Goal: Task Accomplishment & Management: Manage account settings

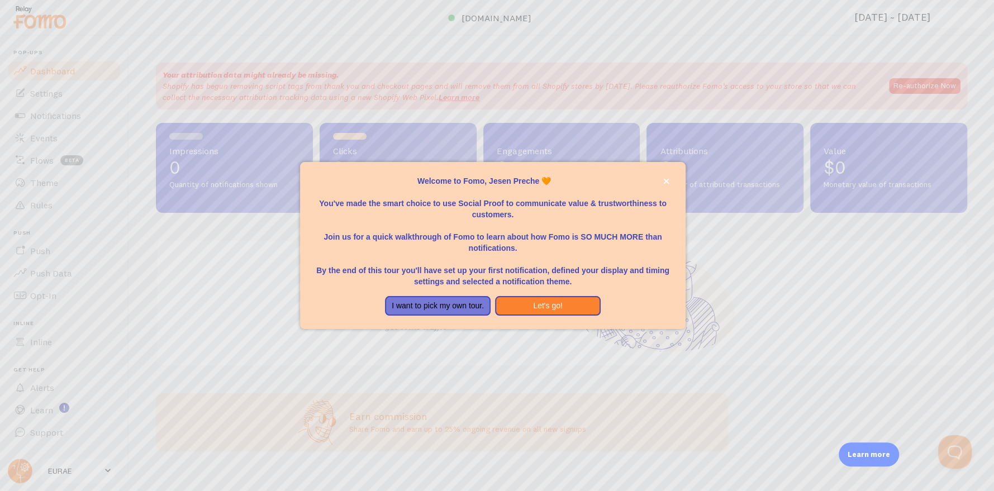
drag, startPoint x: 0, startPoint y: 0, endPoint x: 437, endPoint y: 203, distance: 482.3
click at [437, 203] on p "You've made the smart choice to use Social Proof to communicate value & trustwo…" at bounding box center [492, 204] width 359 height 34
drag, startPoint x: 437, startPoint y: 203, endPoint x: 528, endPoint y: 201, distance: 90.5
click at [528, 201] on p "You've made the smart choice to use Social Proof to communicate value & trustwo…" at bounding box center [492, 204] width 359 height 34
drag, startPoint x: 465, startPoint y: 242, endPoint x: 528, endPoint y: 240, distance: 63.7
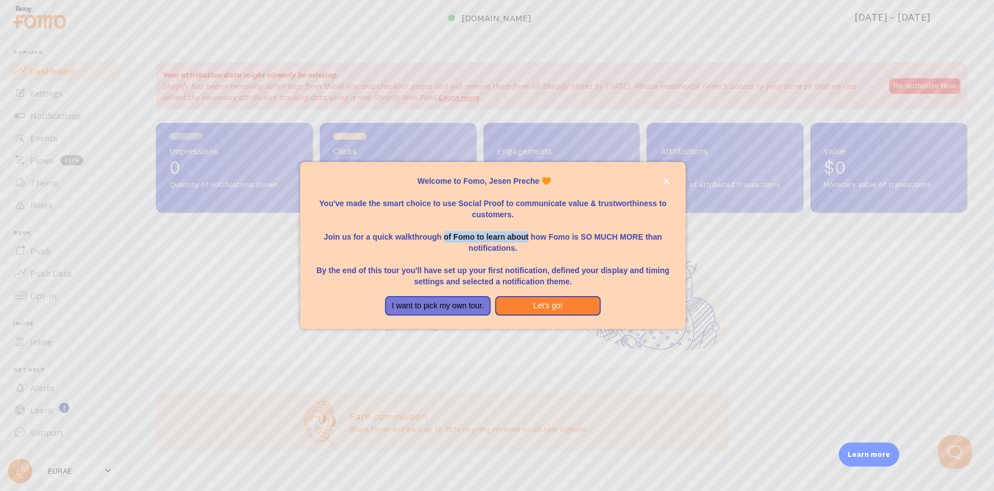
click at [528, 240] on p "Join us for a quick walkthrough of Fomo to learn about how Fomo is SO MUCH MORE…" at bounding box center [492, 237] width 359 height 34
click at [519, 304] on button "Let's go!" at bounding box center [548, 306] width 106 height 20
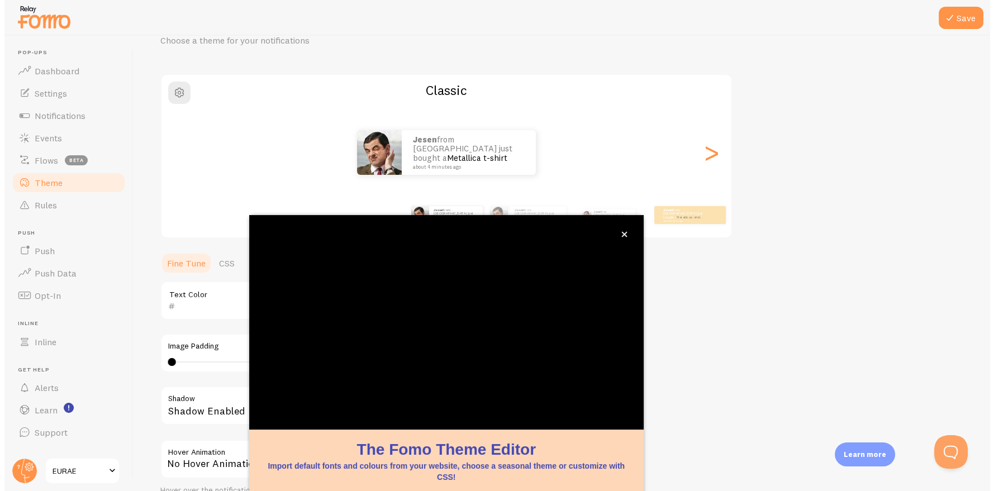
scroll to position [54, 0]
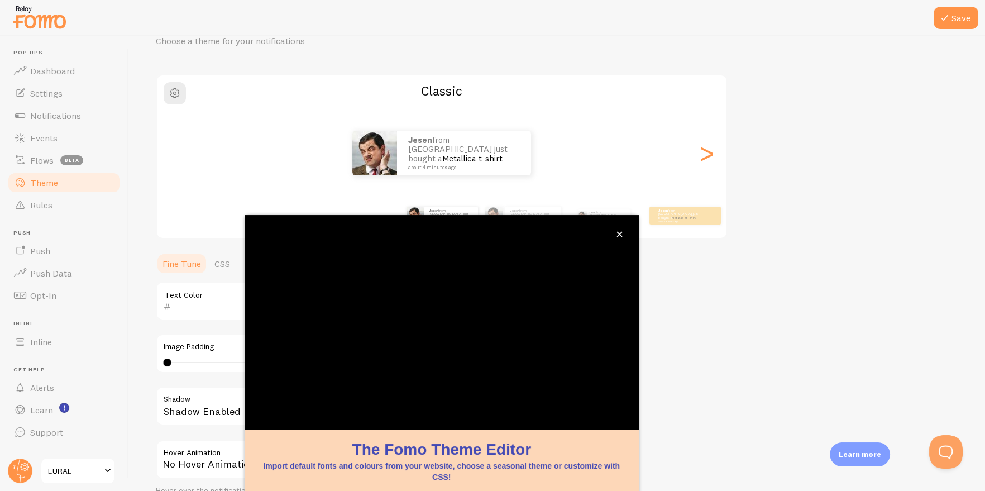
click at [779, 283] on div "Theme Choose a theme for your notifications Classic Jesen from [GEOGRAPHIC_DATA…" at bounding box center [557, 273] width 803 height 530
click at [857, 277] on div "Theme Choose a theme for your notifications Classic Jesen from [GEOGRAPHIC_DATA…" at bounding box center [557, 273] width 803 height 530
click at [662, 182] on div "Jesen from [GEOGRAPHIC_DATA] just bought a Metallica t-shirt about 4 minutes ag…" at bounding box center [442, 153] width 570 height 80
click at [624, 232] on button "close," at bounding box center [620, 234] width 12 height 12
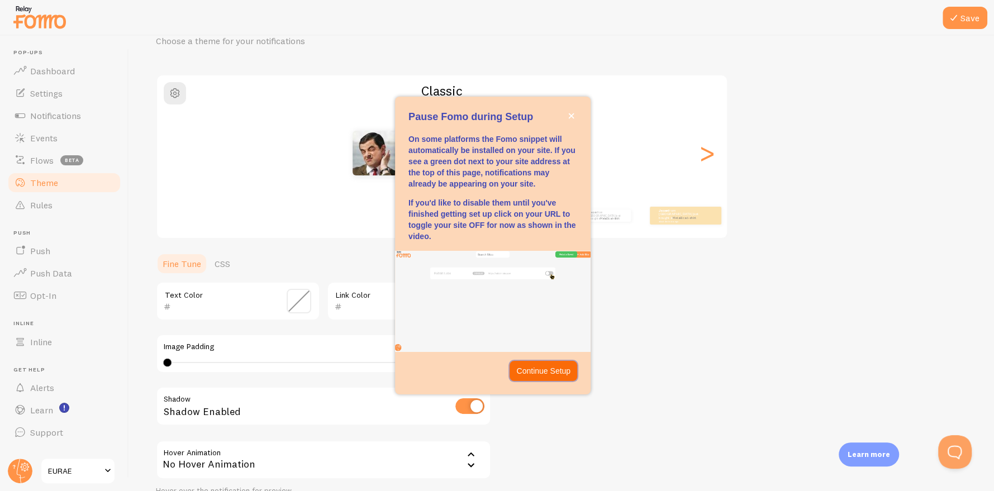
click at [535, 368] on p "Continue Setup" at bounding box center [543, 370] width 54 height 11
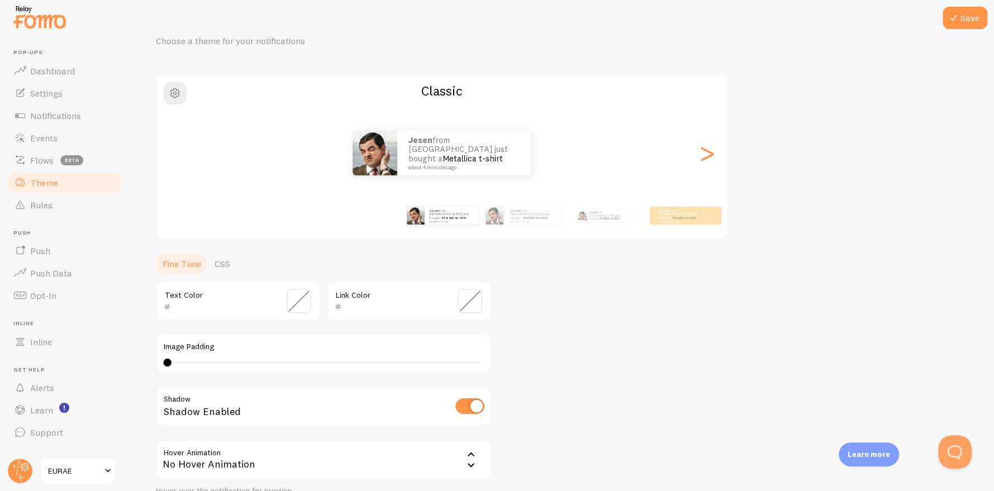
click at [58, 464] on span "EURAE" at bounding box center [74, 470] width 53 height 13
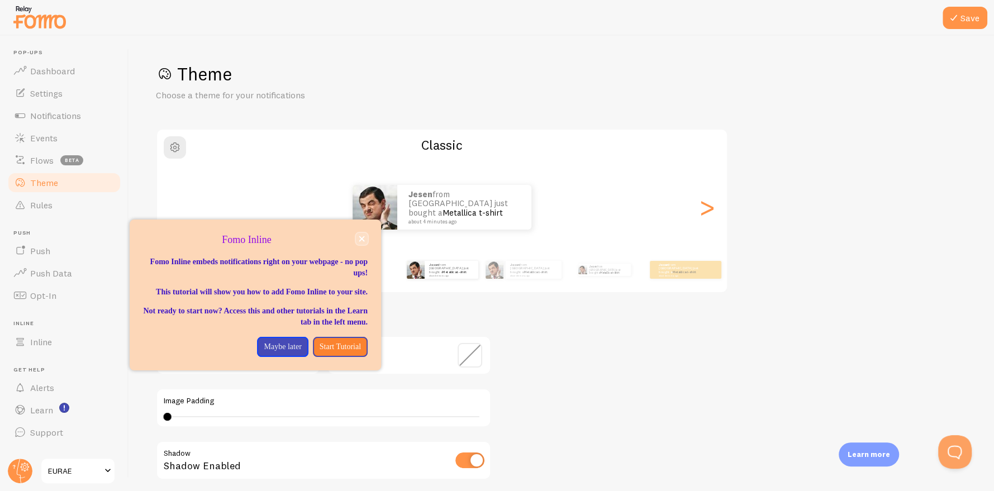
click at [363, 236] on icon "close," at bounding box center [362, 239] width 6 height 6
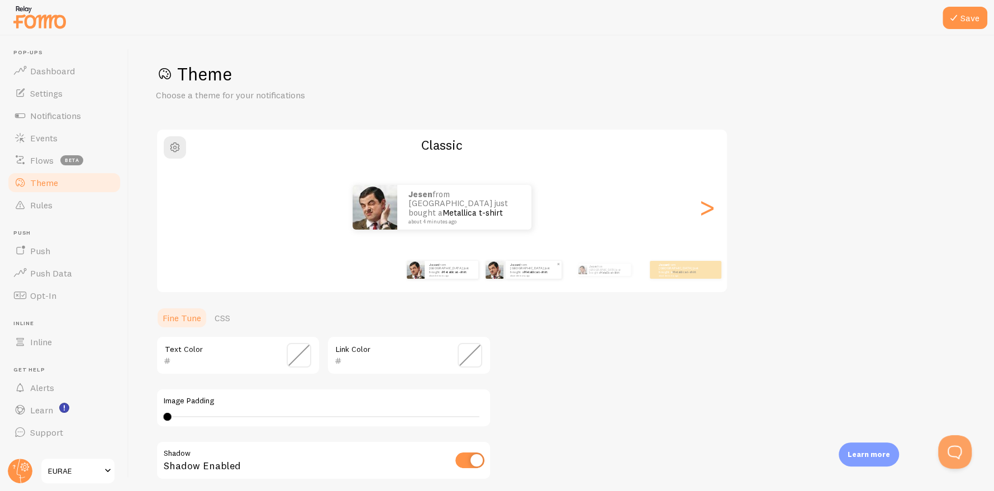
click at [507, 274] on div "Jesen from [GEOGRAPHIC_DATA] just bought a Metallica t-shirt about 4 minutes ago" at bounding box center [533, 270] width 56 height 18
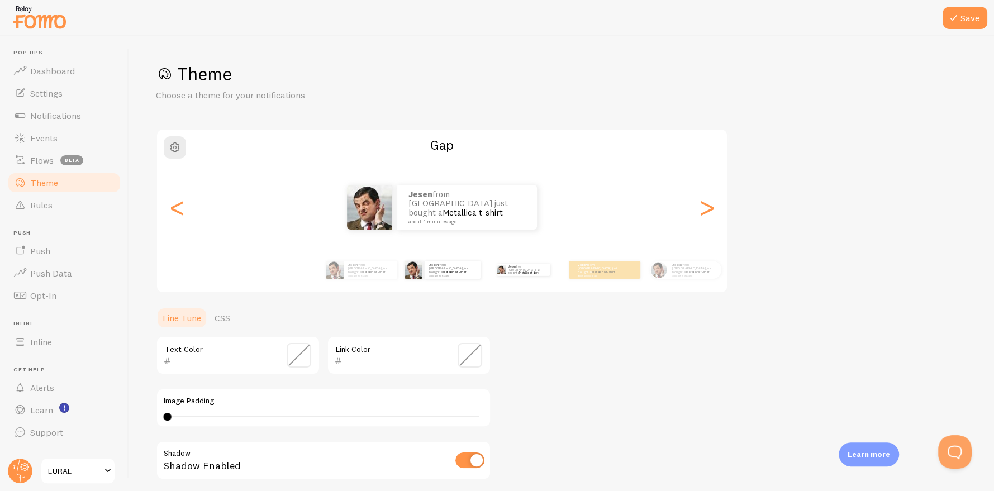
click at [524, 279] on div "Jesen from [GEOGRAPHIC_DATA] just bought a Metallica t-shirt about 4 minutes ago" at bounding box center [523, 269] width 72 height 31
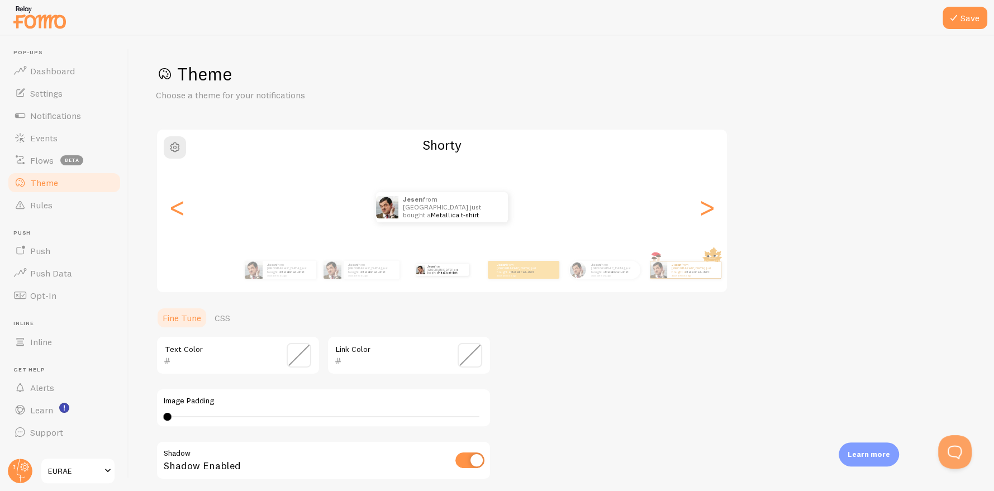
click at [524, 279] on div "Jesen from [GEOGRAPHIC_DATA] just bought a Metallica t-shirt about 4 minutes ago" at bounding box center [523, 269] width 72 height 31
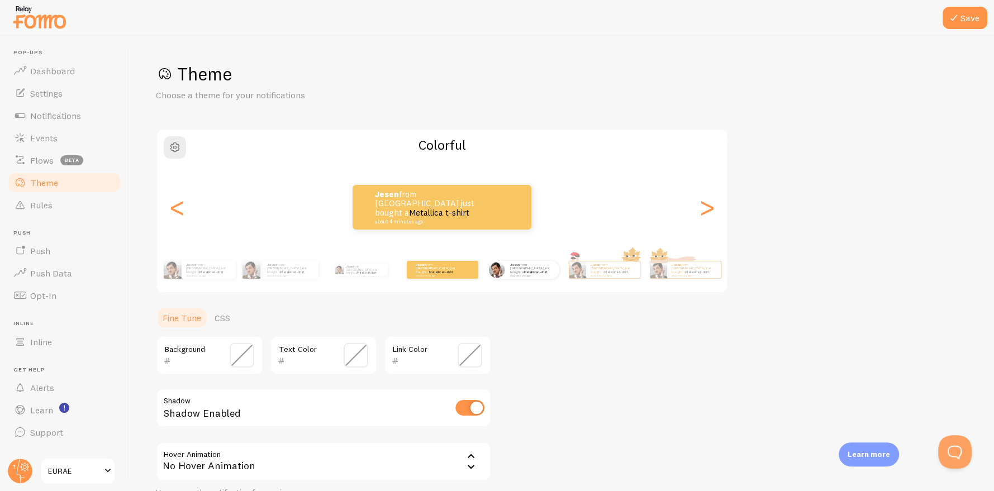
click at [524, 279] on div "Jesen from [GEOGRAPHIC_DATA] just bought a Metallica t-shirt about 4 minutes ago" at bounding box center [523, 269] width 72 height 31
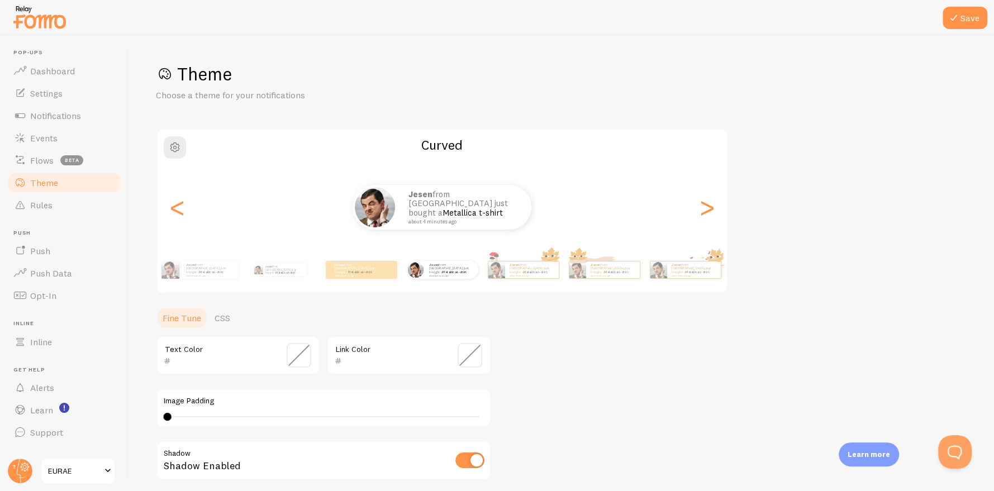
click at [524, 280] on div "Jesen from [GEOGRAPHIC_DATA] just bought a Metallica t-shirt about 4 minutes ago" at bounding box center [523, 269] width 72 height 31
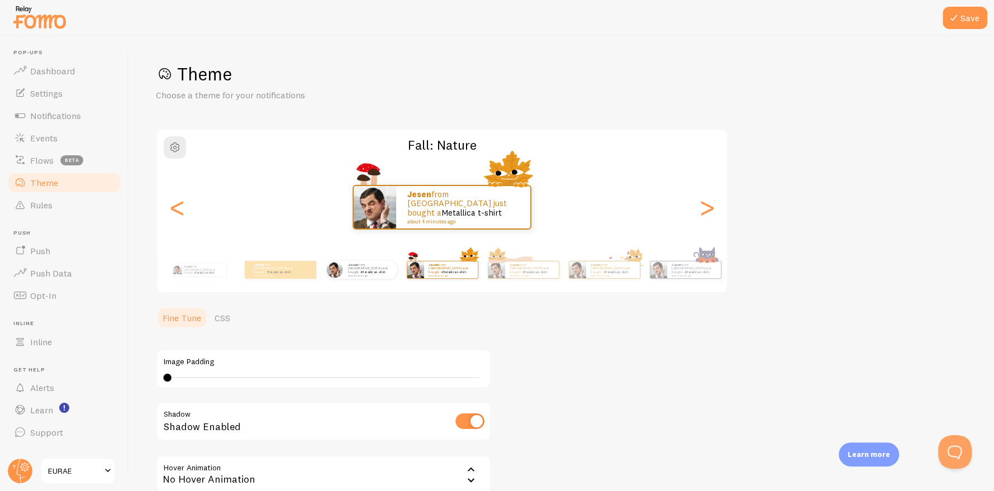
type input "0"
click at [384, 278] on div "Jesen from [GEOGRAPHIC_DATA] just bought a Metallica t-shirt about 4 minutes ago" at bounding box center [371, 270] width 54 height 18
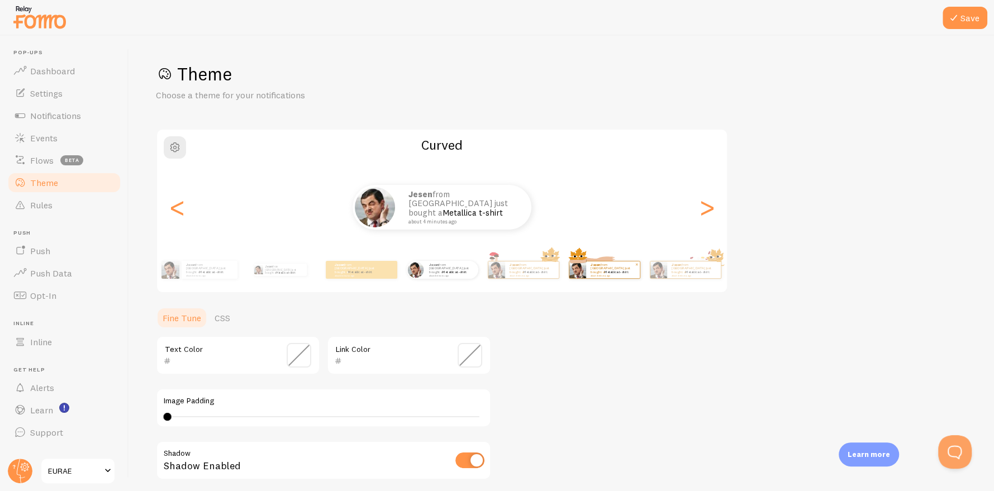
click at [622, 276] on div "Jesen from [GEOGRAPHIC_DATA] just bought a Metallica t-shirt about 4 minutes ago" at bounding box center [613, 269] width 54 height 17
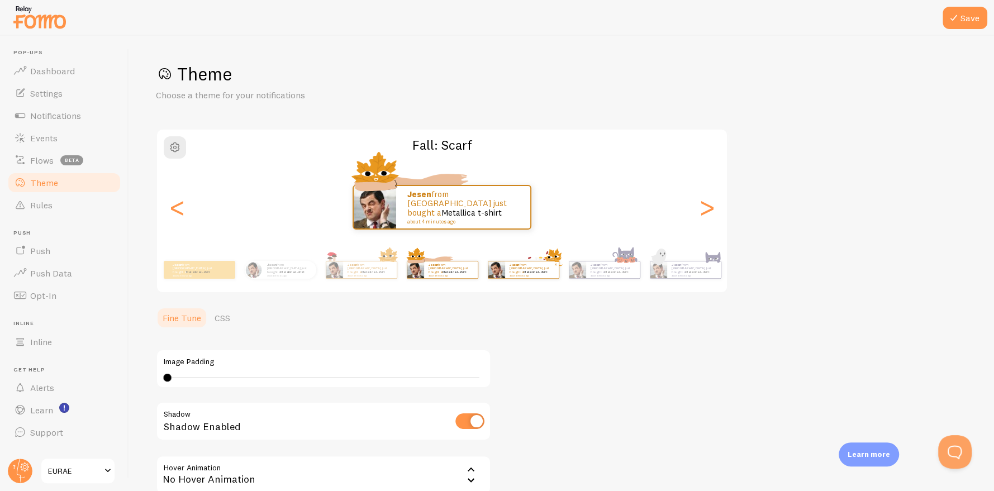
click at [531, 274] on div "Jesen from [GEOGRAPHIC_DATA] just bought a Metallica t-shirt about 4 minutes ago" at bounding box center [532, 269] width 54 height 17
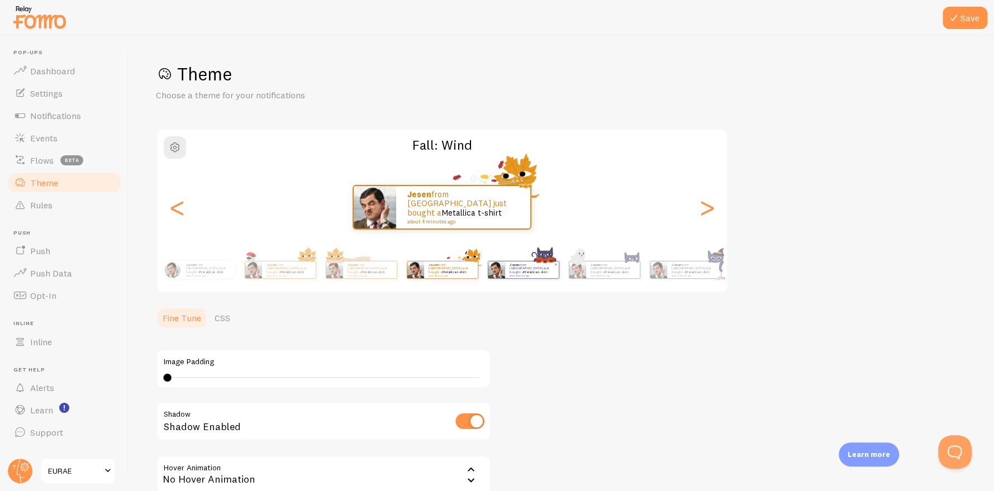
click at [537, 274] on div "Jesen from [GEOGRAPHIC_DATA] just bought a Metallica t-shirt about 4 minutes ago" at bounding box center [532, 269] width 54 height 17
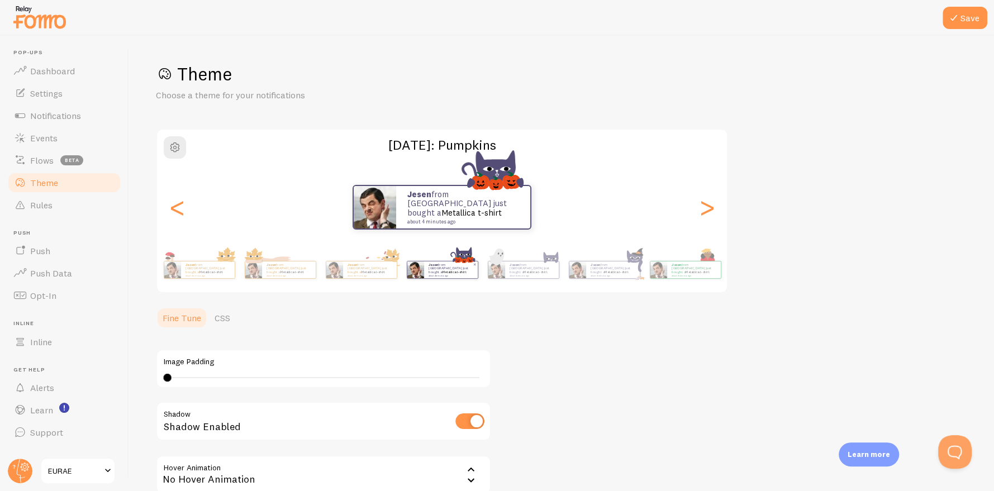
click at [537, 274] on div "Jesen from [GEOGRAPHIC_DATA] just bought a Metallica t-shirt about 4 minutes ago" at bounding box center [532, 269] width 54 height 17
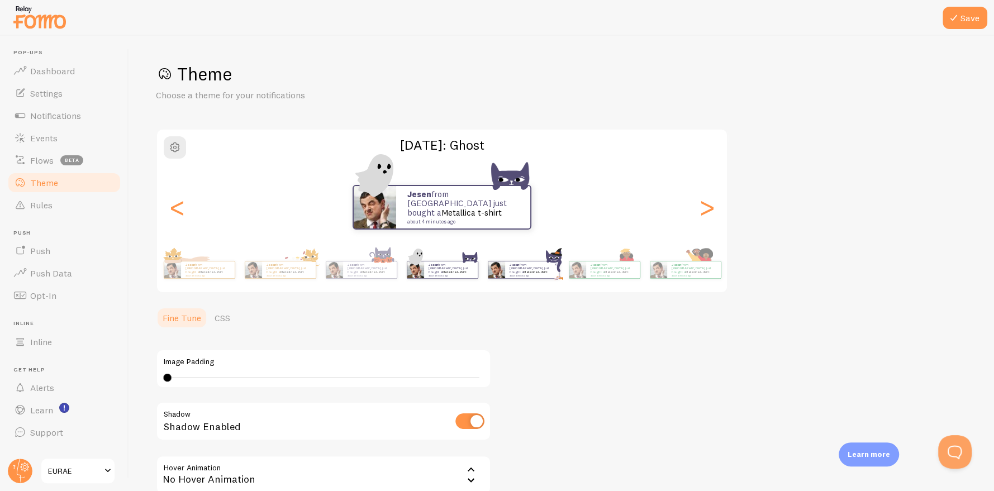
click at [555, 277] on div "Jesen from [GEOGRAPHIC_DATA] just bought a Metallica t-shirt about 4 minutes ago" at bounding box center [532, 269] width 54 height 17
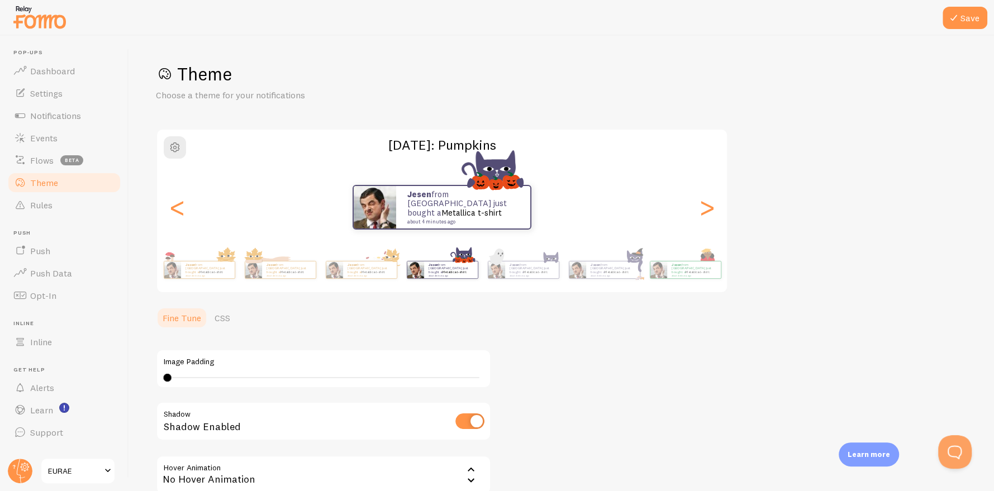
click at [667, 278] on div "Jesen from [GEOGRAPHIC_DATA] just bought a Metallica t-shirt about 4 minutes ago" at bounding box center [694, 269] width 54 height 17
click at [730, 279] on div "Jesen from [GEOGRAPHIC_DATA] just bought a Metallica t-shirt about 4 minutes ago" at bounding box center [766, 269] width 72 height 31
click at [700, 225] on div ">" at bounding box center [706, 207] width 13 height 80
click at [702, 216] on div ">" at bounding box center [706, 207] width 13 height 80
click at [662, 277] on div "Jesen from [GEOGRAPHIC_DATA] just bought a Metallica t-shirt about 4 minutes ag…" at bounding box center [441, 269] width 641 height 45
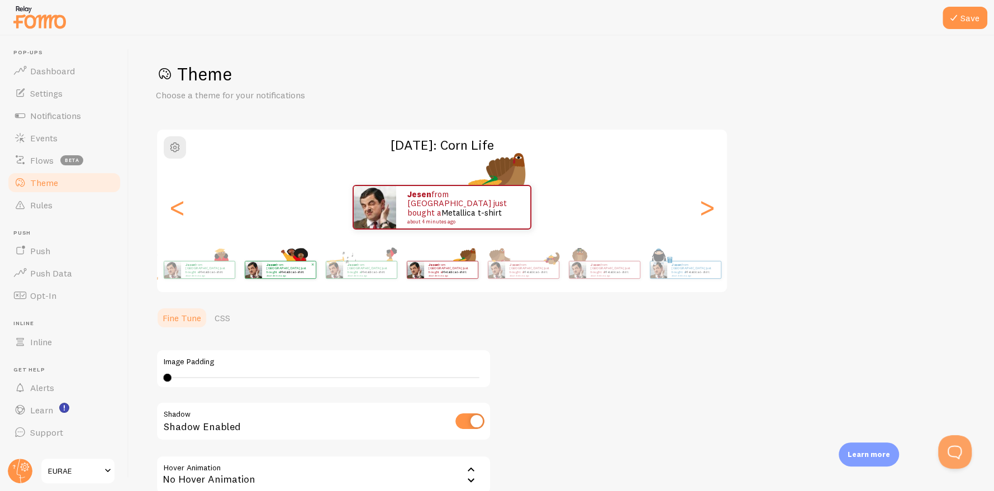
click at [261, 269] on img at bounding box center [253, 269] width 17 height 17
click at [235, 279] on div "Jesen from [GEOGRAPHIC_DATA] just bought a Metallica t-shirt about 4 minutes ago" at bounding box center [199, 269] width 72 height 31
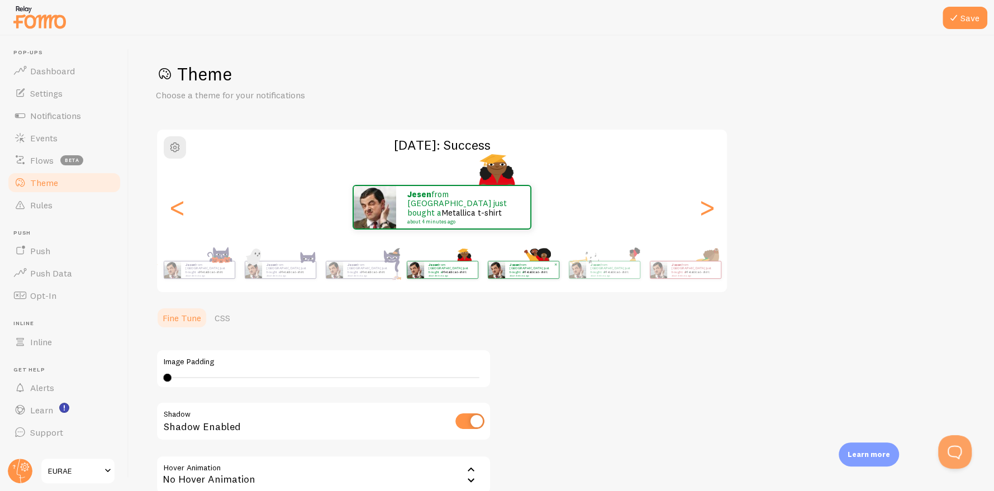
click at [538, 276] on div "Jesen from [GEOGRAPHIC_DATA] just bought a Metallica t-shirt about 4 minutes ago" at bounding box center [532, 269] width 54 height 17
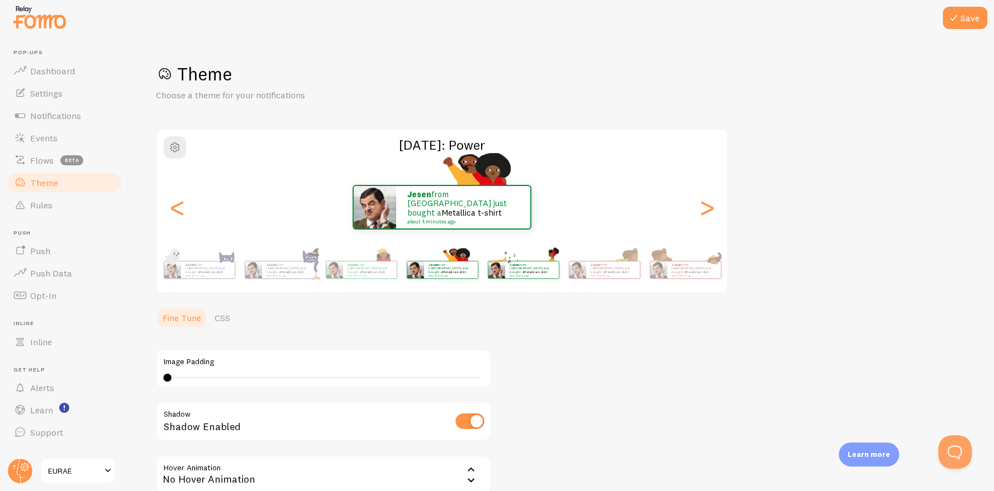
click at [540, 280] on div "Jesen from [GEOGRAPHIC_DATA] just bought a Metallica t-shirt about 4 minutes ago" at bounding box center [523, 269] width 72 height 31
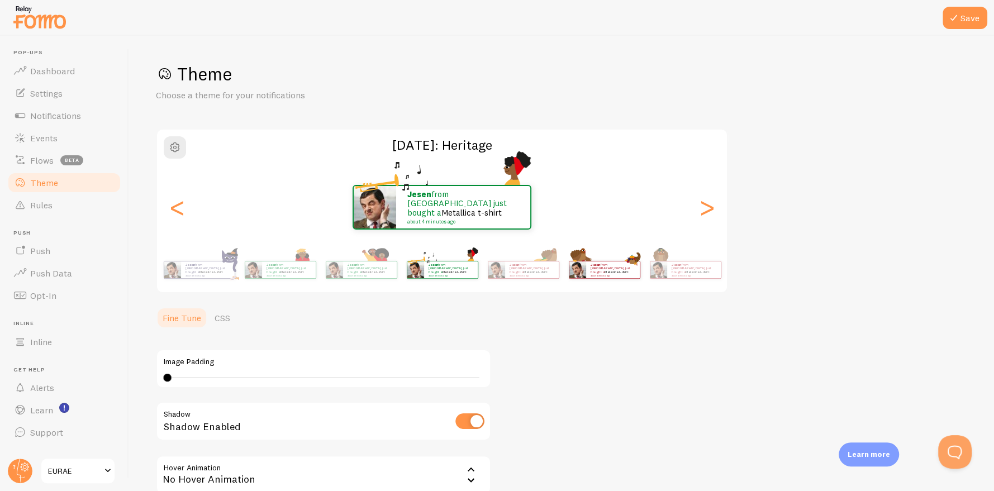
click at [570, 278] on img at bounding box center [577, 269] width 17 height 17
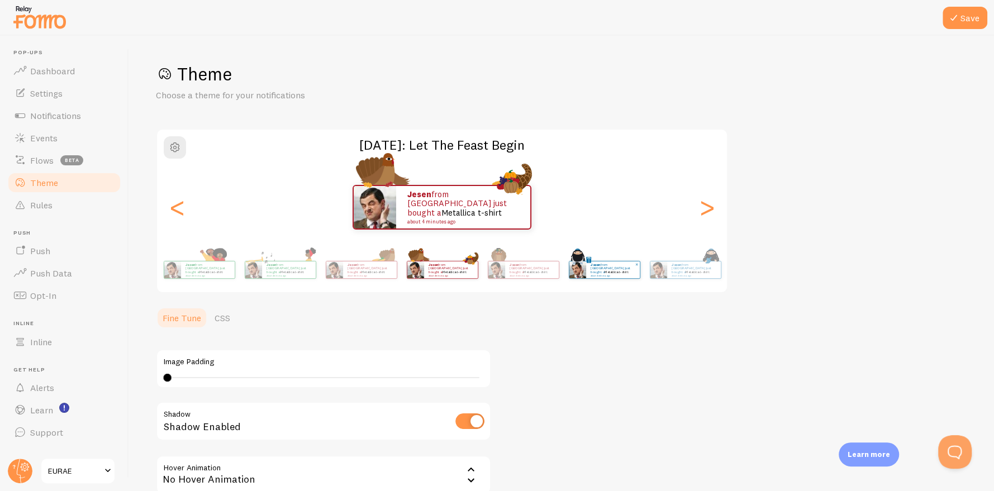
click at [629, 274] on div "Jesen from [GEOGRAPHIC_DATA] just bought a Metallica t-shirt about 4 minutes ago" at bounding box center [613, 269] width 54 height 17
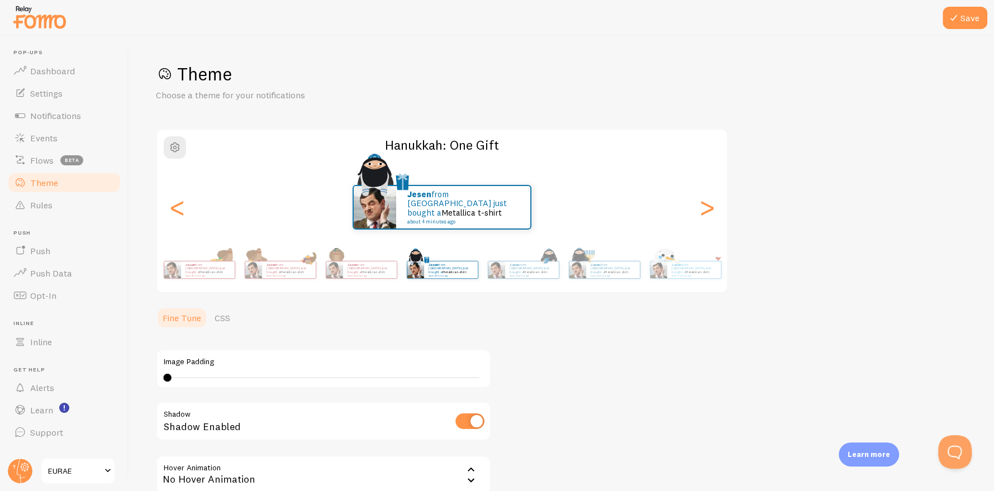
click at [664, 274] on div "Jesen from [GEOGRAPHIC_DATA] just bought a Metallica t-shirt about 4 minutes ag…" at bounding box center [441, 269] width 641 height 45
click at [705, 209] on div ">" at bounding box center [706, 207] width 13 height 80
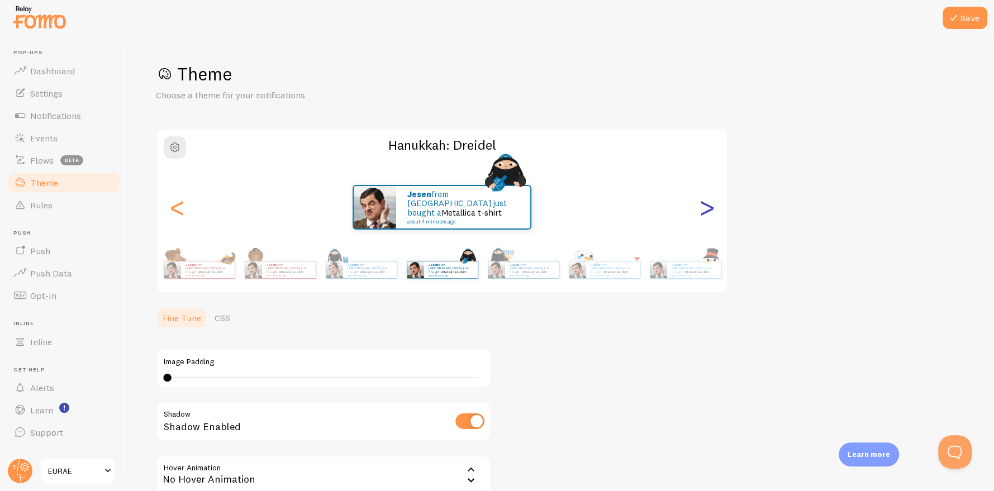
click at [705, 209] on div ">" at bounding box center [706, 207] width 13 height 80
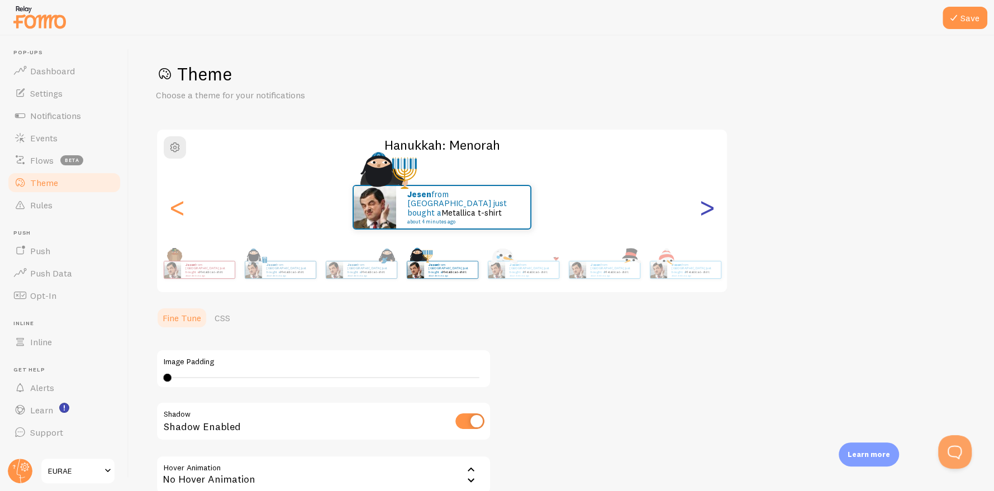
click at [705, 209] on div ">" at bounding box center [706, 207] width 13 height 80
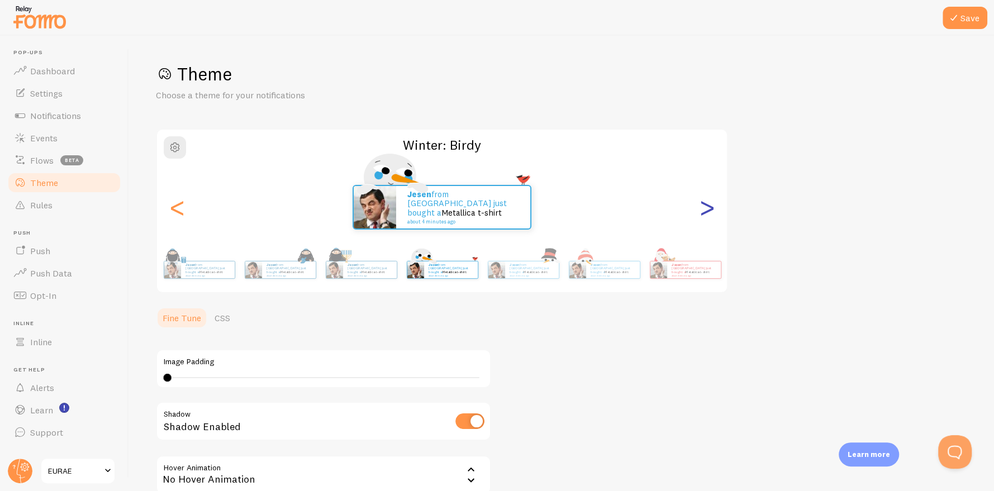
click at [705, 209] on div ">" at bounding box center [706, 207] width 13 height 80
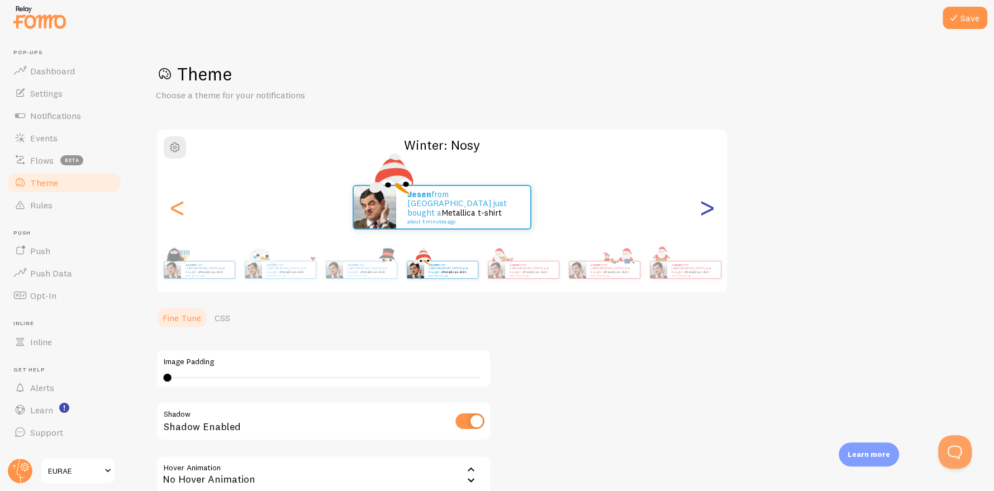
click at [705, 209] on div ">" at bounding box center [706, 207] width 13 height 80
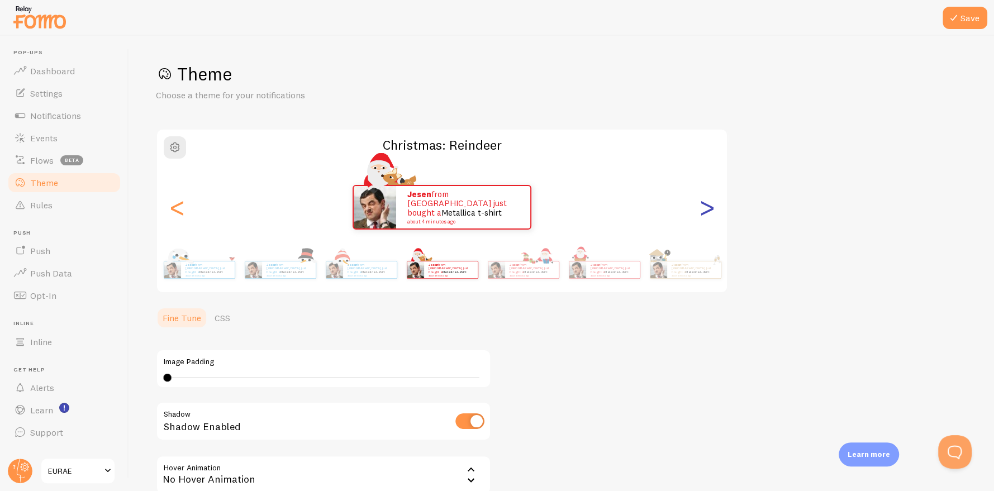
click at [705, 209] on div ">" at bounding box center [706, 207] width 13 height 80
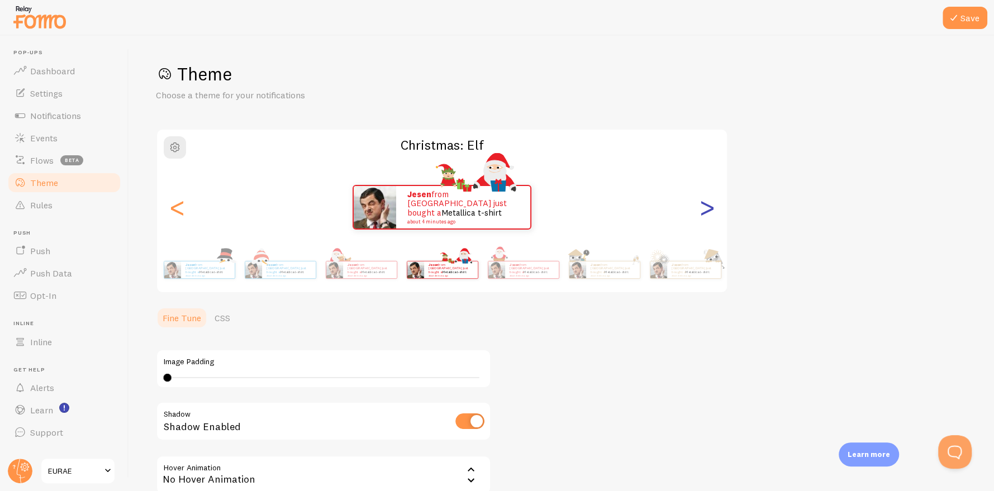
click at [705, 209] on div ">" at bounding box center [706, 207] width 13 height 80
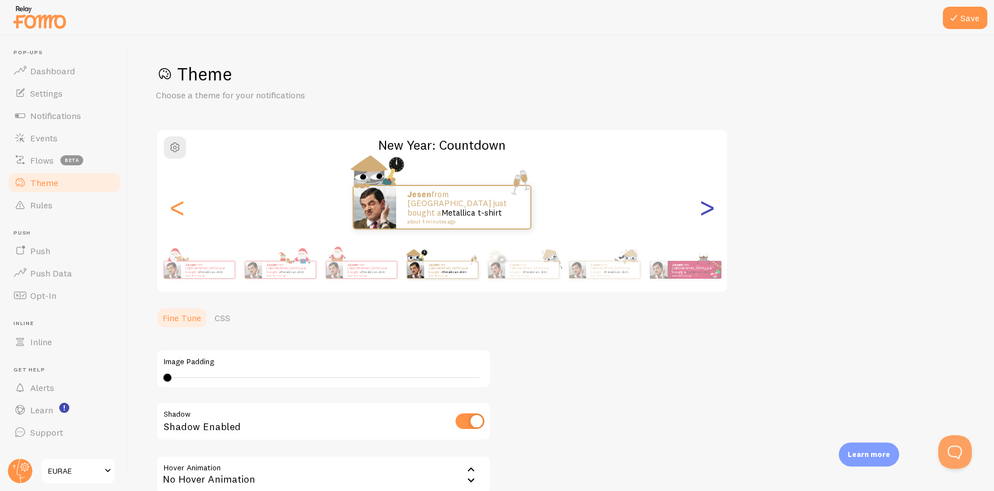
click at [705, 209] on div ">" at bounding box center [706, 207] width 13 height 80
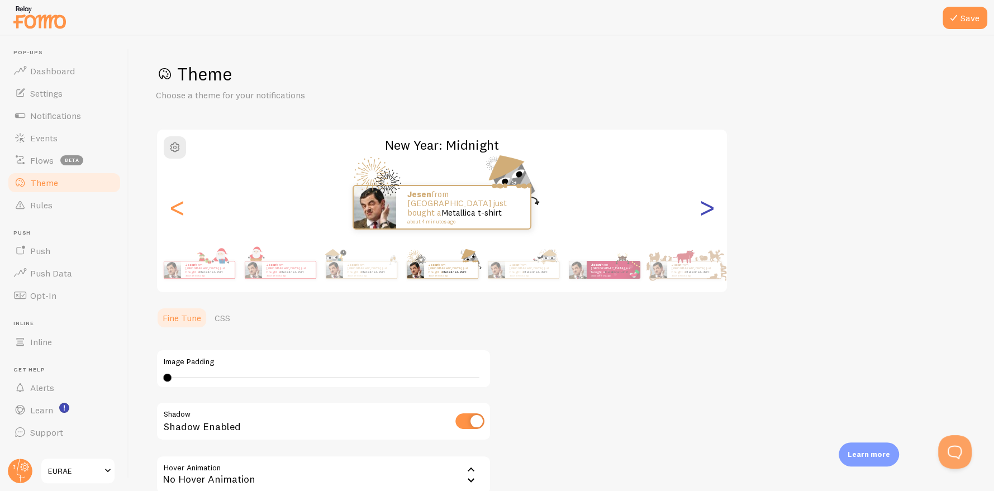
click at [705, 209] on div ">" at bounding box center [706, 207] width 13 height 80
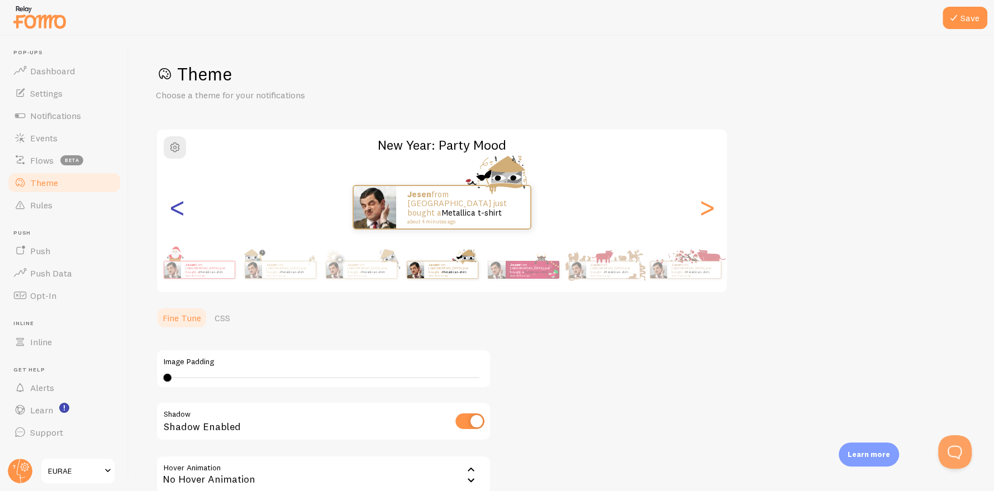
click at [173, 211] on div "<" at bounding box center [176, 207] width 13 height 80
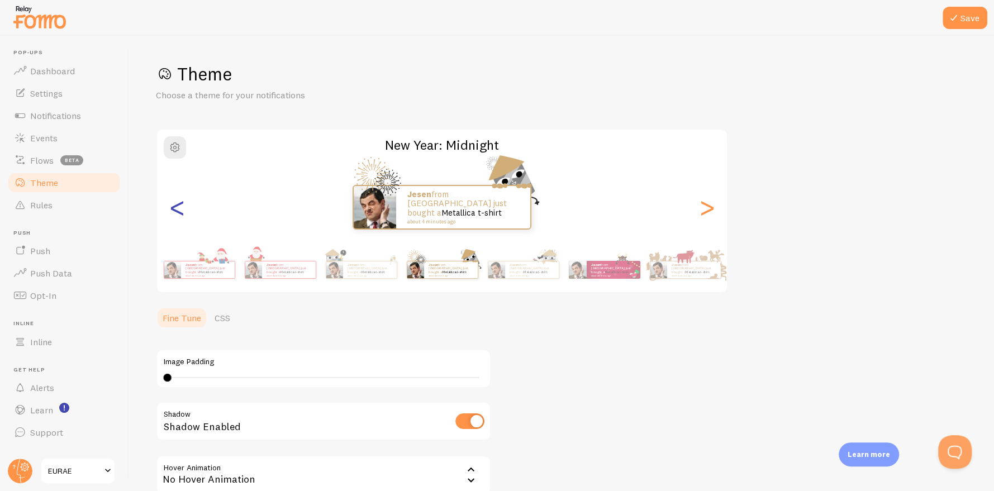
click at [173, 211] on div "<" at bounding box center [176, 207] width 13 height 80
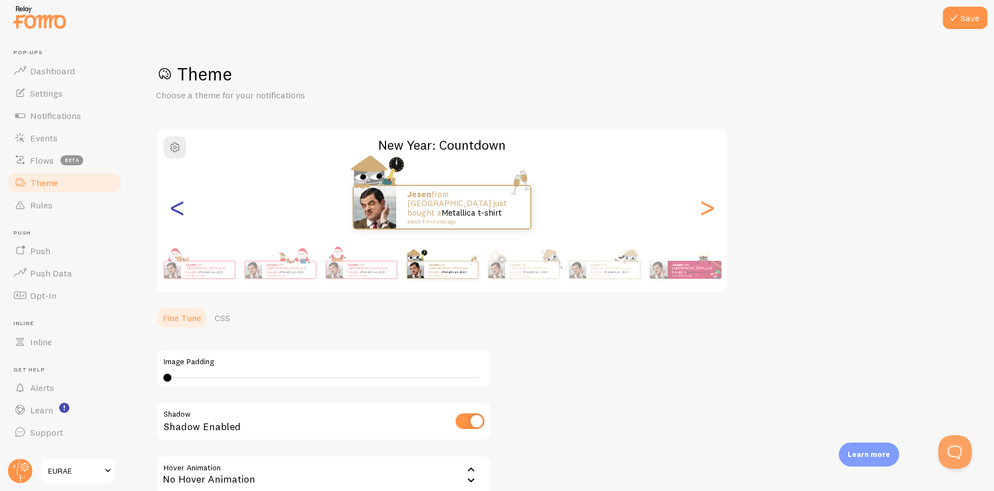
click at [173, 211] on div "<" at bounding box center [176, 207] width 13 height 80
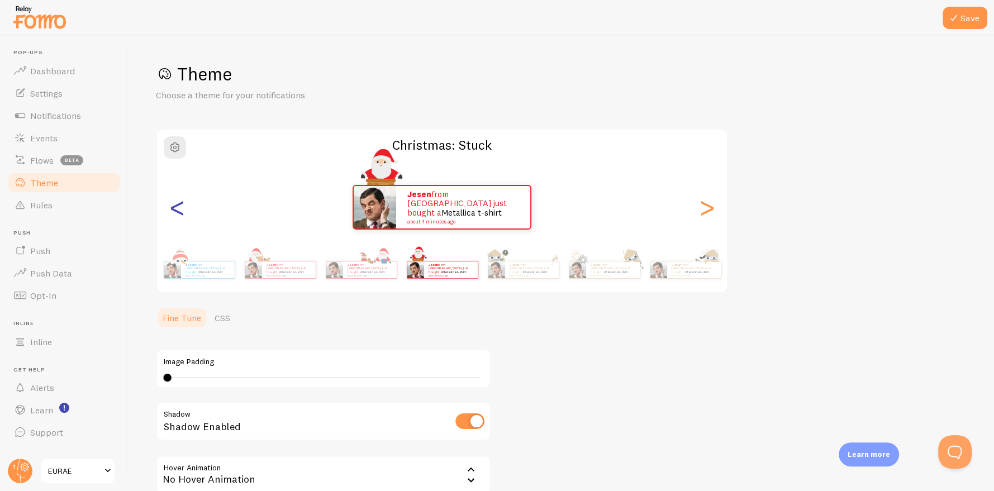
click at [173, 211] on div "<" at bounding box center [176, 207] width 13 height 80
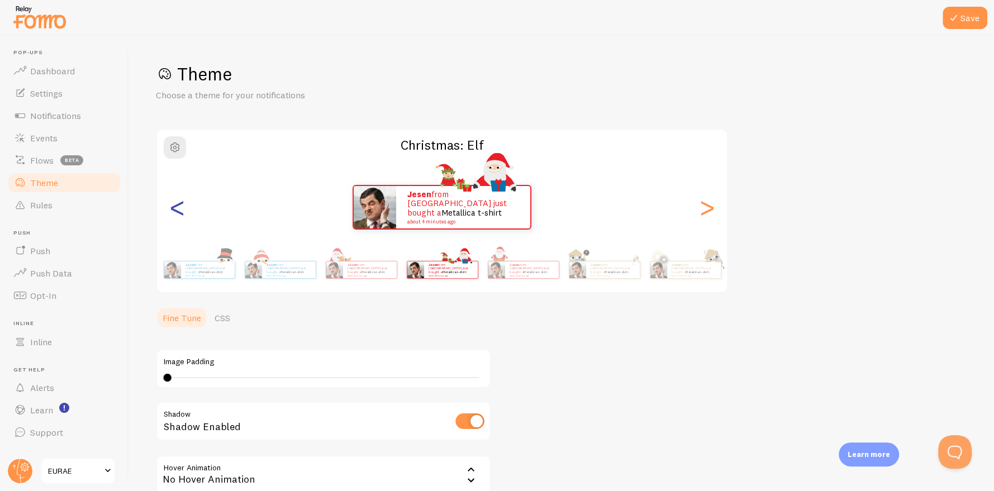
click at [173, 211] on div "<" at bounding box center [176, 207] width 13 height 80
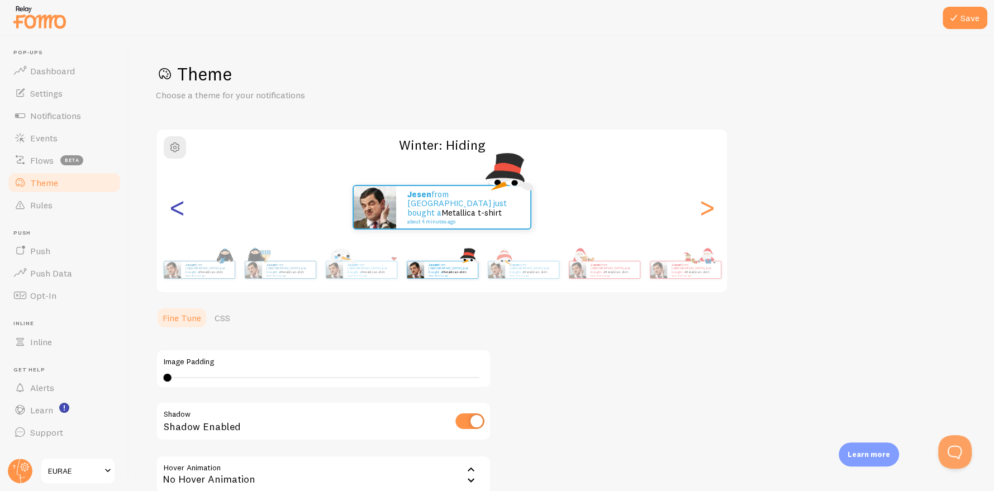
click at [173, 211] on div "<" at bounding box center [176, 207] width 13 height 80
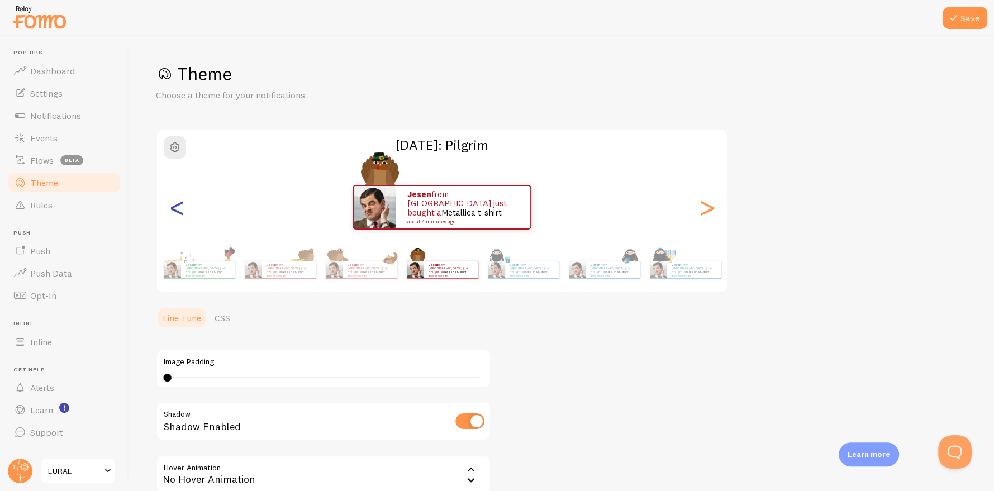
click at [173, 211] on div "<" at bounding box center [176, 207] width 13 height 80
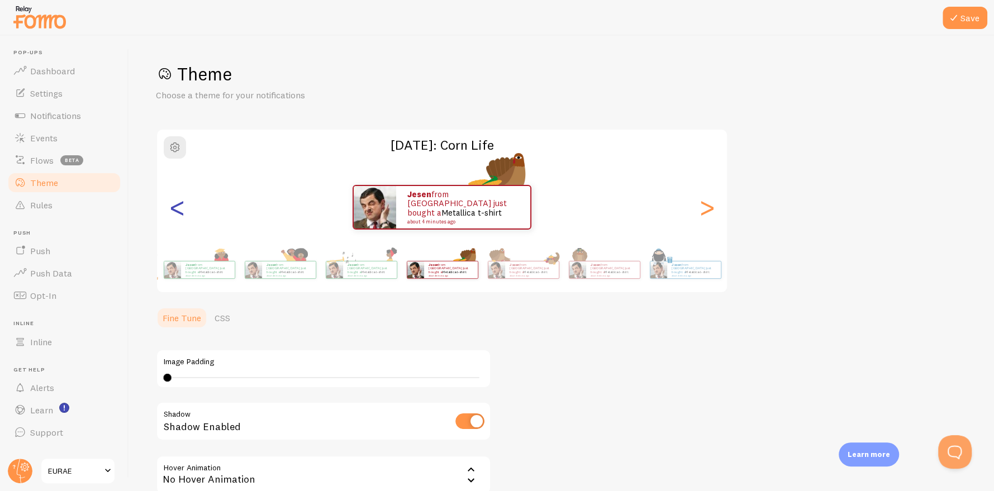
click at [173, 211] on div "<" at bounding box center [176, 207] width 13 height 80
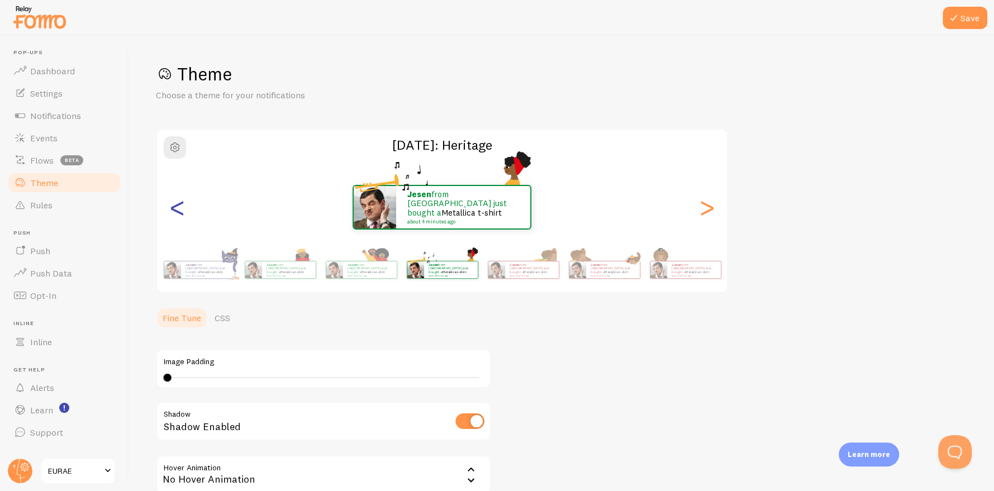
click at [173, 211] on div "<" at bounding box center [176, 207] width 13 height 80
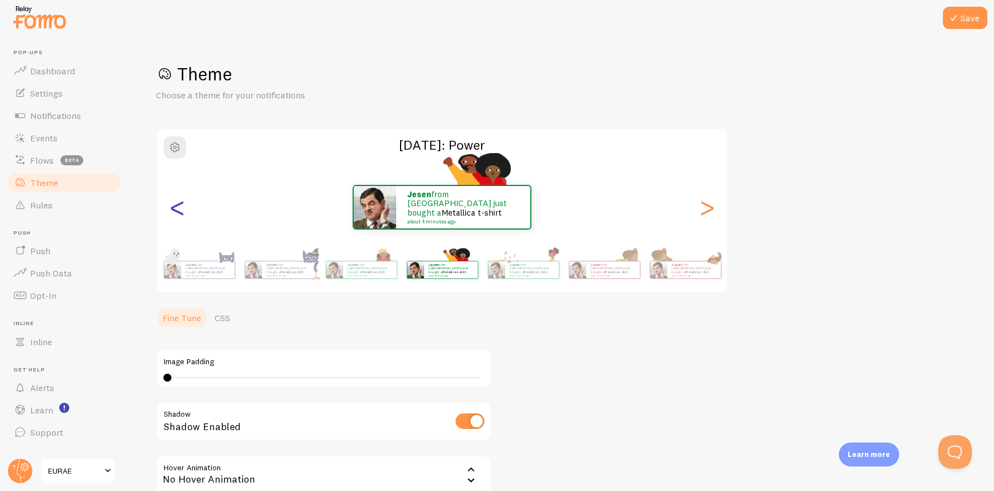
click at [173, 211] on div "<" at bounding box center [176, 207] width 13 height 80
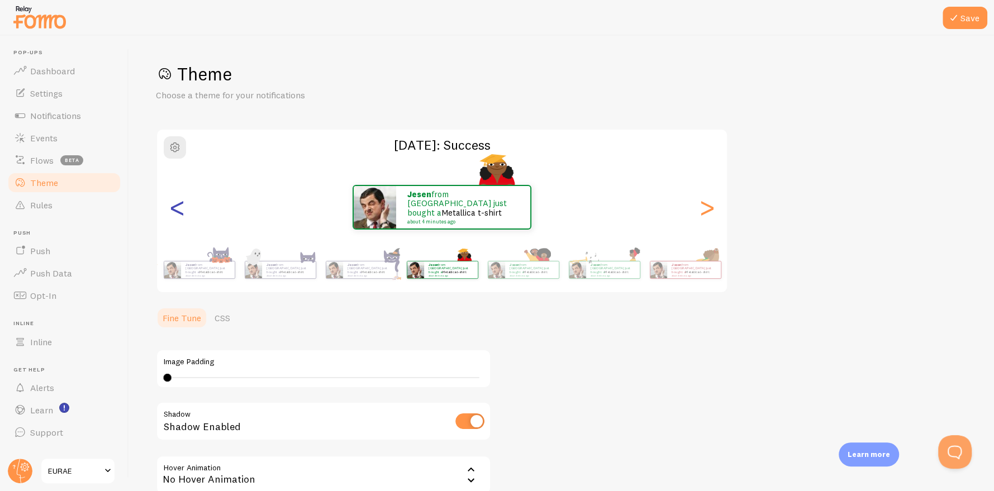
click at [173, 211] on div "<" at bounding box center [176, 207] width 13 height 80
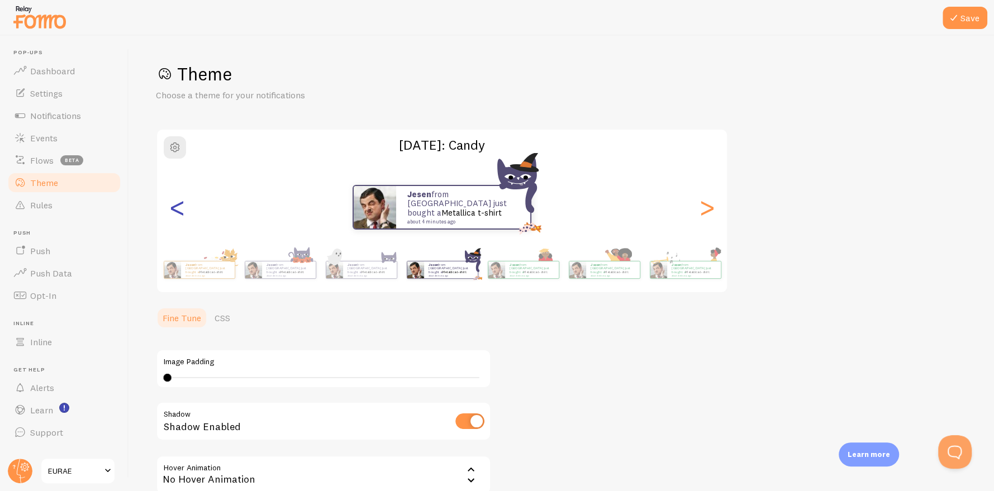
click at [173, 211] on div "<" at bounding box center [176, 207] width 13 height 80
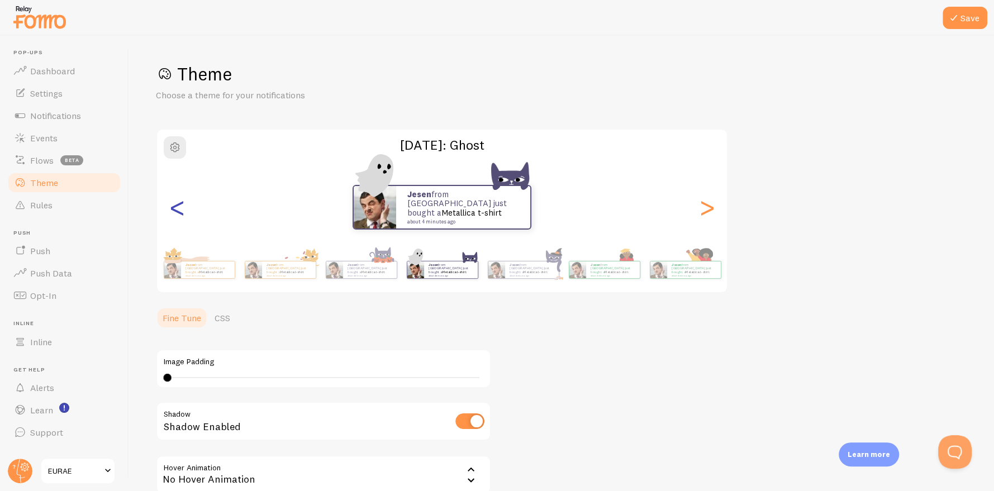
click at [173, 211] on div "<" at bounding box center [176, 207] width 13 height 80
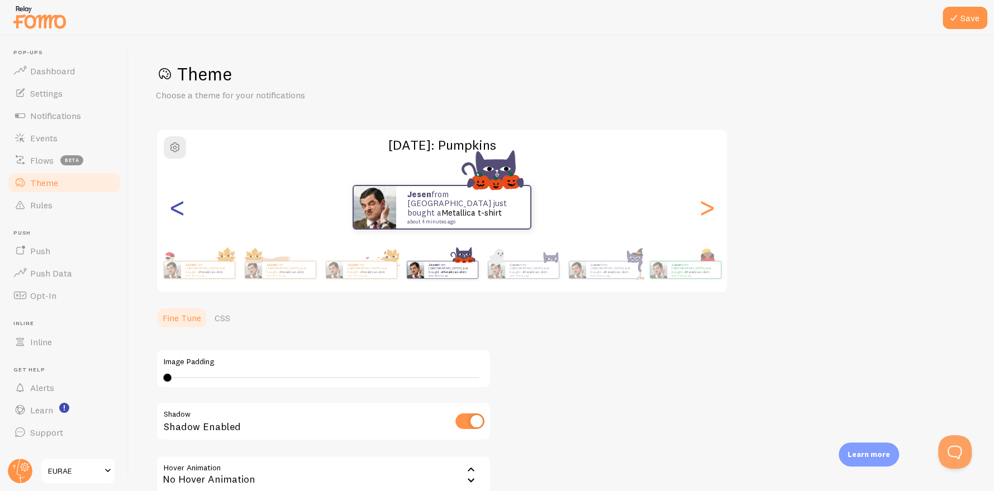
click at [173, 211] on div "<" at bounding box center [176, 207] width 13 height 80
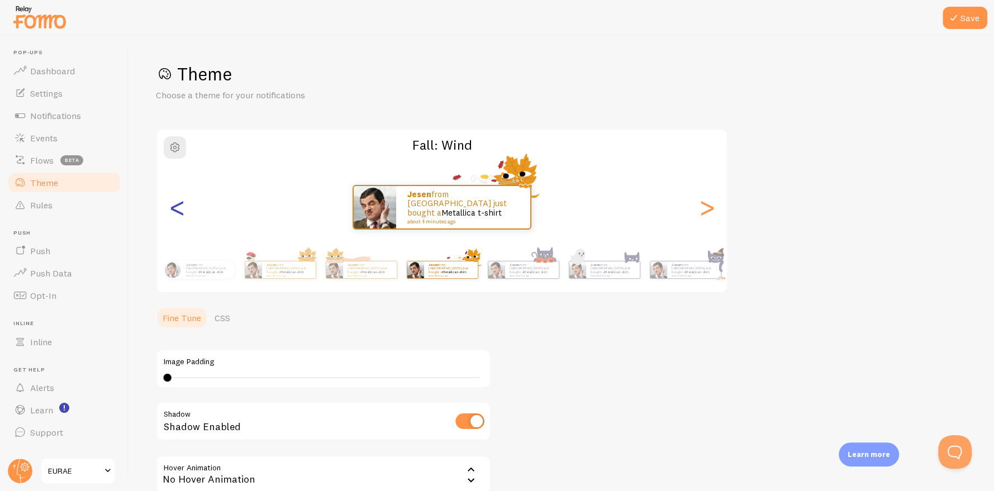
click at [173, 211] on div "<" at bounding box center [176, 207] width 13 height 80
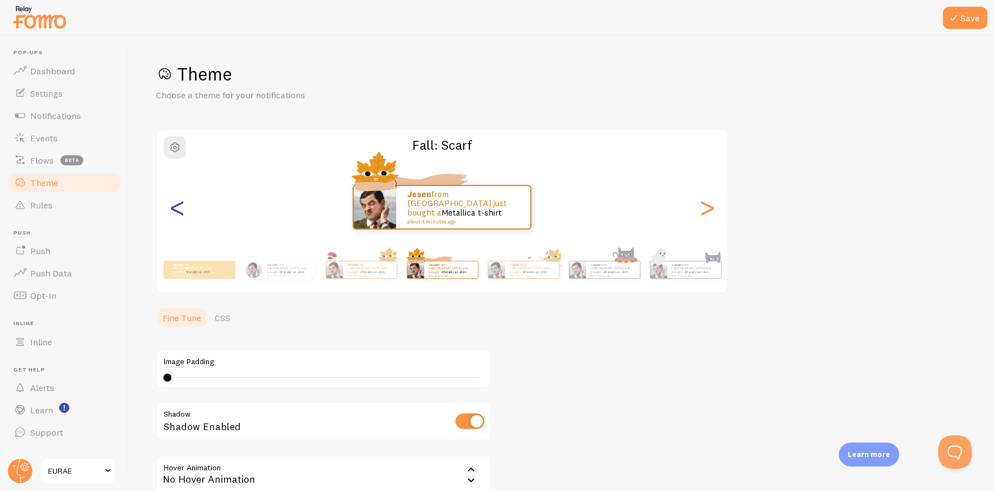
click at [173, 211] on div "<" at bounding box center [176, 207] width 13 height 80
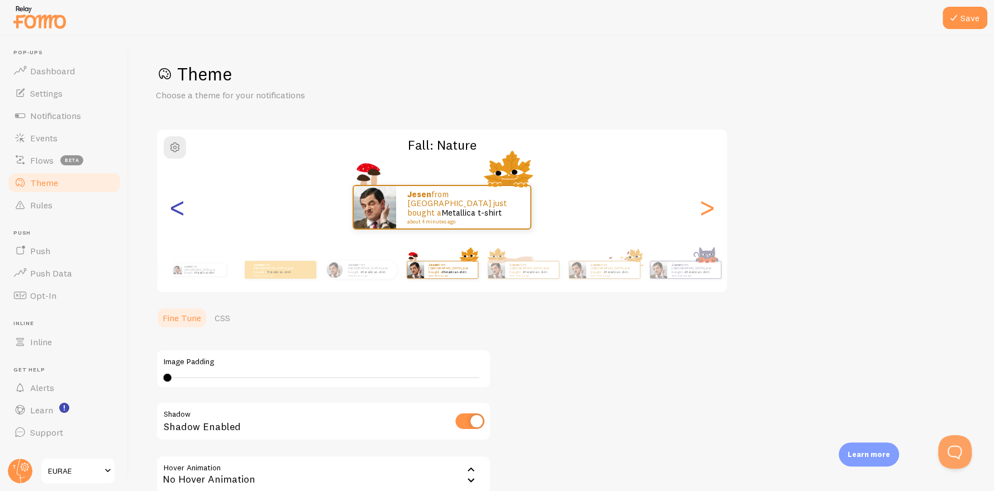
click at [173, 211] on div "<" at bounding box center [176, 207] width 13 height 80
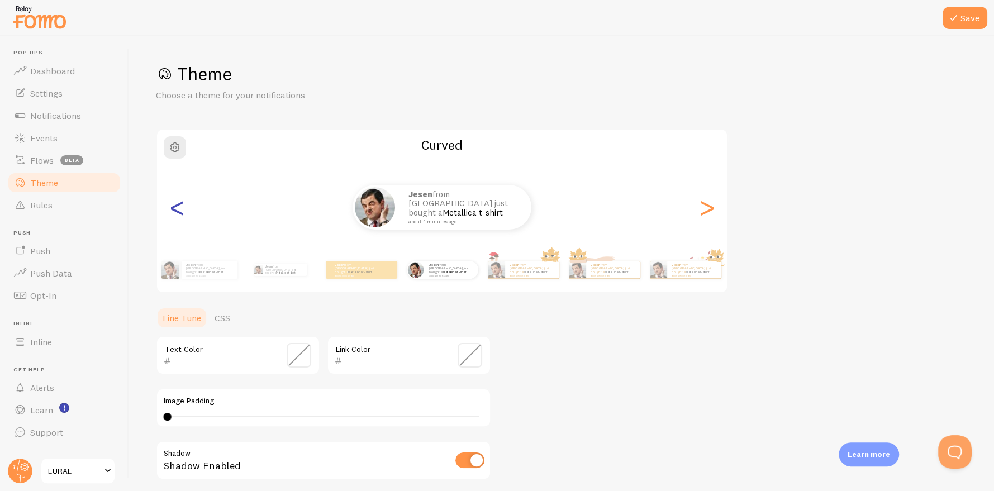
click at [173, 211] on div "<" at bounding box center [176, 207] width 13 height 80
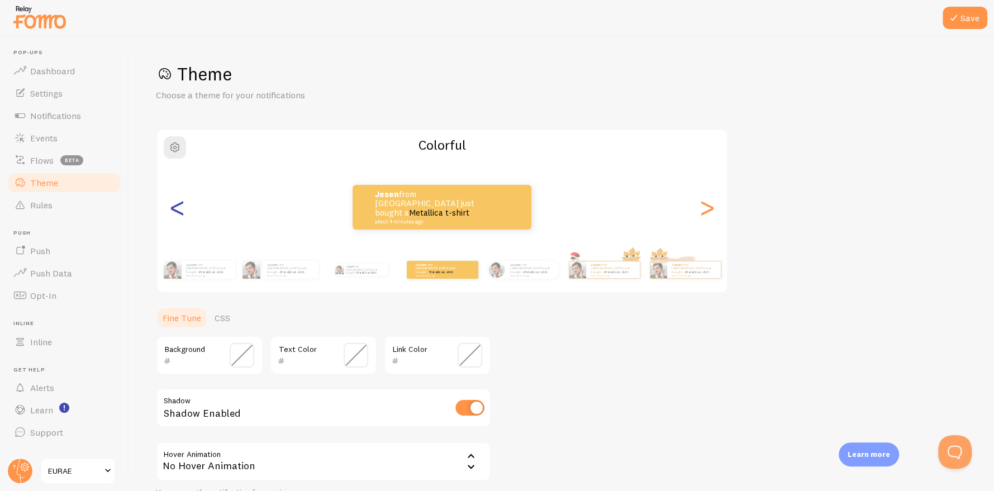
click at [173, 211] on div "<" at bounding box center [176, 207] width 13 height 80
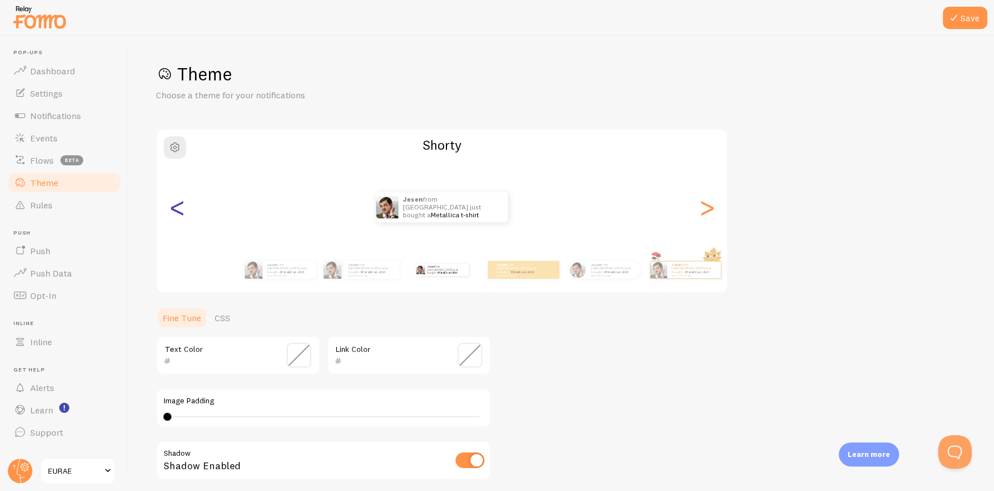
click at [173, 211] on div "<" at bounding box center [176, 207] width 13 height 80
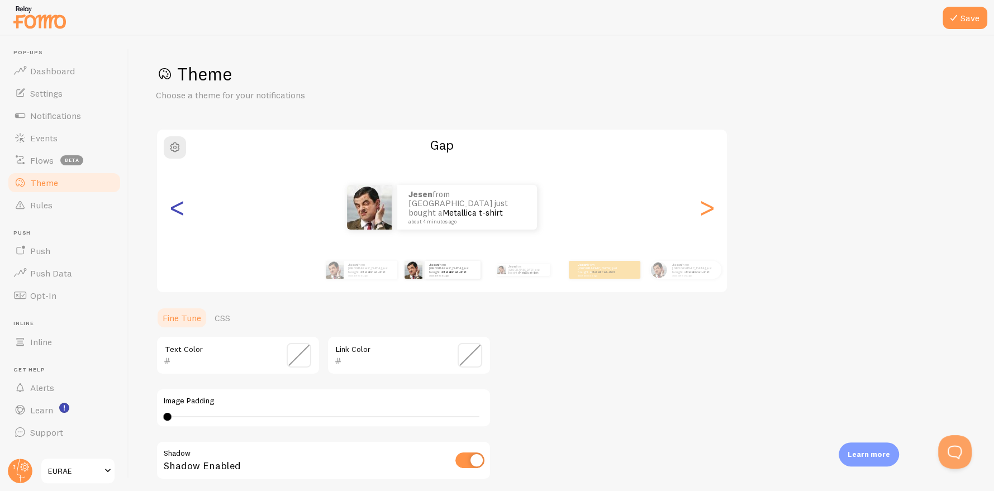
click at [173, 211] on div "<" at bounding box center [176, 207] width 13 height 80
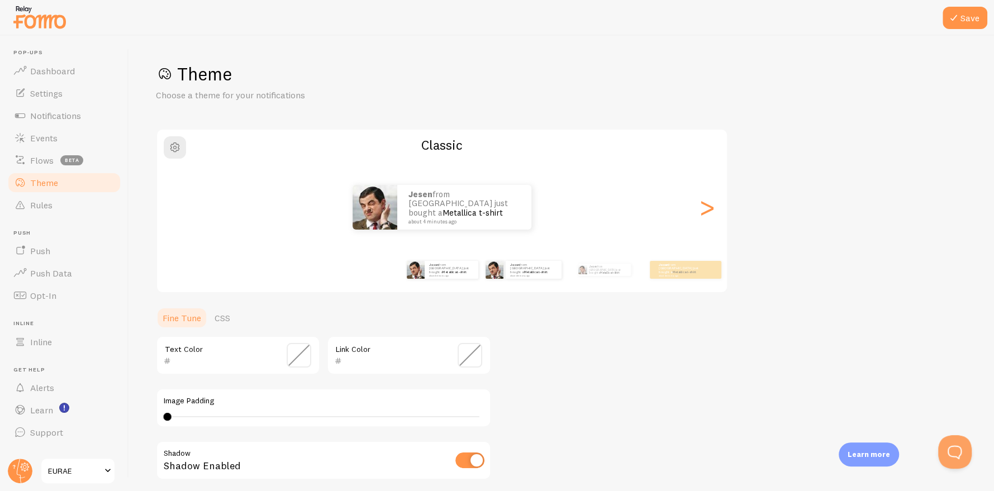
click at [528, 284] on div "Jesen from [GEOGRAPHIC_DATA] just bought a Metallica t-shirt about 4 minutes ago" at bounding box center [523, 269] width 72 height 31
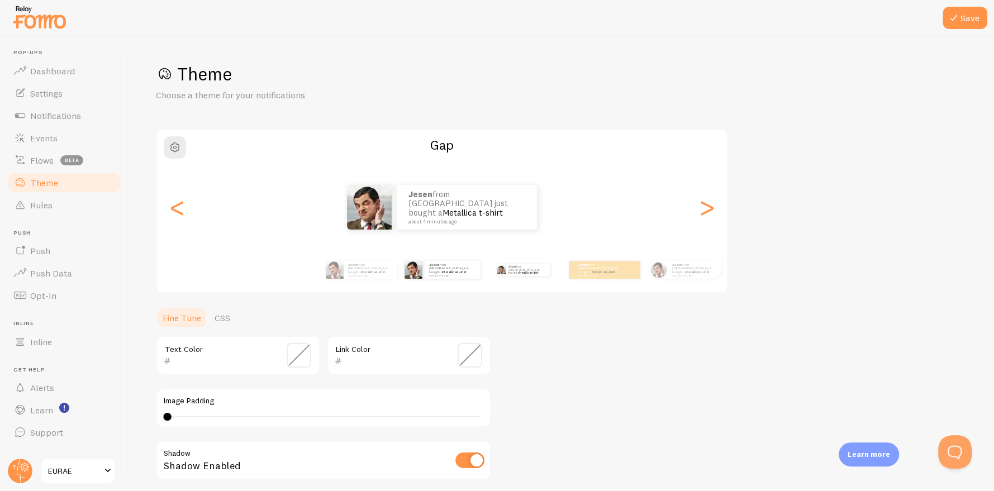
click at [528, 280] on div "Jesen from [GEOGRAPHIC_DATA] just bought a Metallica t-shirt about 4 minutes ago" at bounding box center [523, 269] width 72 height 31
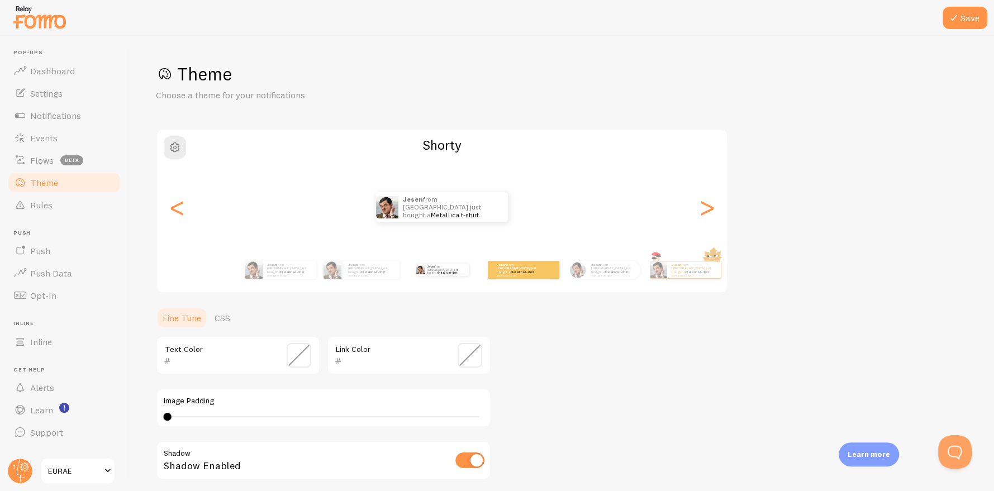
click at [524, 278] on div "Jesen from [GEOGRAPHIC_DATA] just bought a Metallica t-shirt about 4 minutes ago" at bounding box center [523, 269] width 72 height 31
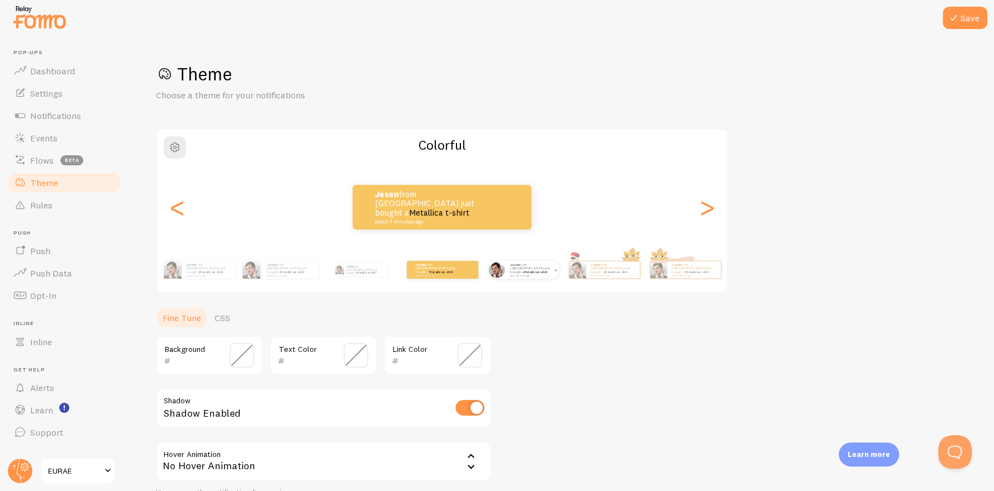
click at [523, 277] on div "Jesen from [GEOGRAPHIC_DATA] just bought a Metallica t-shirt about 4 minutes ago" at bounding box center [532, 270] width 54 height 18
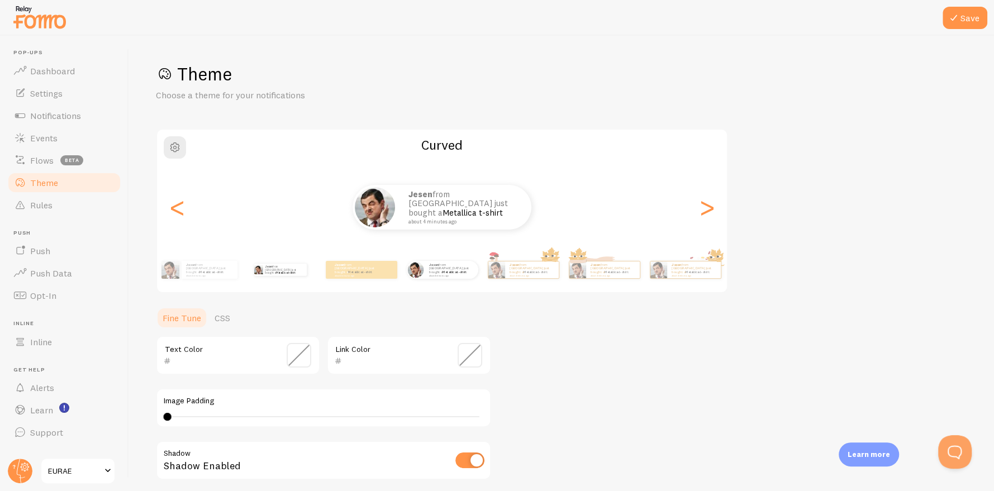
click at [275, 279] on div "Jesen from [GEOGRAPHIC_DATA] just bought a Metallica t-shirt about 4 minutes ago" at bounding box center [280, 269] width 72 height 31
type input "0"
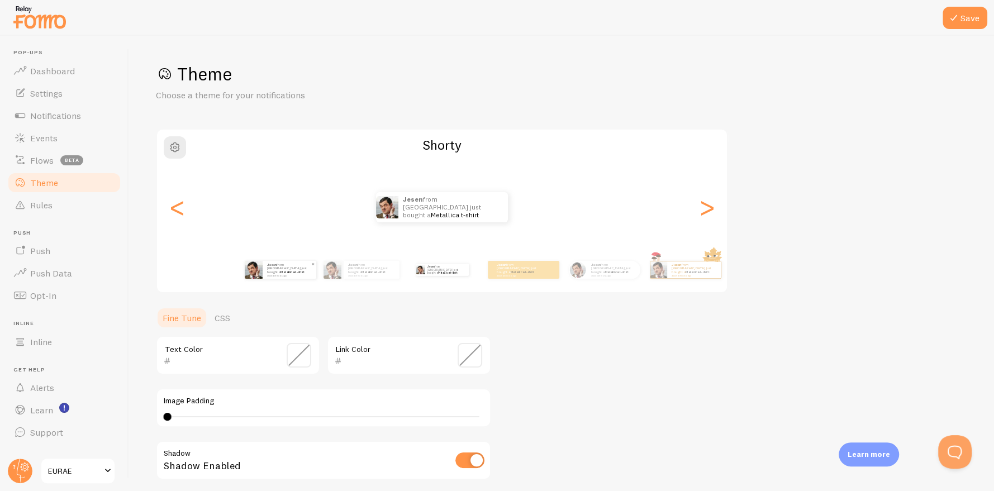
click at [274, 275] on div "Jesen from [GEOGRAPHIC_DATA] just bought a Metallica t-shirt about 4 minutes ago" at bounding box center [290, 270] width 54 height 18
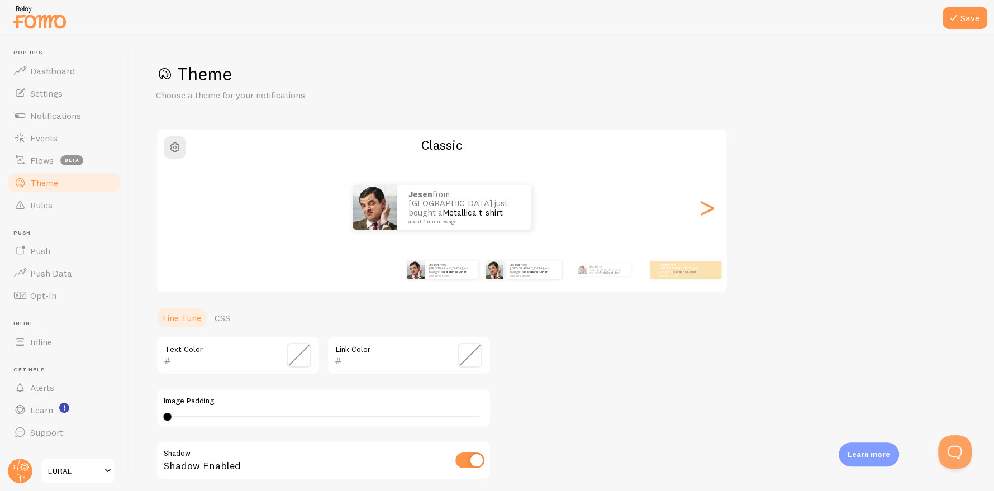
click at [543, 280] on div "Jesen from [GEOGRAPHIC_DATA] just bought a Metallica t-shirt about 4 minutes ago" at bounding box center [523, 269] width 72 height 31
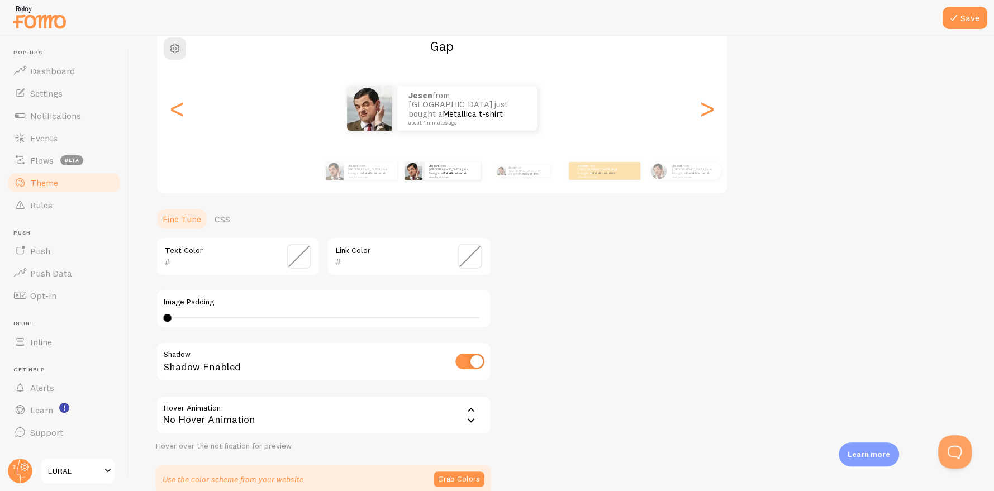
scroll to position [154, 0]
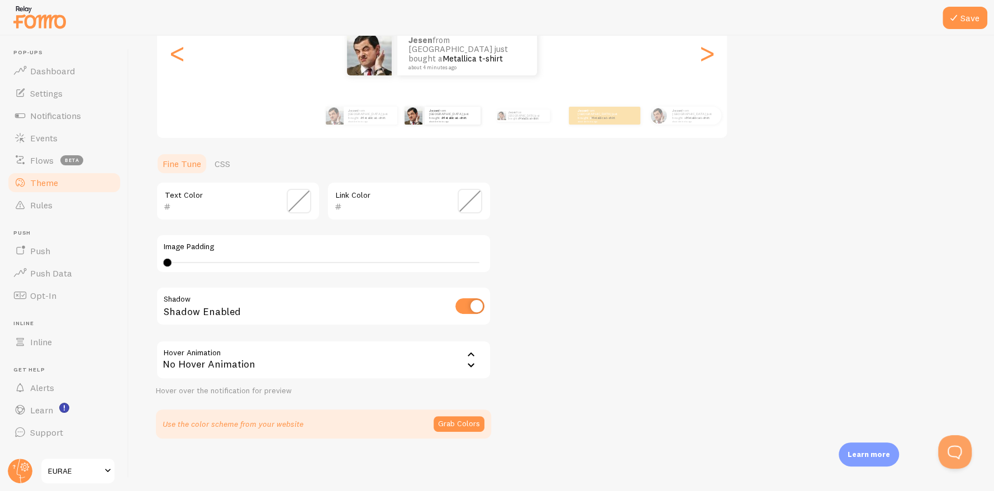
click at [299, 360] on div "No Hover Animation" at bounding box center [323, 359] width 335 height 39
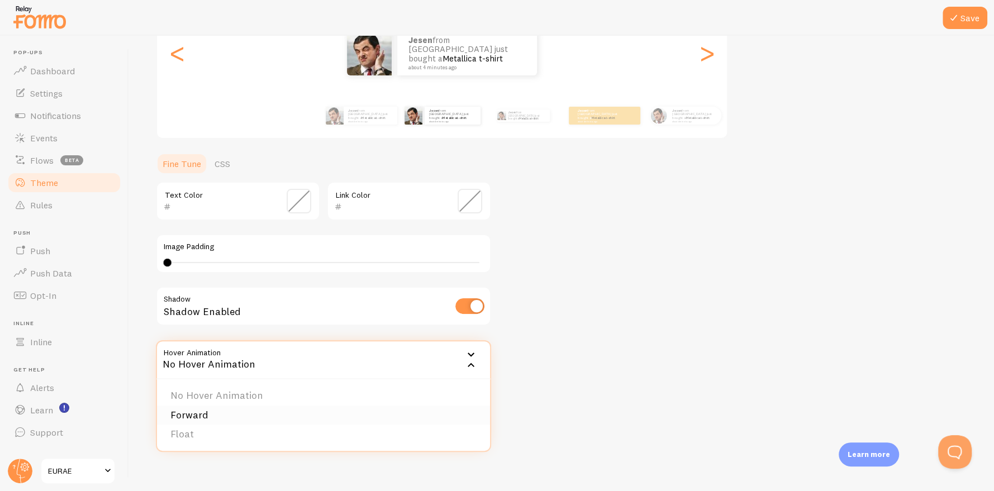
click at [279, 417] on li "Forward" at bounding box center [323, 416] width 333 height 20
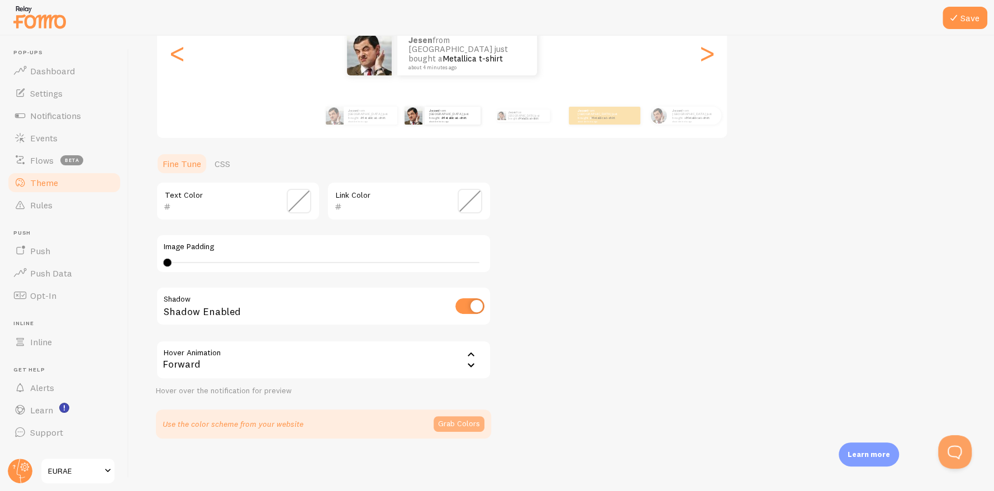
click at [457, 421] on button "Grab Colors" at bounding box center [458, 424] width 51 height 16
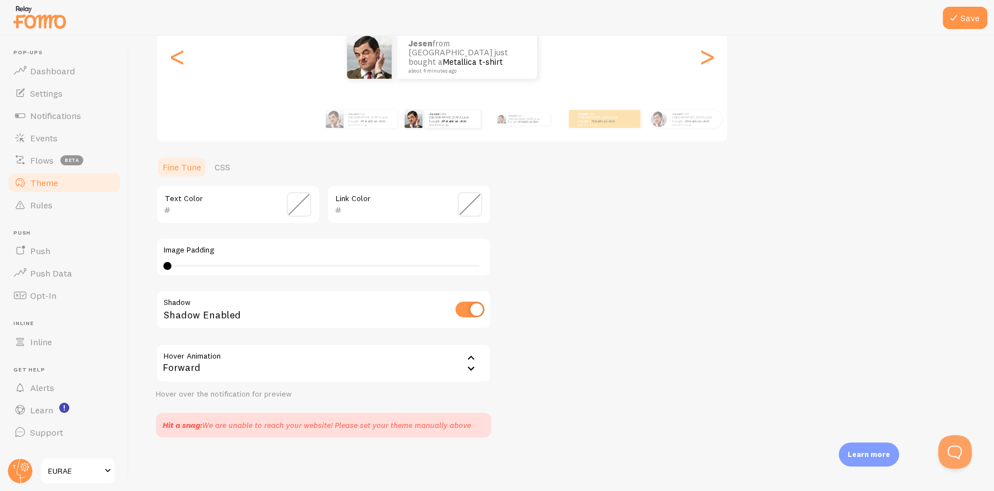
scroll to position [150, 0]
drag, startPoint x: 258, startPoint y: 423, endPoint x: 394, endPoint y: 423, distance: 136.3
click at [394, 423] on div "Hit a snag: We are unable to reach your website! Please set your theme manually…" at bounding box center [317, 425] width 308 height 11
click at [384, 404] on section "Text Color Link Color Image Padding 0 0 - undefined Shadow Shadow Enabled Hover…" at bounding box center [323, 311] width 335 height 252
click at [47, 107] on link "Notifications" at bounding box center [64, 115] width 115 height 22
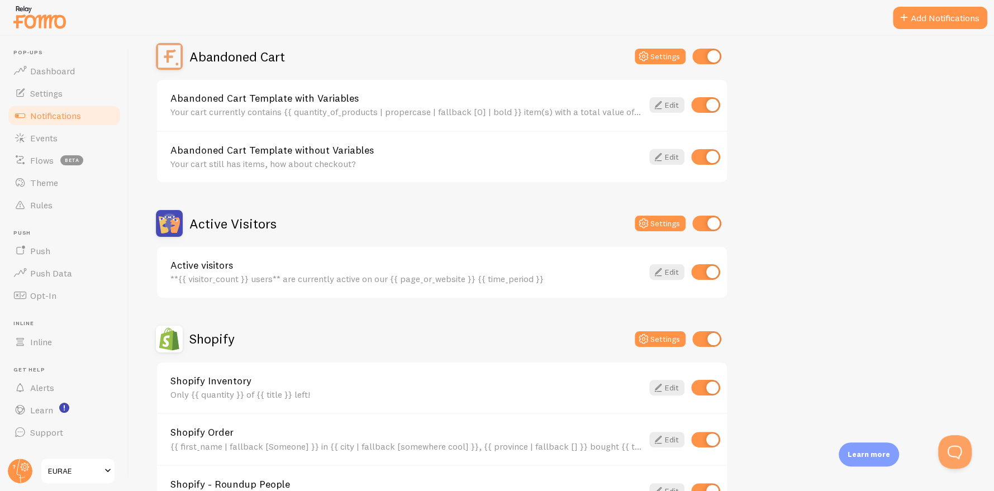
scroll to position [111, 0]
click at [705, 222] on input "checkbox" at bounding box center [706, 222] width 29 height 16
checkbox input "false"
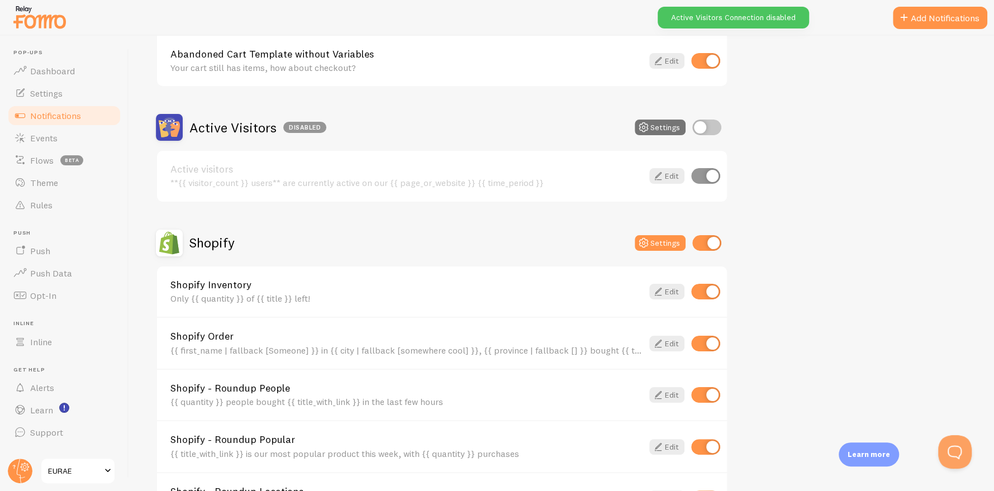
scroll to position [223, 0]
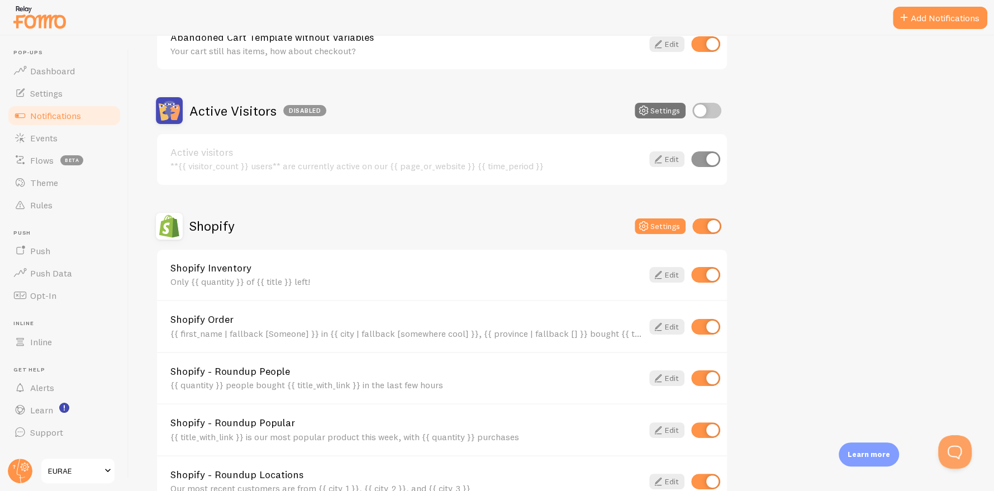
click at [712, 274] on input "checkbox" at bounding box center [705, 275] width 29 height 16
checkbox input "false"
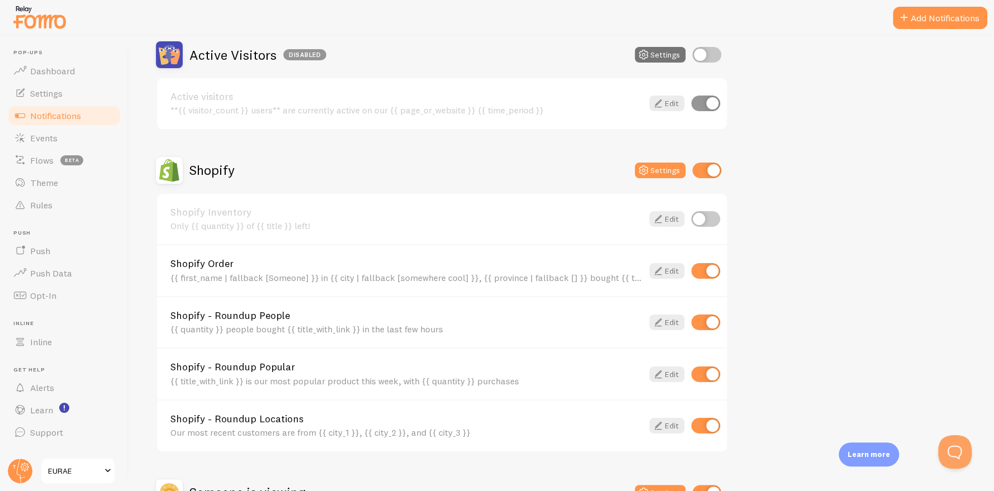
click at [705, 323] on input "checkbox" at bounding box center [705, 322] width 29 height 16
checkbox input "false"
click at [712, 421] on input "checkbox" at bounding box center [705, 426] width 29 height 16
checkbox input "false"
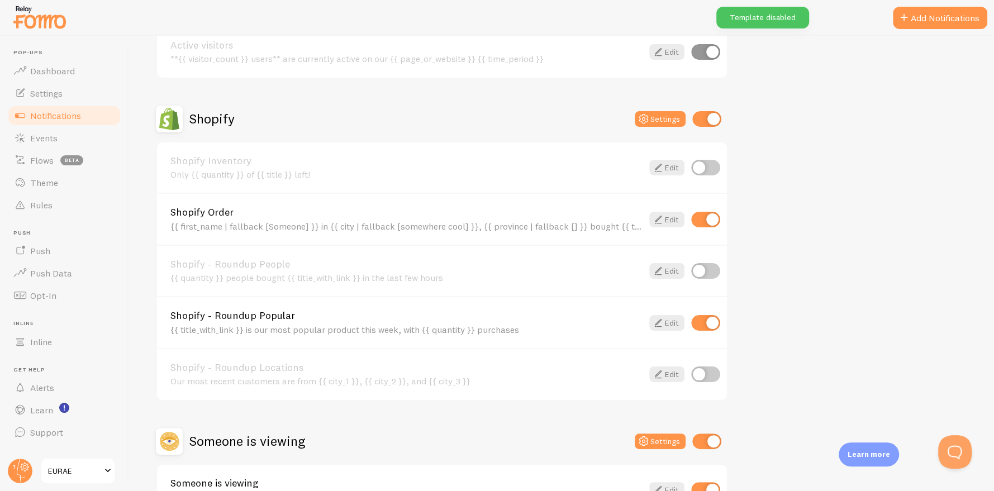
scroll to position [407, 0]
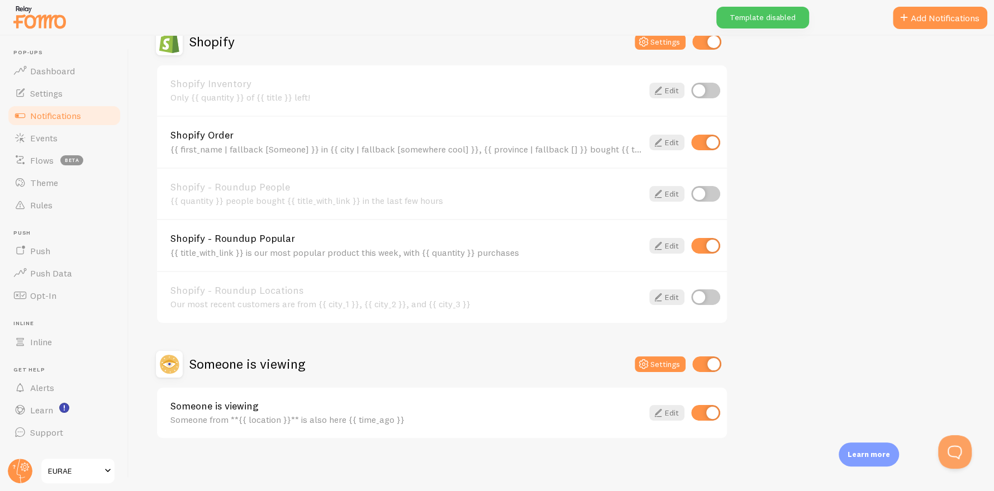
click at [709, 373] on div "Someone is viewing Settings" at bounding box center [442, 364] width 572 height 27
click at [709, 364] on input "checkbox" at bounding box center [706, 364] width 29 height 16
checkbox input "false"
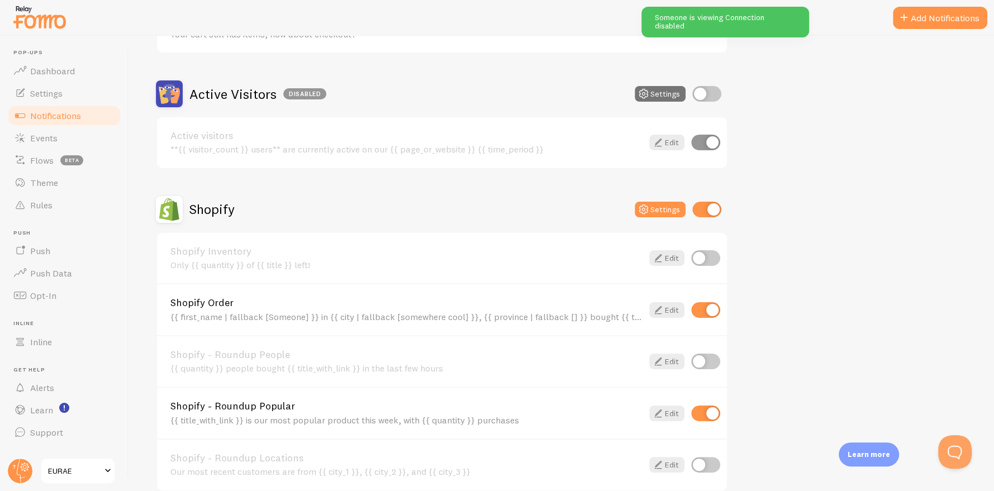
scroll to position [0, 0]
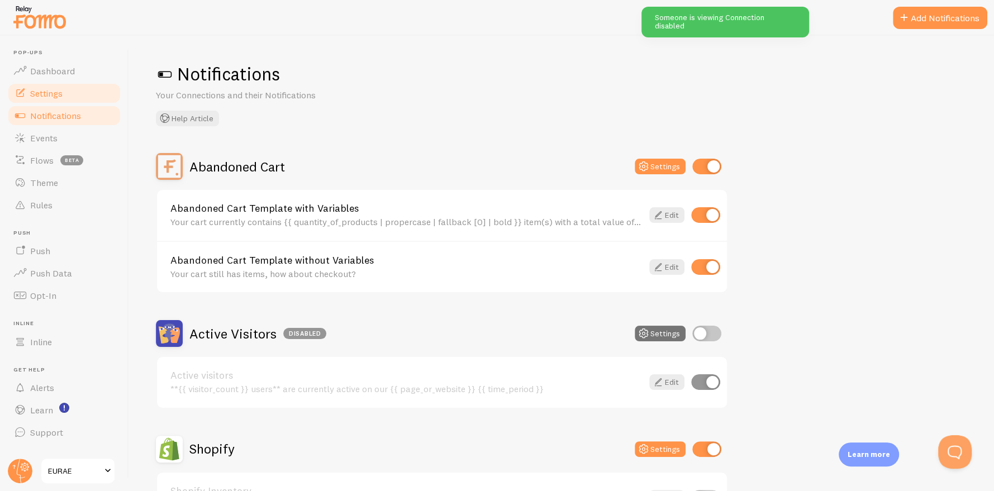
click at [65, 94] on link "Settings" at bounding box center [64, 93] width 115 height 22
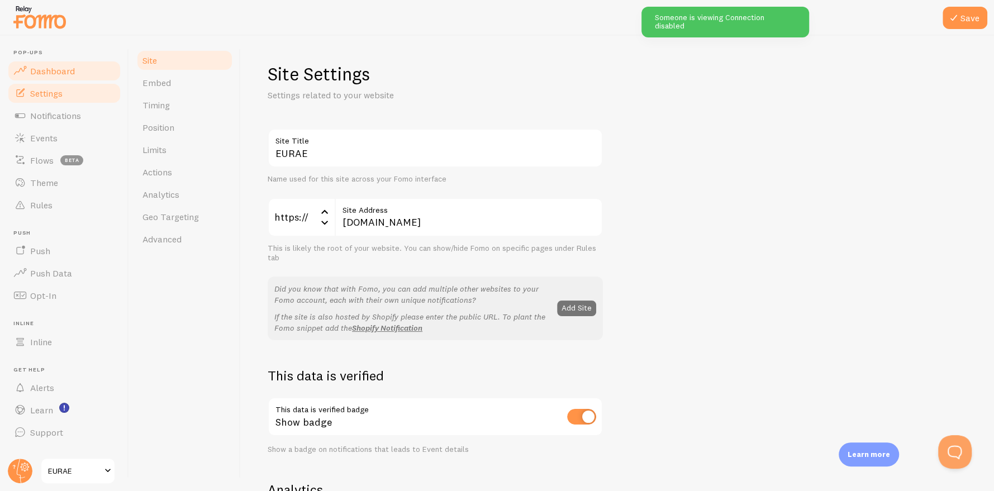
click at [55, 68] on span "Dashboard" at bounding box center [52, 70] width 45 height 11
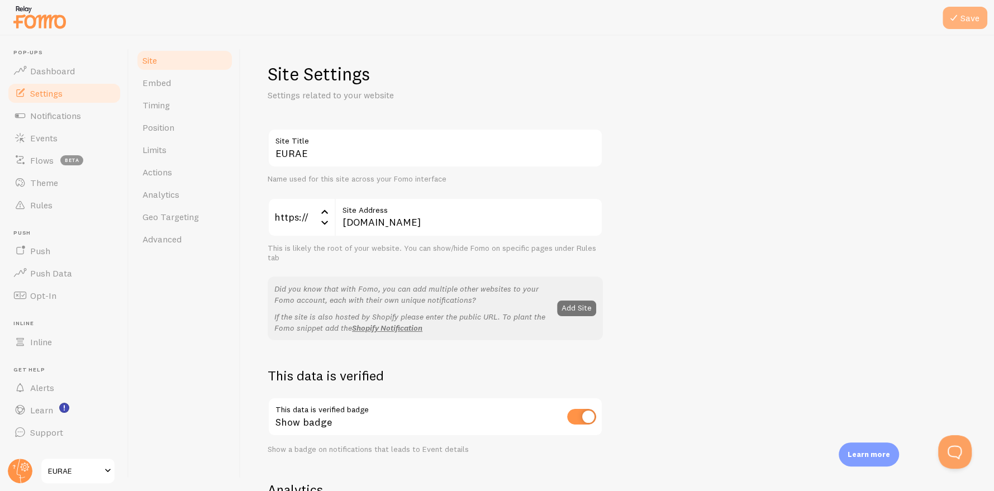
click at [957, 25] on button "Save" at bounding box center [964, 18] width 45 height 22
click at [78, 66] on link "Dashboard" at bounding box center [64, 71] width 115 height 22
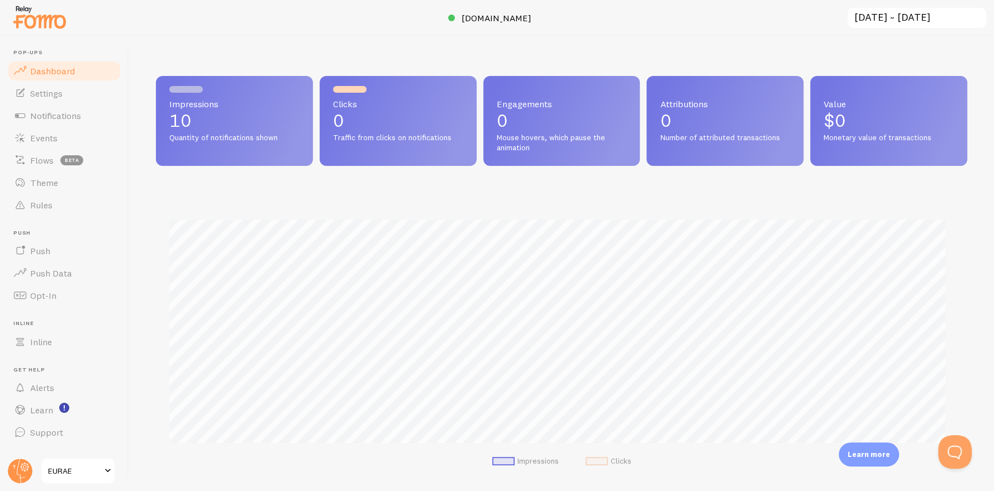
scroll to position [293, 803]
click at [40, 88] on span "Settings" at bounding box center [46, 93] width 32 height 11
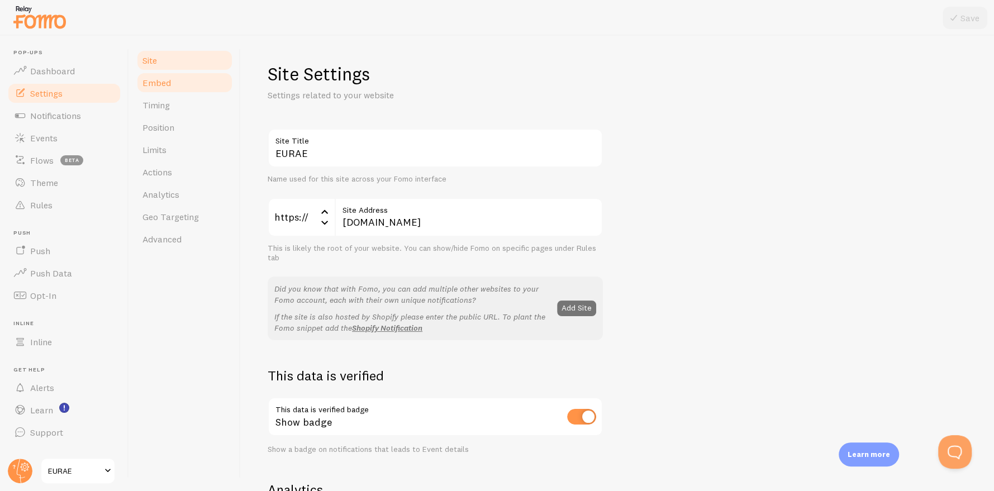
click at [159, 71] on link "Embed" at bounding box center [185, 82] width 98 height 22
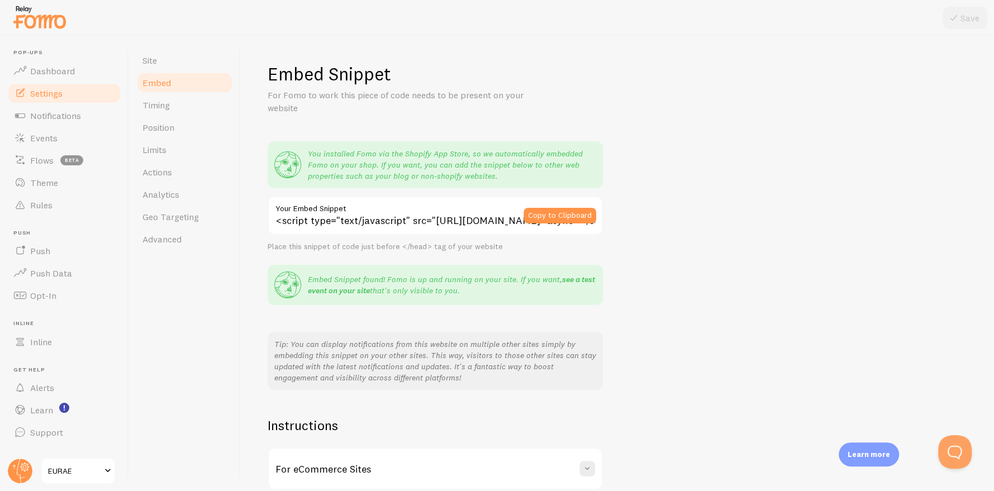
click at [353, 292] on link "see a test event on your site" at bounding box center [451, 284] width 287 height 21
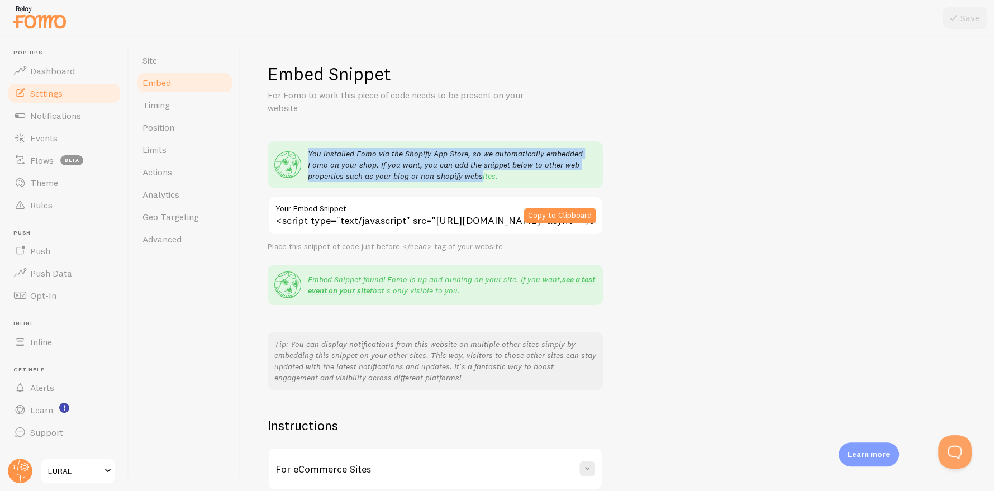
drag, startPoint x: 304, startPoint y: 154, endPoint x: 512, endPoint y: 168, distance: 208.8
click at [480, 174] on div "You installed Fomo via the Shopify App Store, so we automatically embedded Fomo…" at bounding box center [435, 165] width 322 height 34
click at [699, 152] on div "Embed Snippet For Fomo to work this piece of code needs to be present on your w…" at bounding box center [617, 304] width 699 height 483
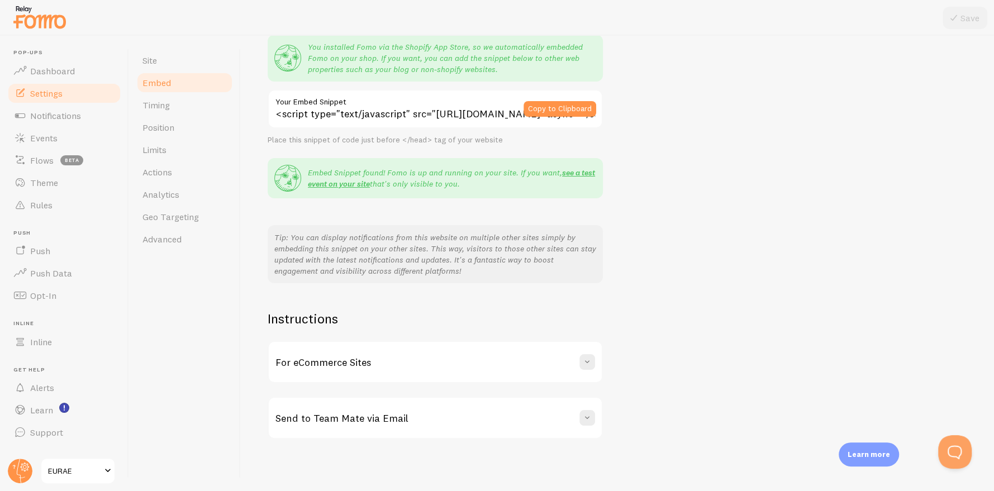
scroll to position [108, 0]
click at [459, 364] on div "For eCommerce Sites" at bounding box center [435, 361] width 333 height 40
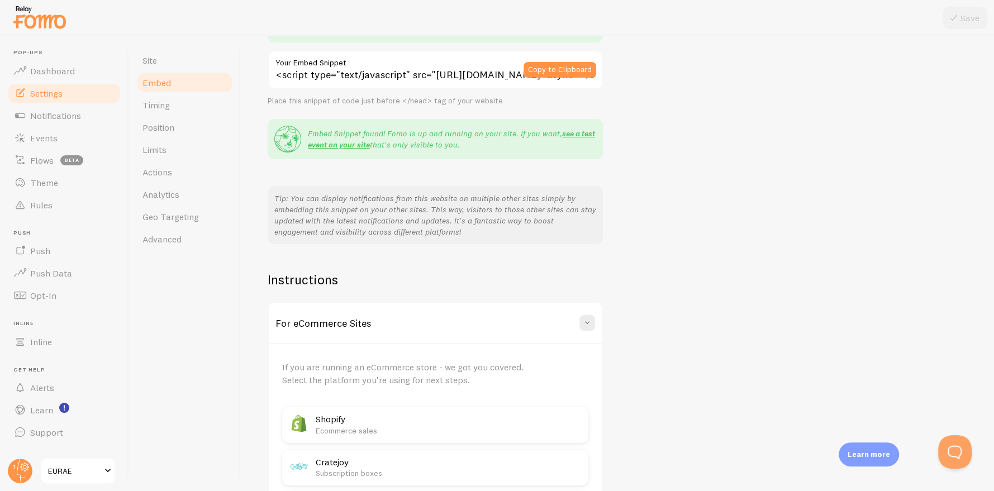
scroll to position [164, 0]
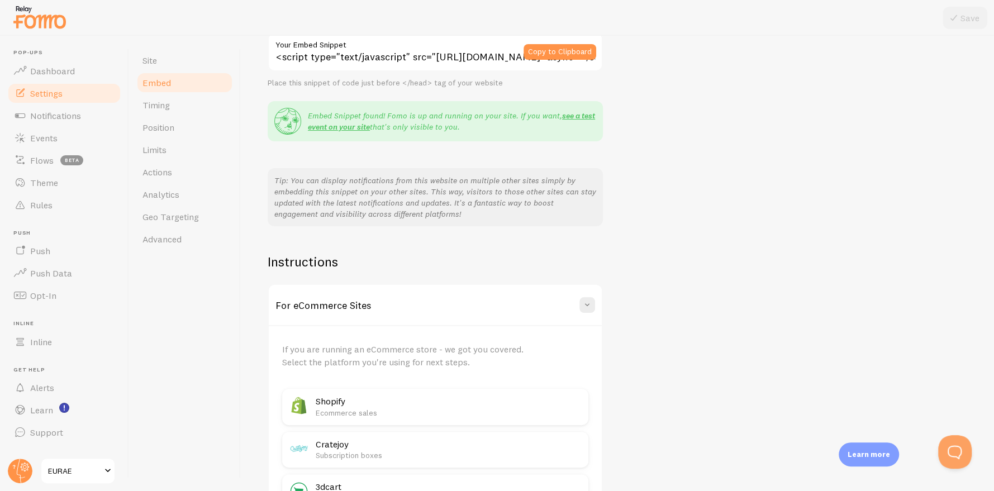
click at [451, 285] on div "For eCommerce Sites" at bounding box center [435, 305] width 333 height 40
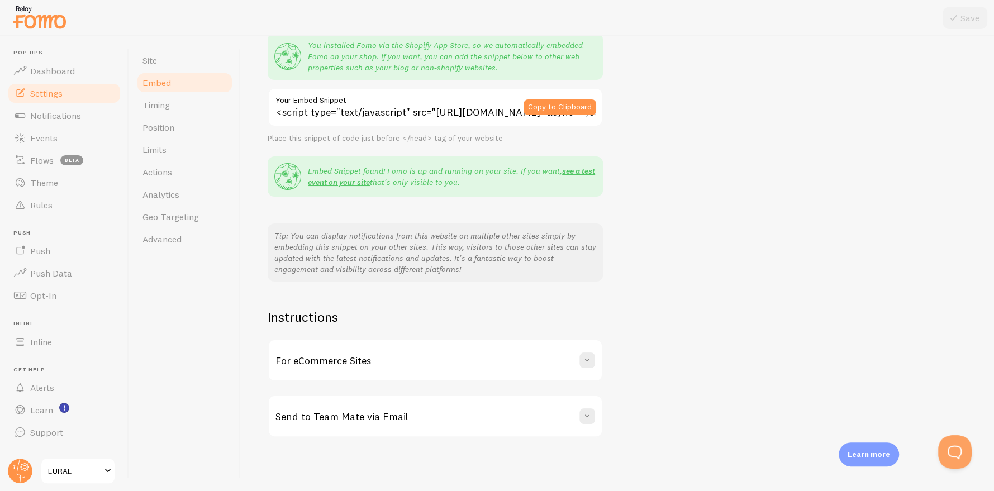
scroll to position [108, 0]
click at [180, 103] on link "Timing" at bounding box center [185, 105] width 98 height 22
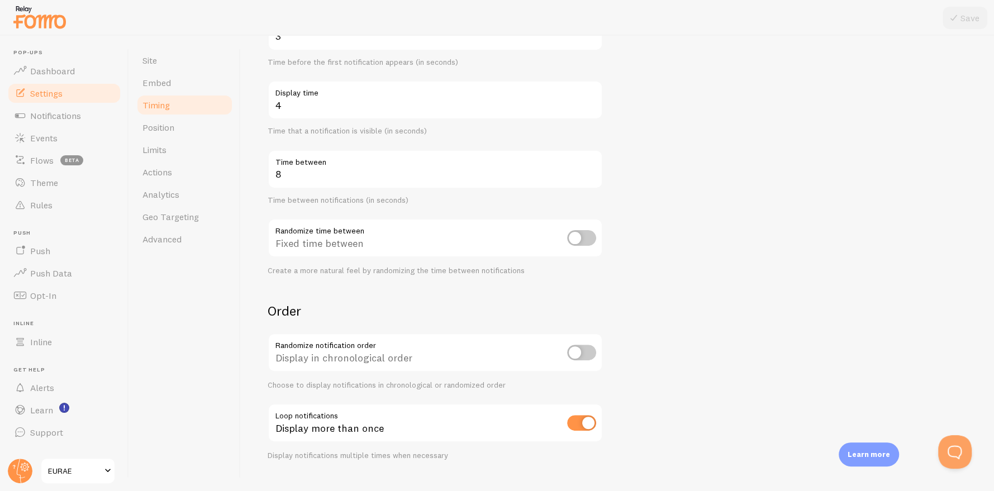
scroll to position [170, 0]
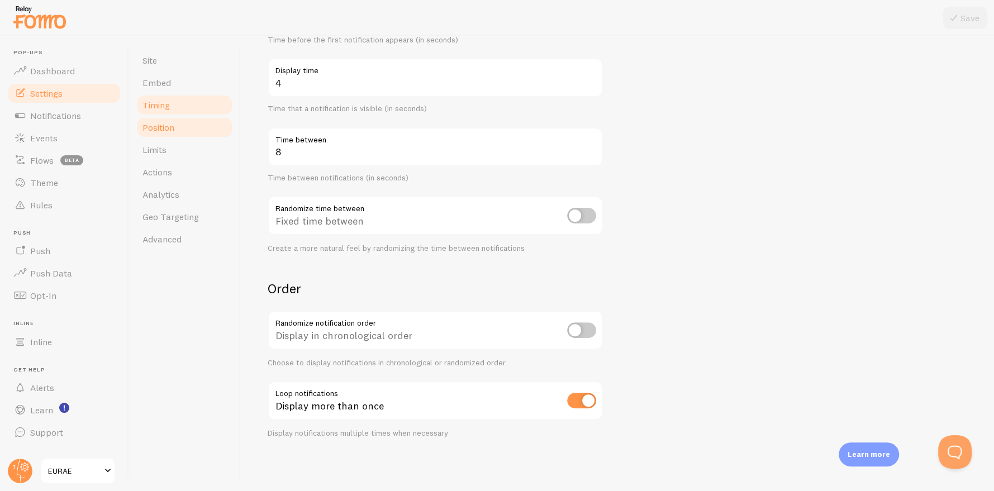
click at [186, 126] on link "Position" at bounding box center [185, 127] width 98 height 22
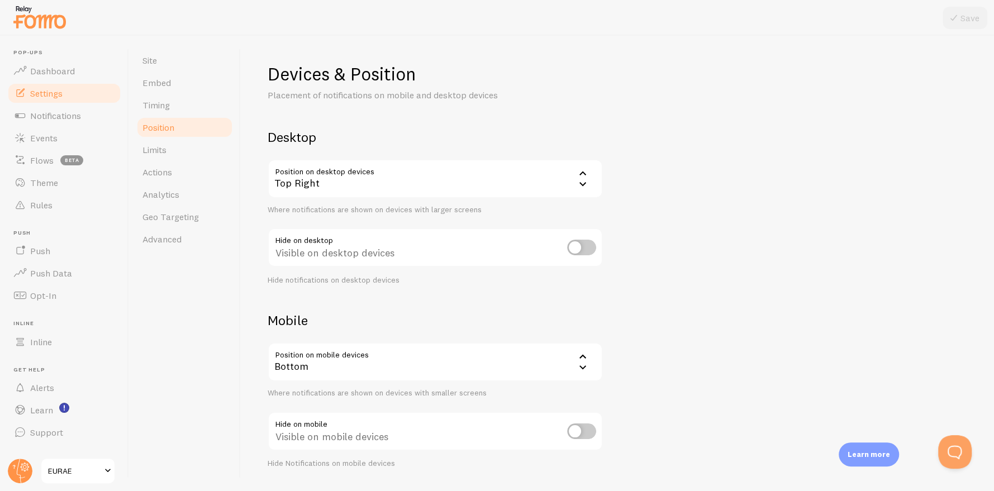
click at [321, 170] on div "Top Right" at bounding box center [435, 178] width 335 height 39
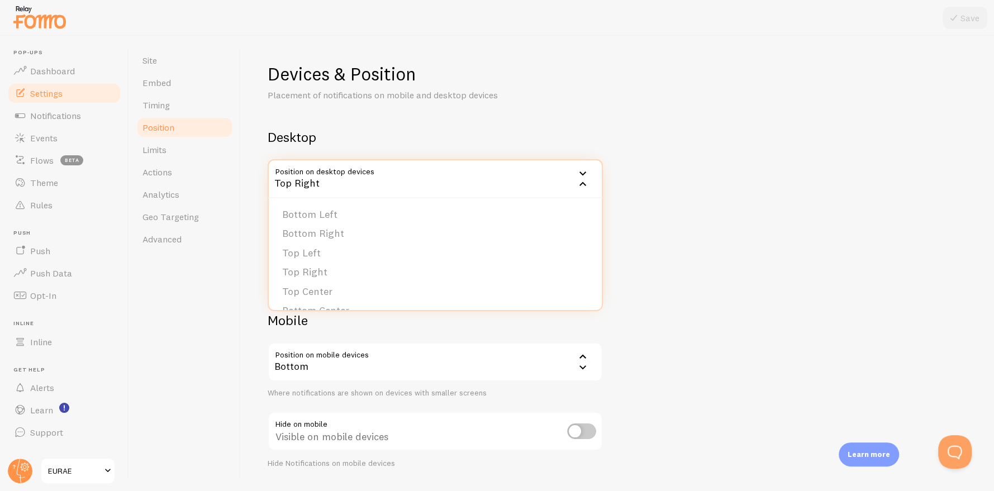
click at [321, 170] on div "Top Right" at bounding box center [435, 178] width 335 height 39
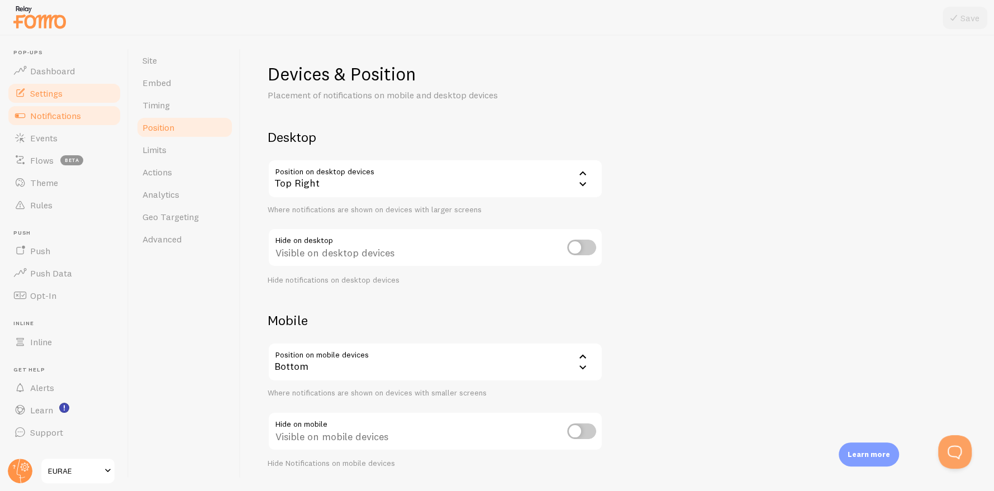
click at [55, 121] on link "Notifications" at bounding box center [64, 115] width 115 height 22
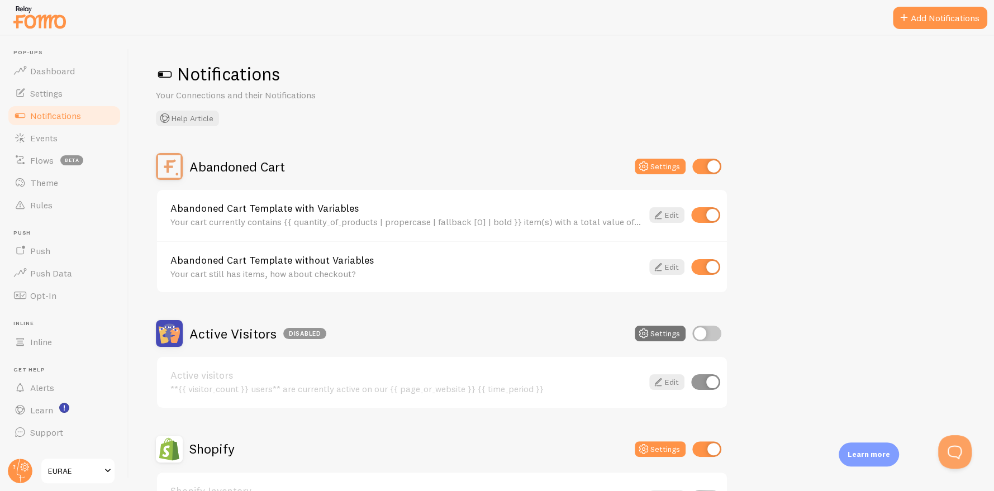
click at [708, 168] on input "checkbox" at bounding box center [706, 167] width 29 height 16
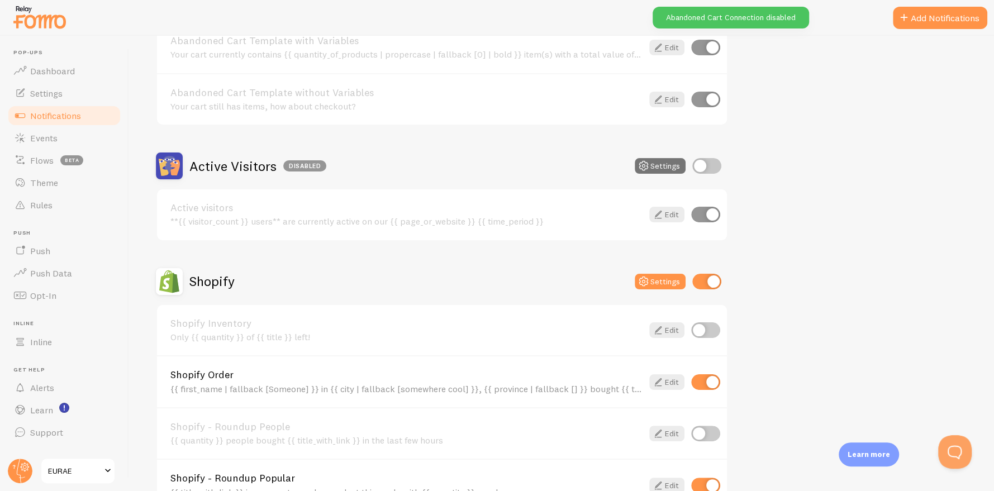
scroll to position [111, 0]
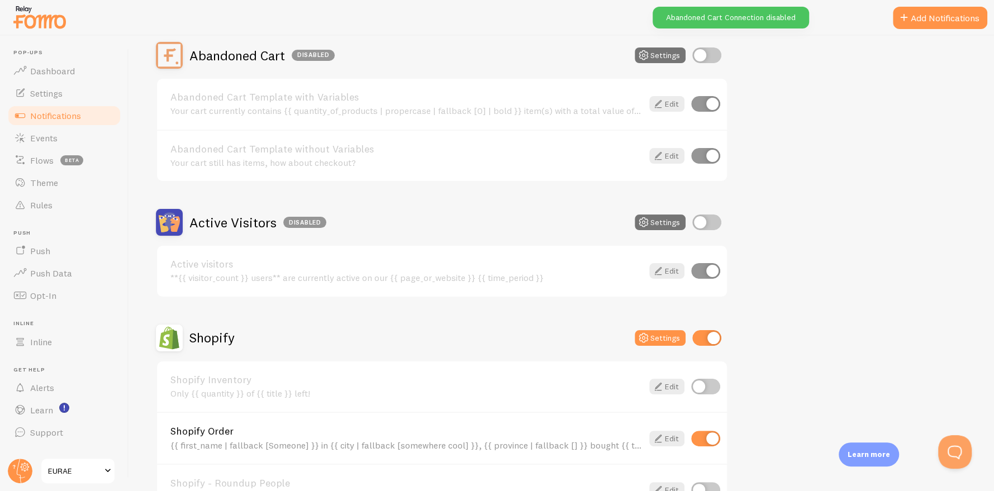
click at [708, 57] on input "checkbox" at bounding box center [706, 55] width 29 height 16
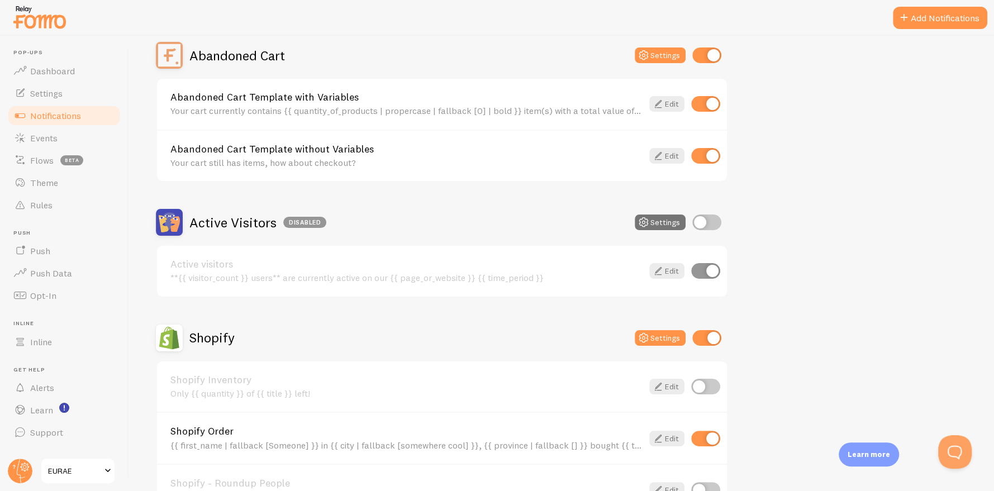
click at [705, 58] on input "checkbox" at bounding box center [706, 55] width 29 height 16
checkbox input "false"
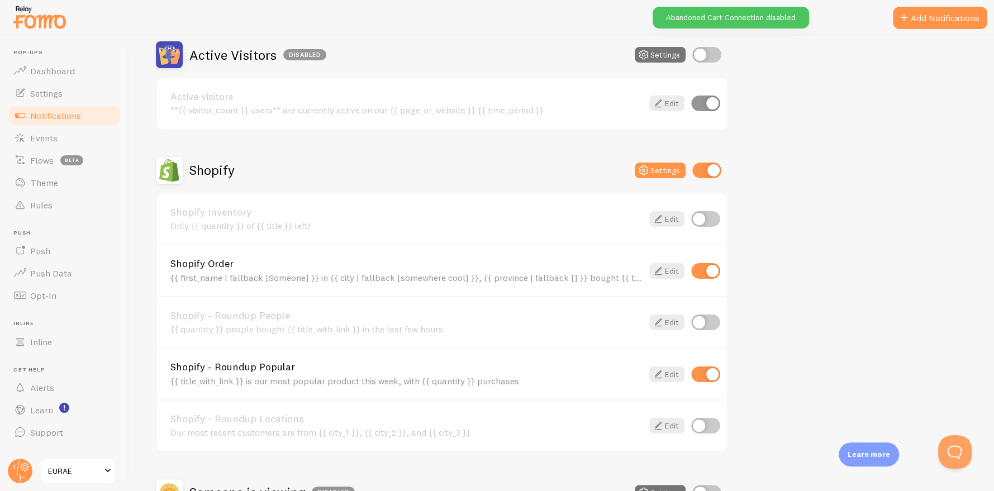
scroll to position [279, 0]
click at [618, 274] on div "{{ first_name | fallback [Someone] }} in {{ city | fallback [somewhere cool] }}…" at bounding box center [406, 278] width 472 height 10
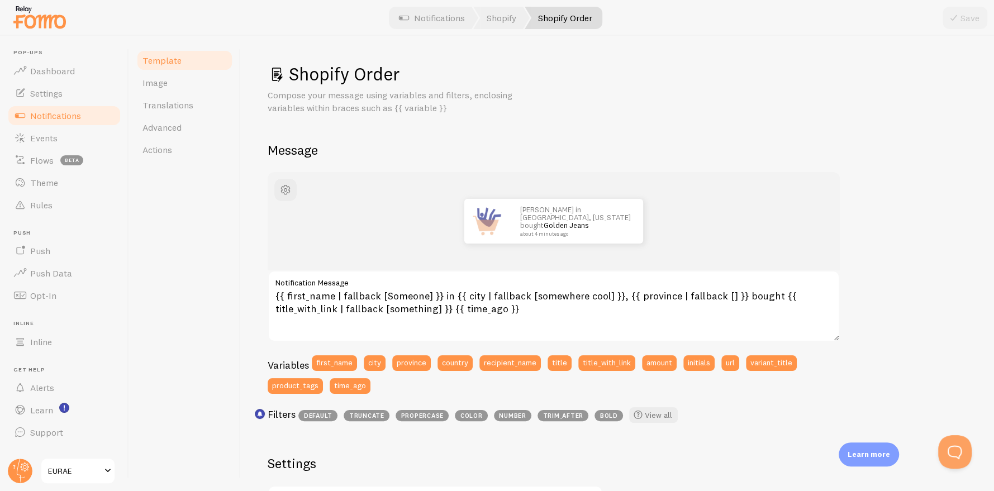
click at [184, 63] on link "Template" at bounding box center [185, 60] width 98 height 22
click at [184, 78] on link "Image" at bounding box center [185, 82] width 98 height 22
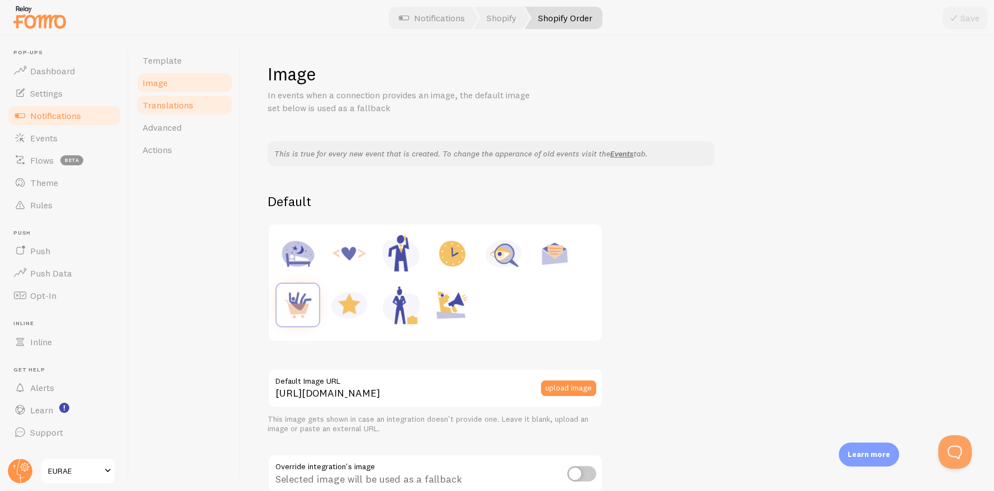
click at [188, 98] on link "Translations" at bounding box center [185, 105] width 98 height 22
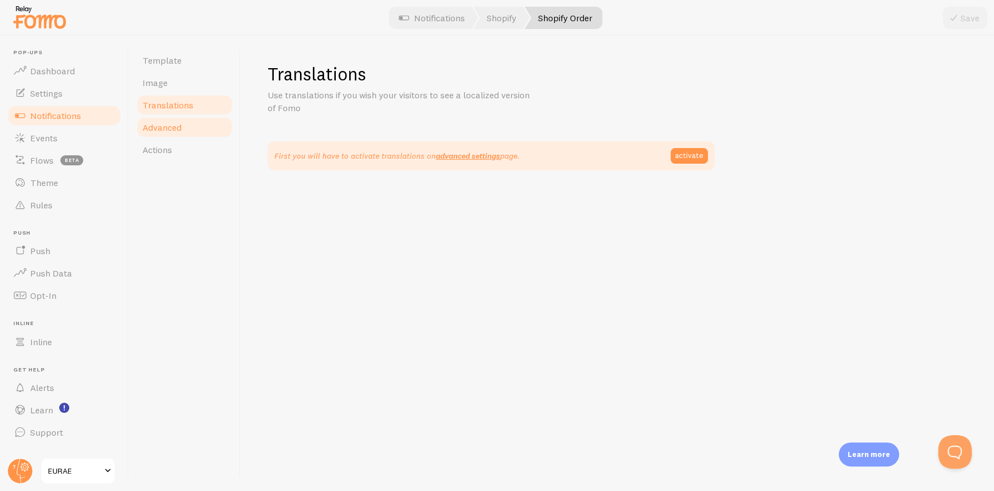
click at [194, 126] on link "Advanced" at bounding box center [185, 127] width 98 height 22
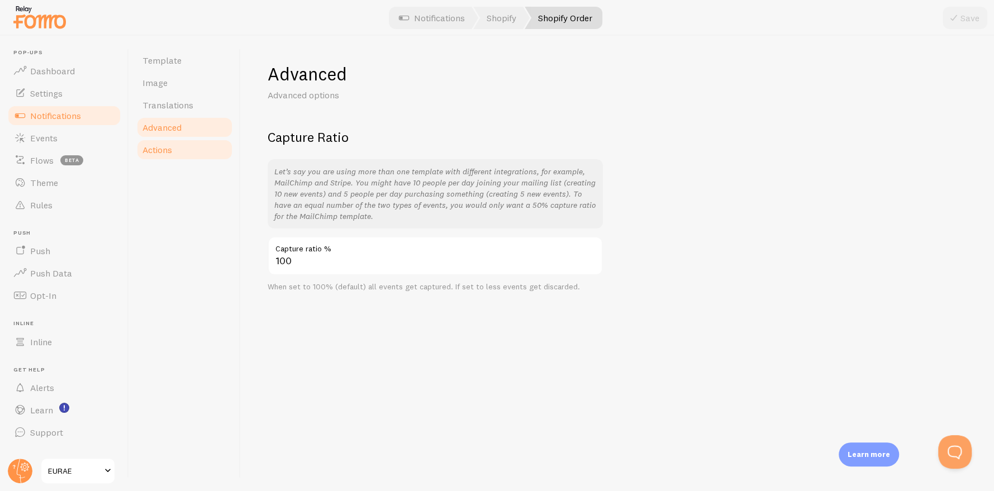
click at [195, 149] on link "Actions" at bounding box center [185, 150] width 98 height 22
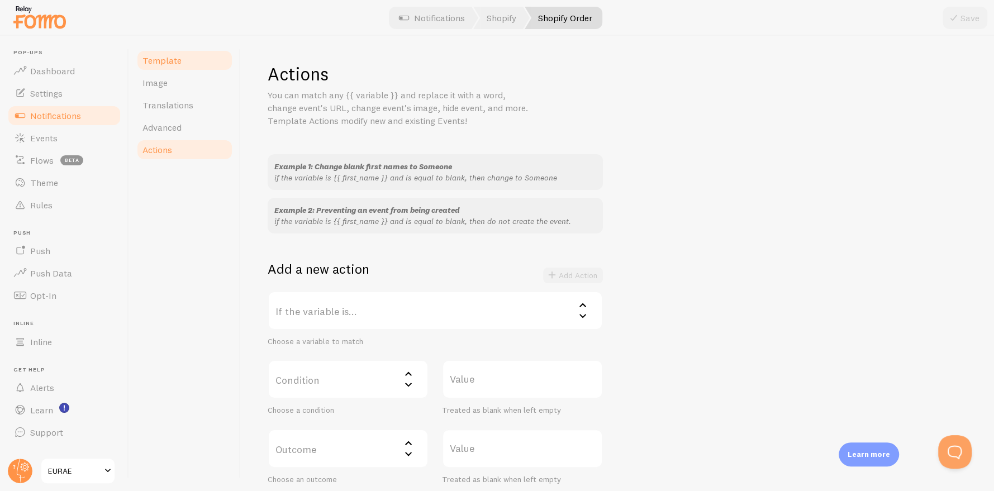
click at [195, 65] on link "Template" at bounding box center [185, 60] width 98 height 22
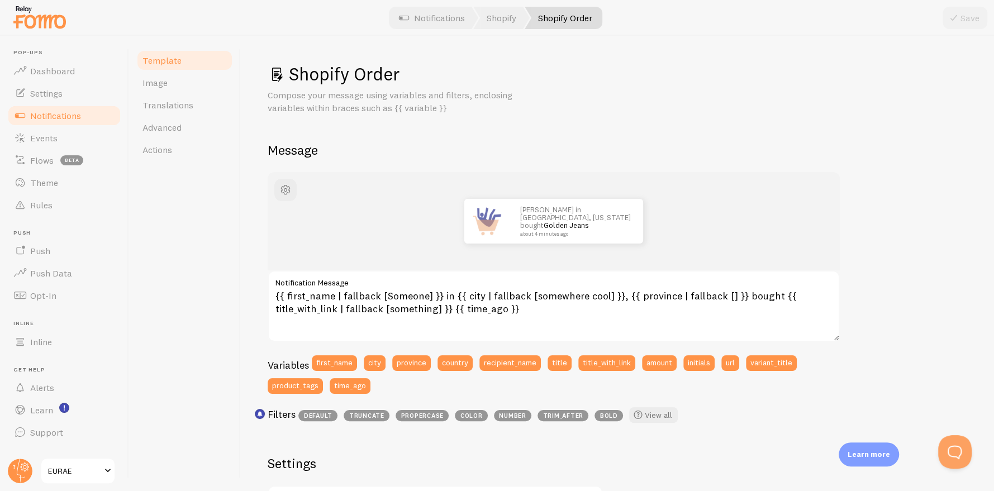
click at [62, 111] on span "Notifications" at bounding box center [55, 115] width 51 height 11
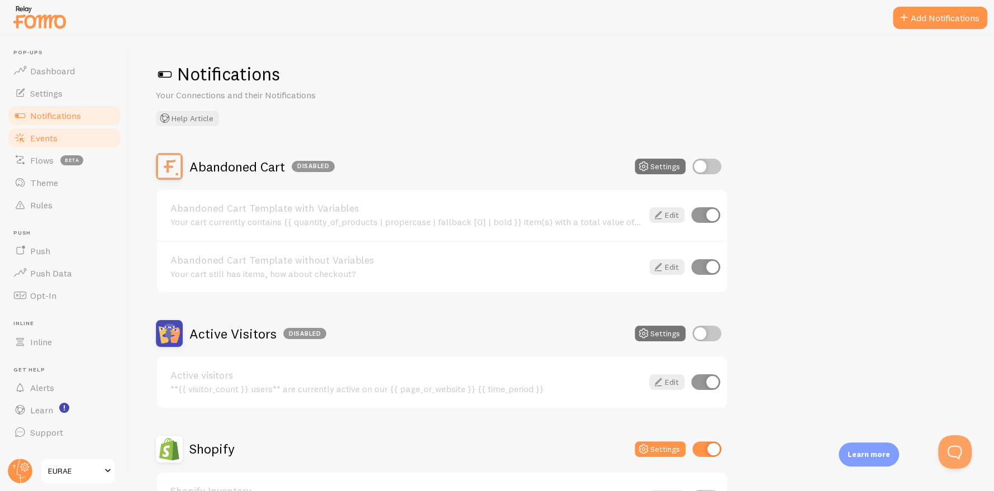
click at [73, 139] on link "Events" at bounding box center [64, 138] width 115 height 22
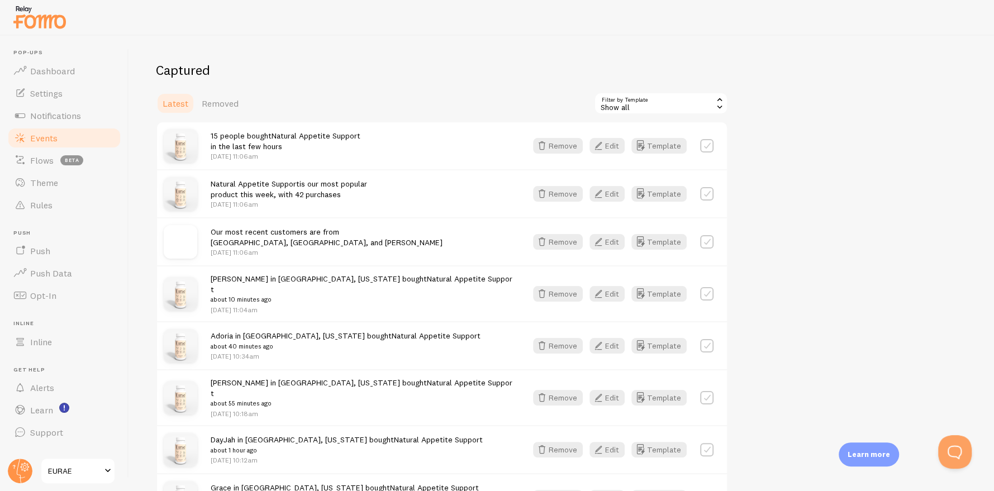
scroll to position [111, 0]
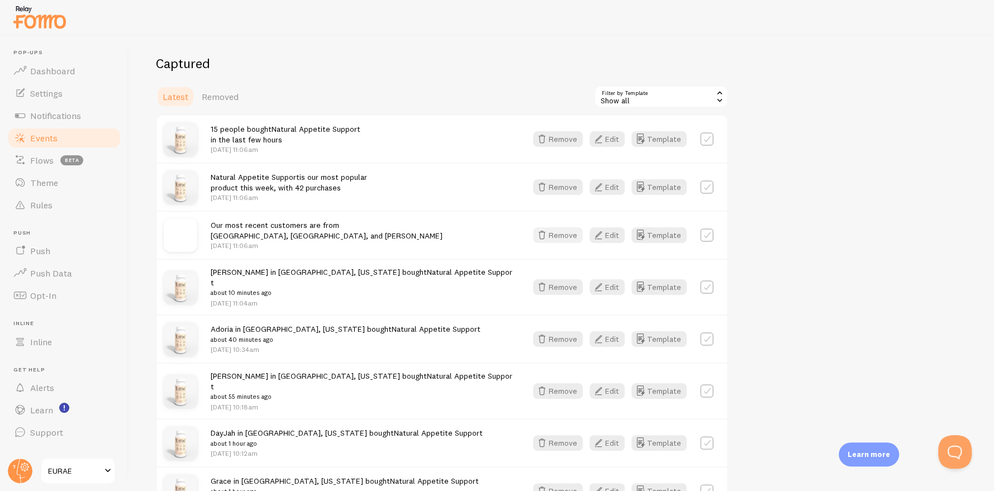
click at [556, 233] on button "Remove" at bounding box center [558, 235] width 50 height 16
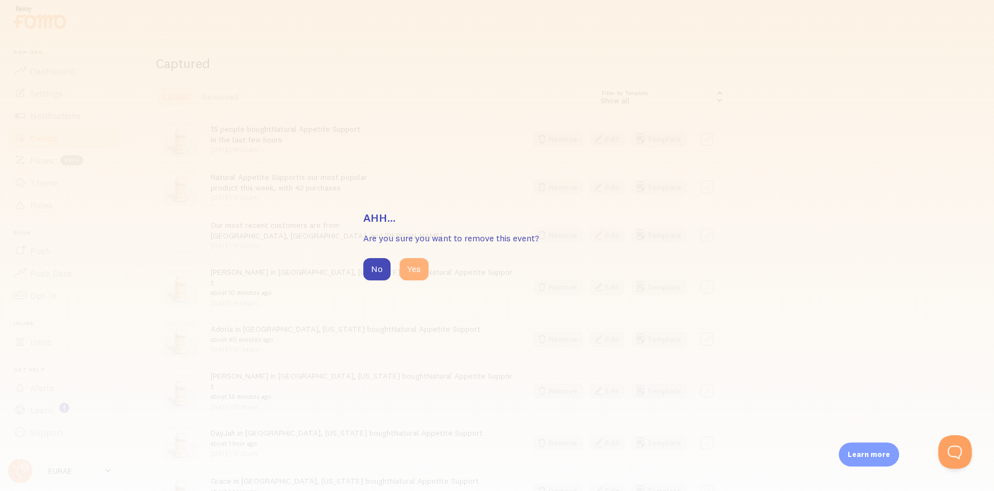
click at [403, 270] on button "Yes" at bounding box center [413, 269] width 29 height 22
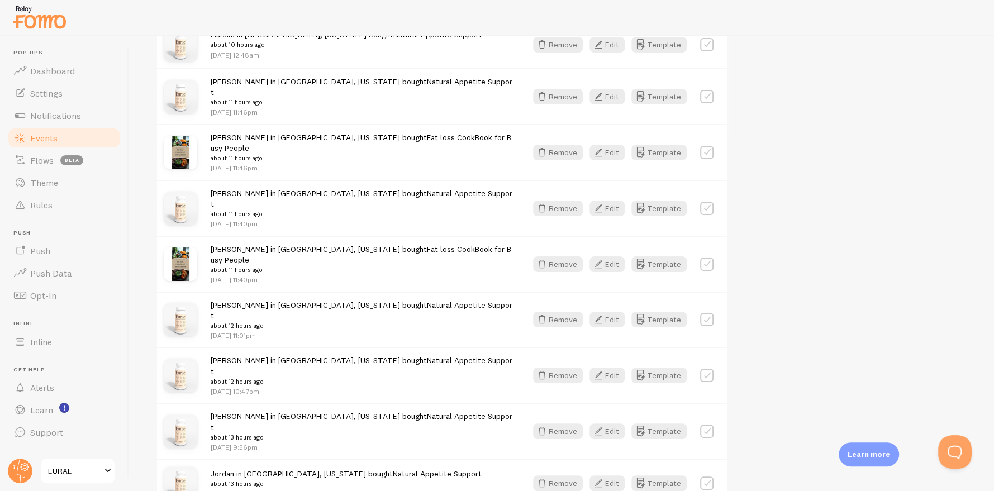
scroll to position [1229, 0]
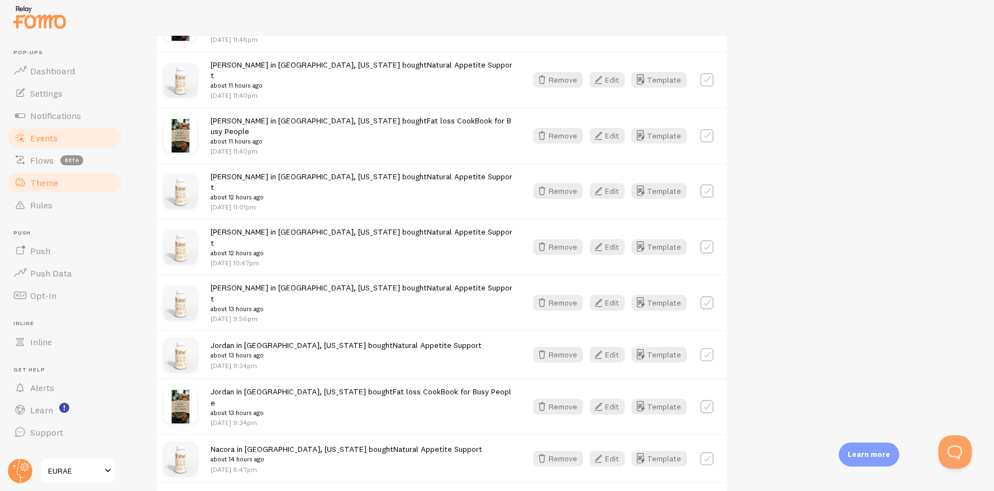
click at [41, 177] on span "Theme" at bounding box center [44, 182] width 28 height 11
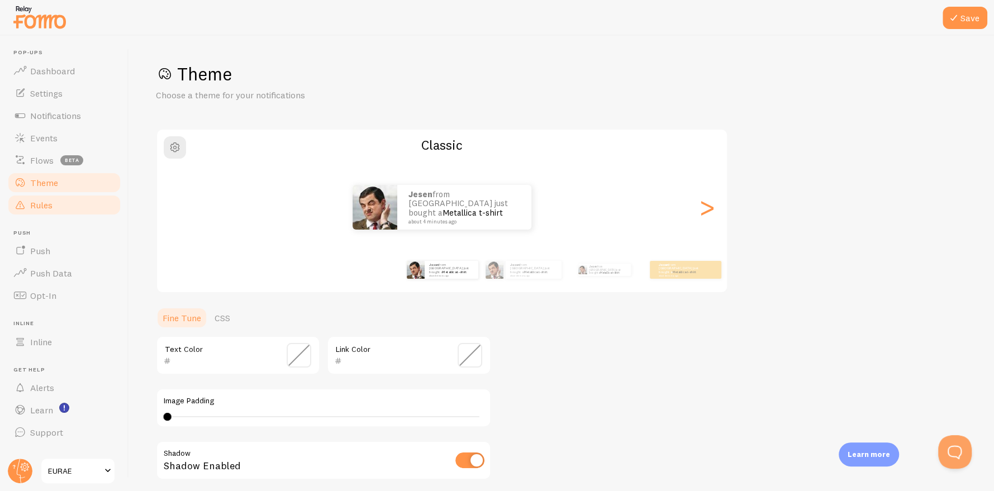
click at [42, 199] on span "Rules" at bounding box center [41, 204] width 22 height 11
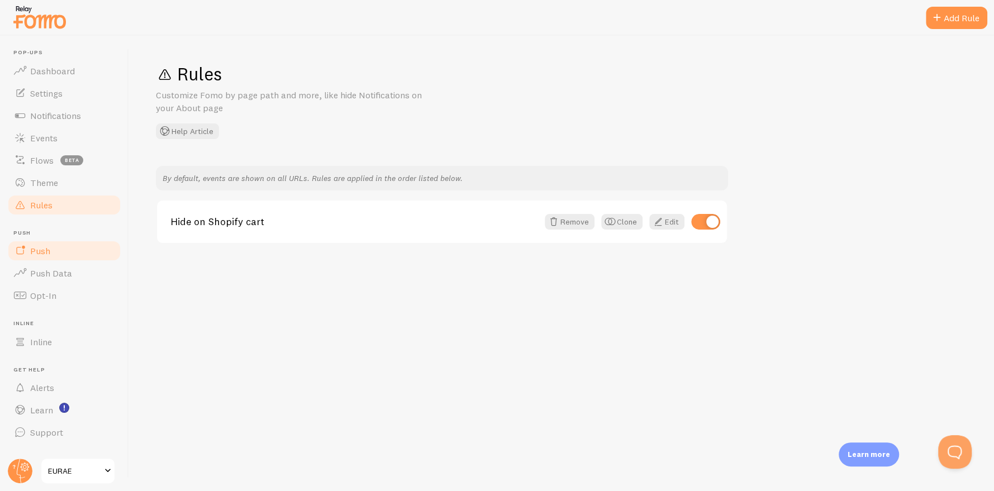
click at [48, 248] on span "Push" at bounding box center [40, 250] width 20 height 11
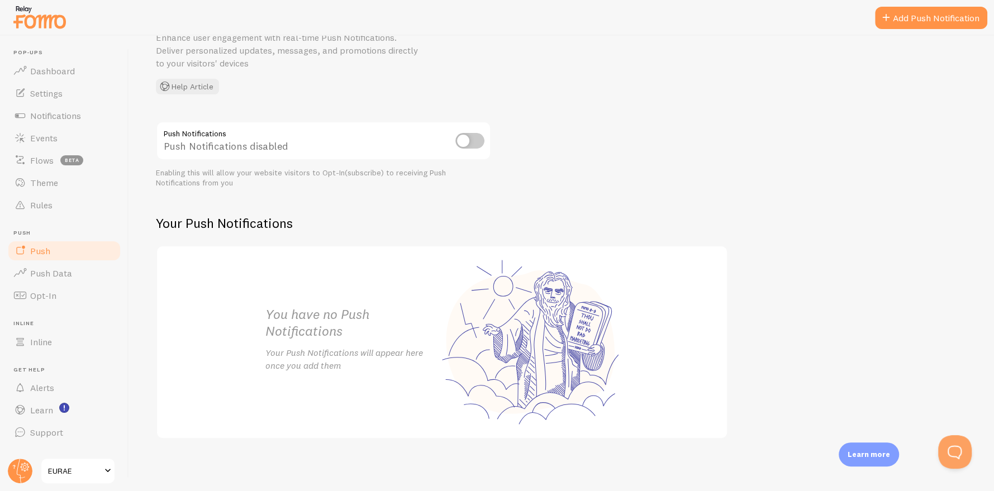
scroll to position [58, 0]
click at [76, 277] on link "Push Data" at bounding box center [64, 273] width 115 height 22
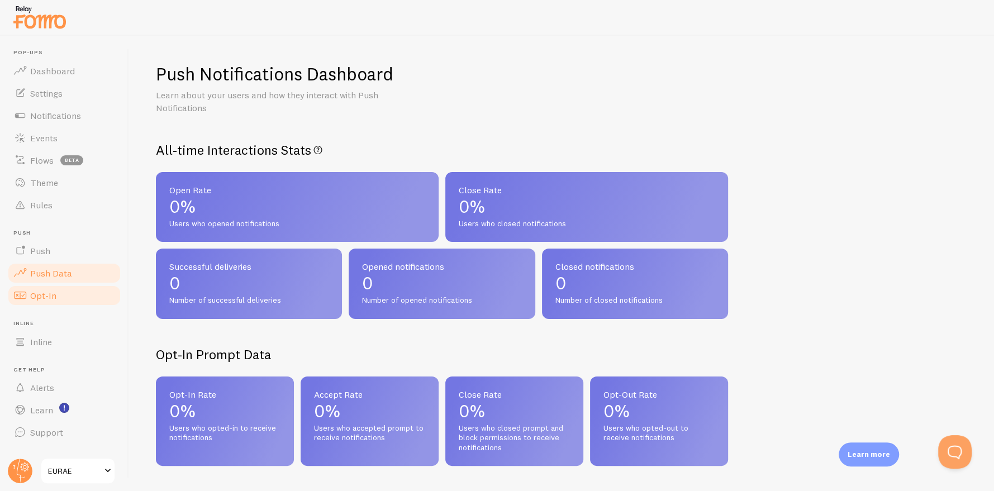
click at [74, 292] on link "Opt-In" at bounding box center [64, 295] width 115 height 22
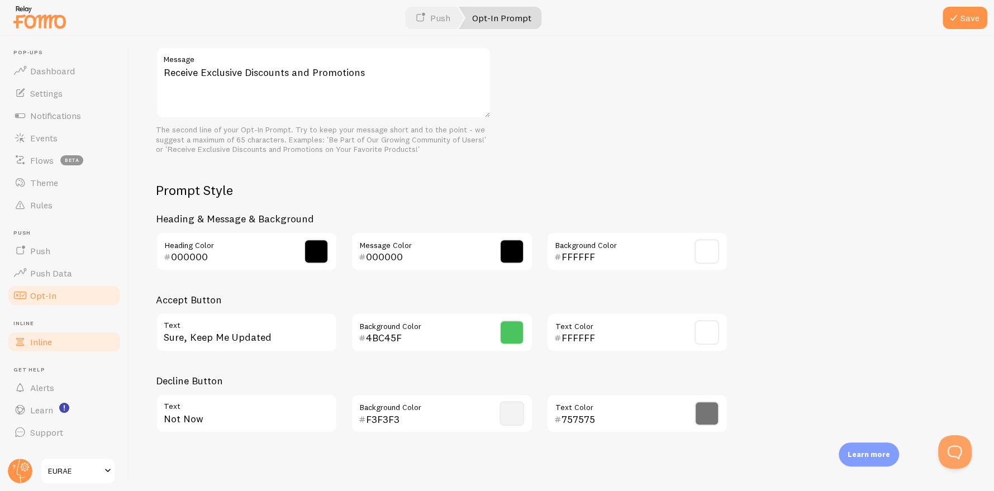
scroll to position [423, 0]
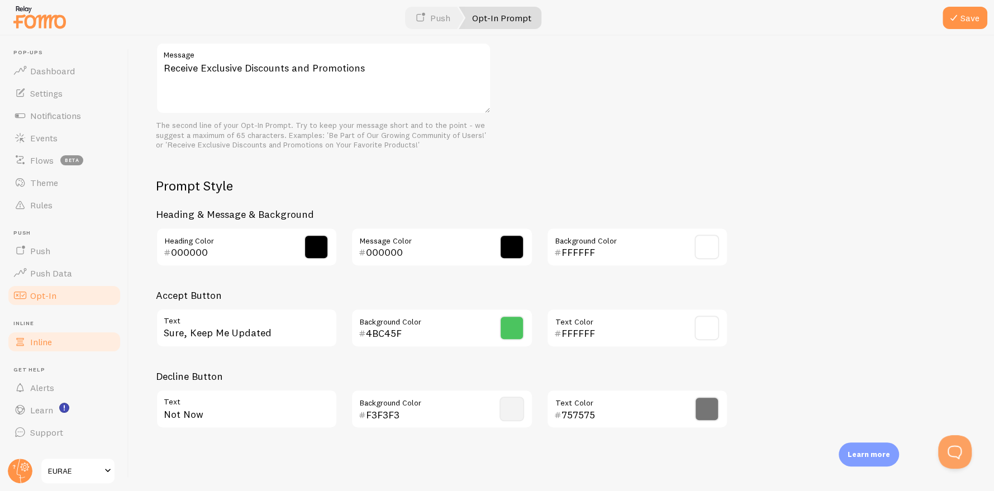
click at [68, 337] on link "Inline" at bounding box center [64, 342] width 115 height 22
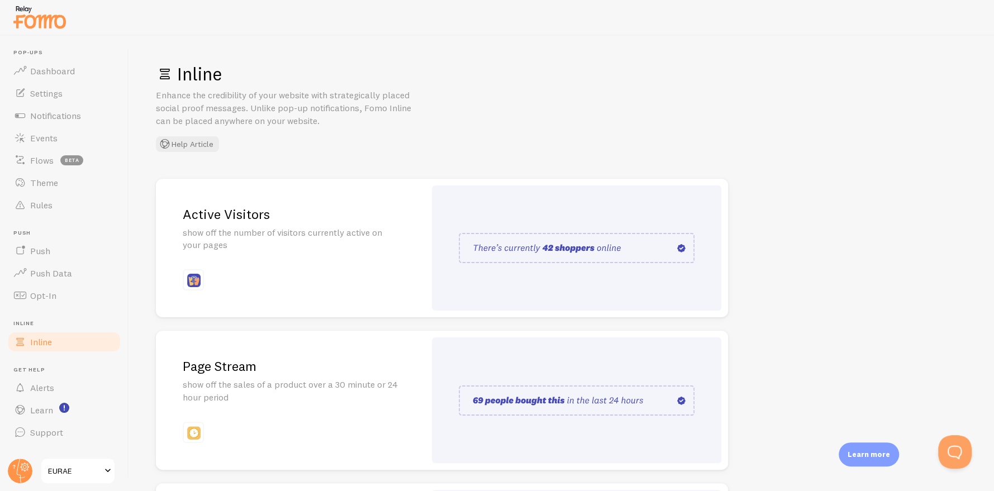
scroll to position [184, 0]
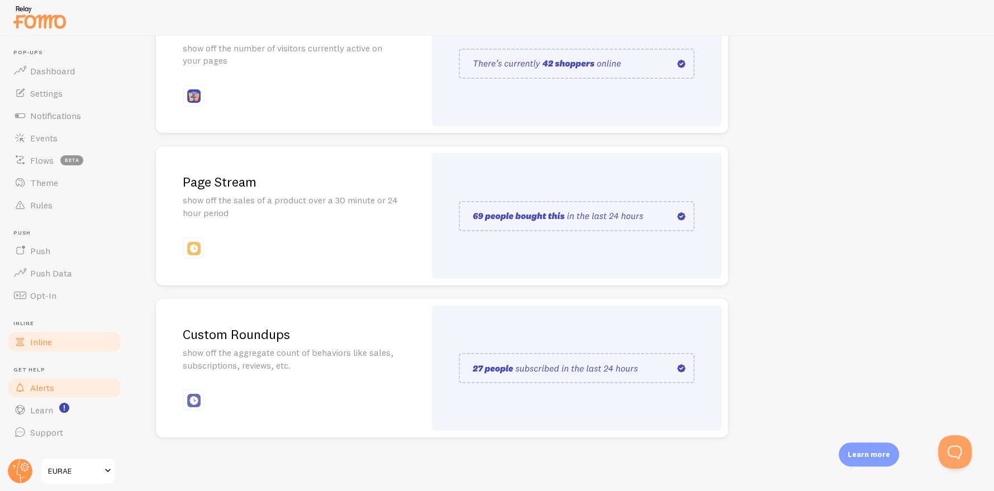
click at [71, 387] on link "Alerts" at bounding box center [64, 387] width 115 height 22
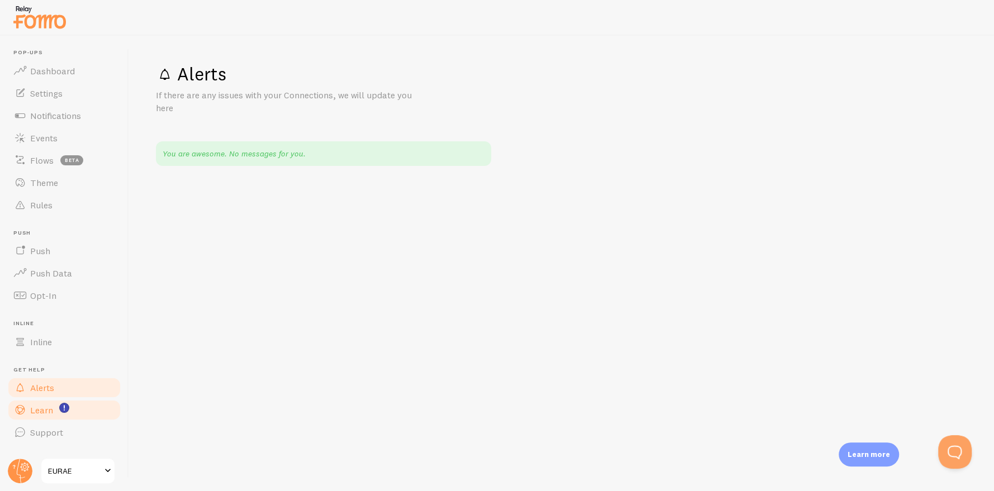
click at [82, 411] on link "Learn" at bounding box center [64, 410] width 115 height 22
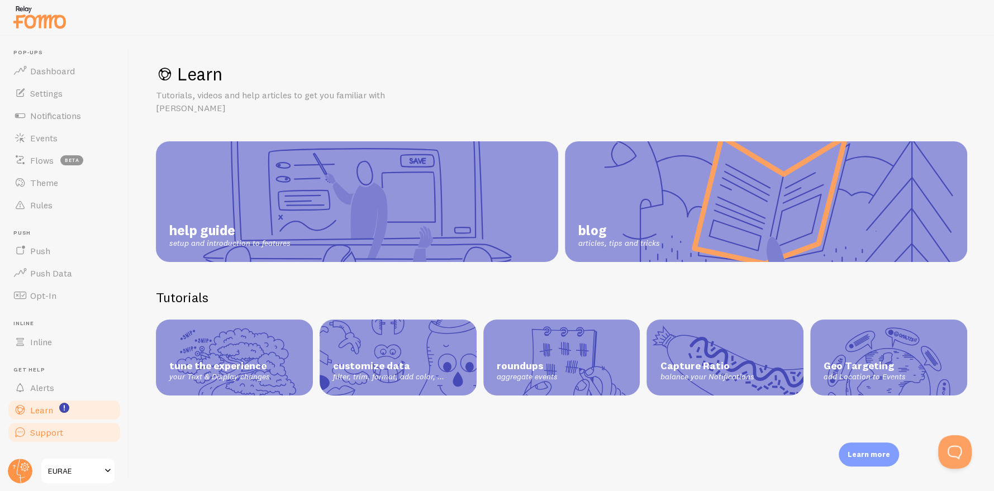
click at [85, 430] on link "Support" at bounding box center [64, 432] width 115 height 22
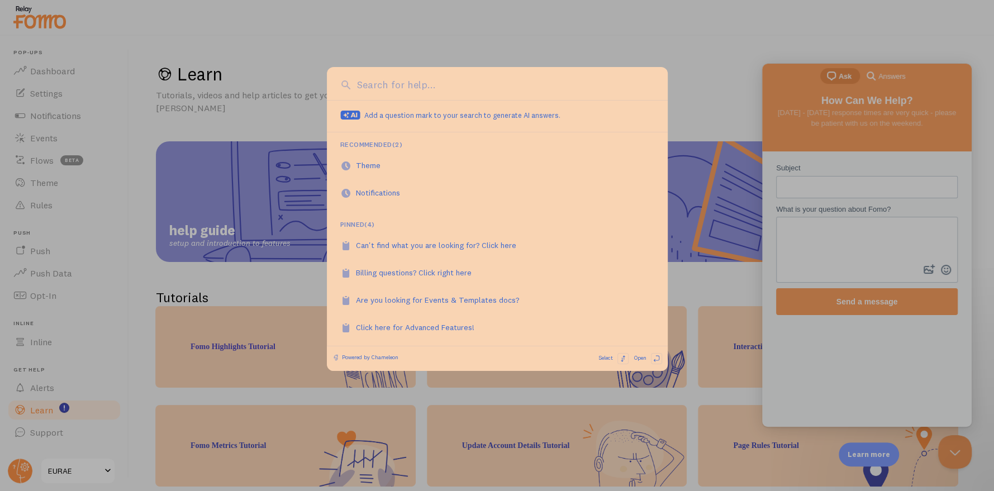
click at [418, 82] on input at bounding box center [504, 85] width 300 height 15
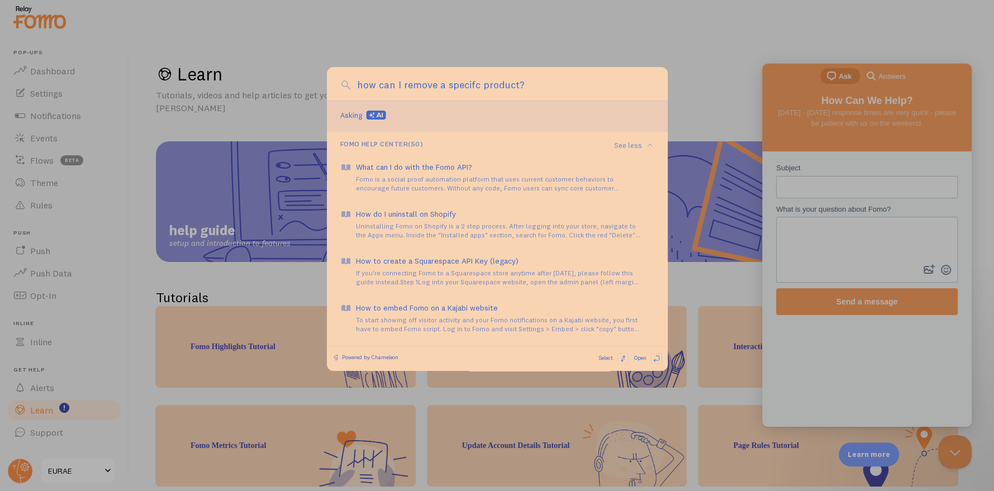
type input "how can I remove a specifc product?"
click at [663, 64] on div at bounding box center [497, 245] width 994 height 491
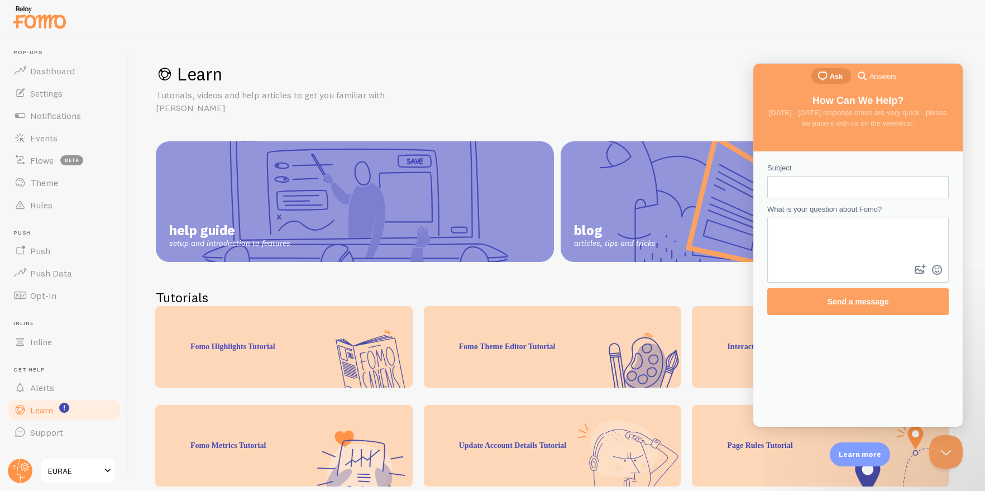
click at [824, 197] on div "Contact form" at bounding box center [858, 187] width 182 height 22
click at [824, 195] on input "Subject" at bounding box center [858, 187] width 164 height 20
click at [70, 110] on span "Notifications" at bounding box center [55, 115] width 51 height 11
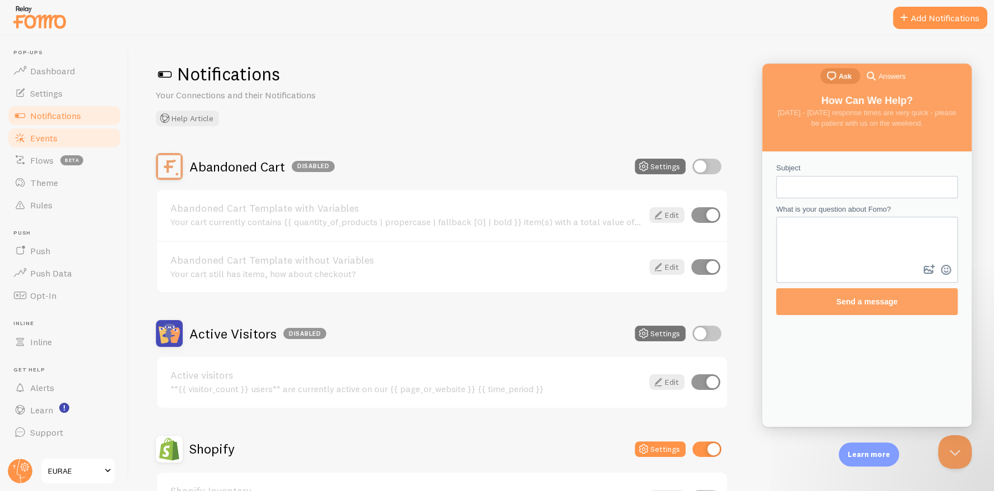
click at [59, 142] on link "Events" at bounding box center [64, 138] width 115 height 22
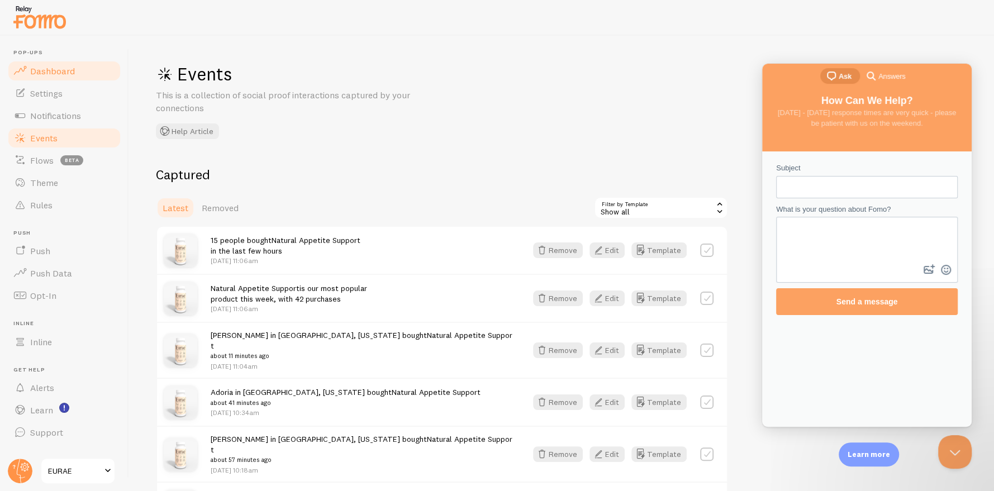
click at [64, 66] on span "Dashboard" at bounding box center [52, 70] width 45 height 11
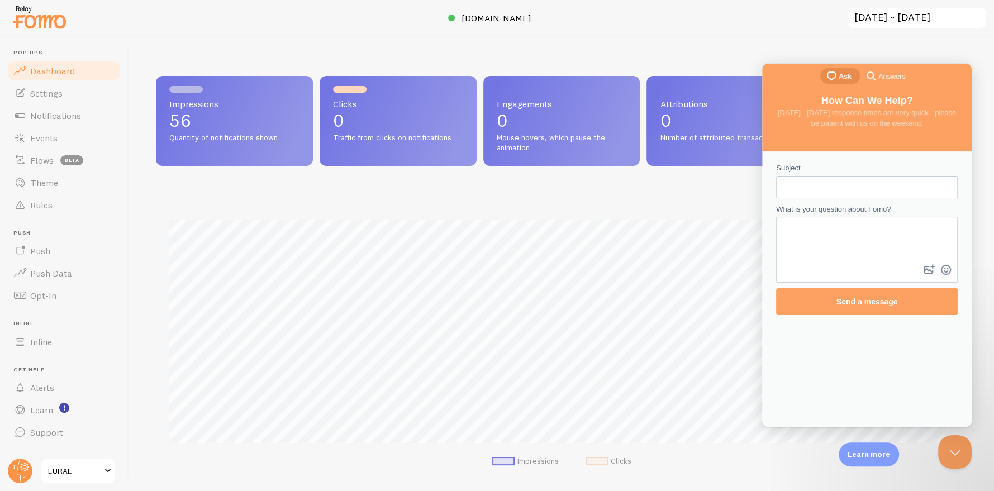
scroll to position [293, 803]
click at [945, 440] on button "Close Beacon popover" at bounding box center [953, 450] width 34 height 34
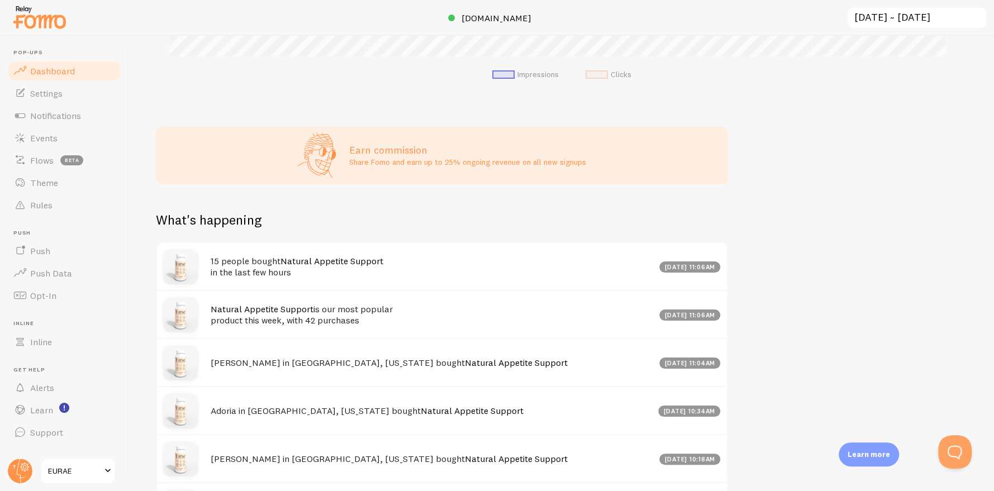
scroll to position [391, 0]
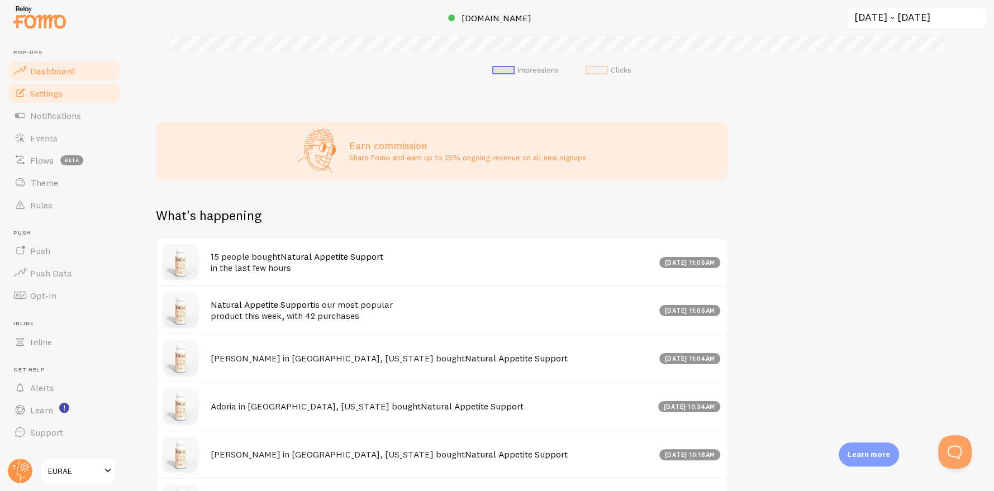
click at [55, 85] on link "Settings" at bounding box center [64, 93] width 115 height 22
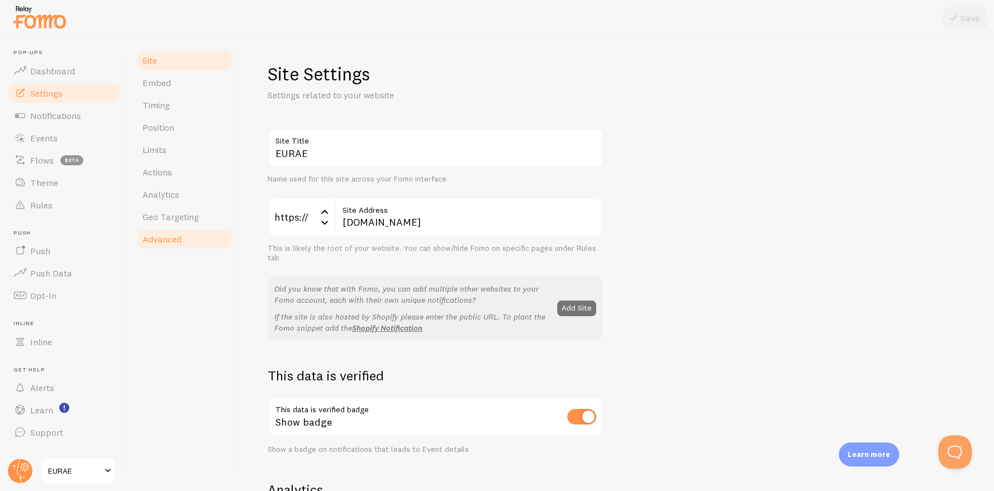
click at [193, 230] on link "Advanced" at bounding box center [185, 239] width 98 height 22
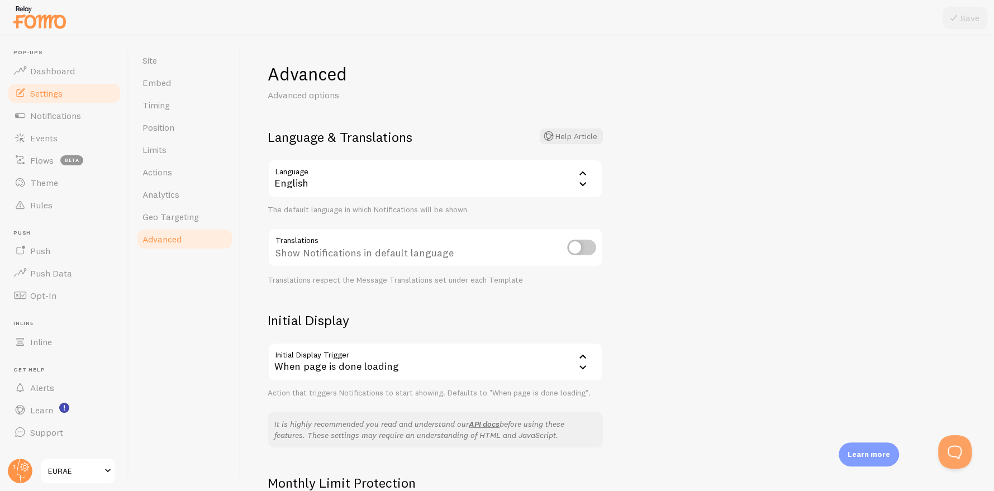
scroll to position [156, 0]
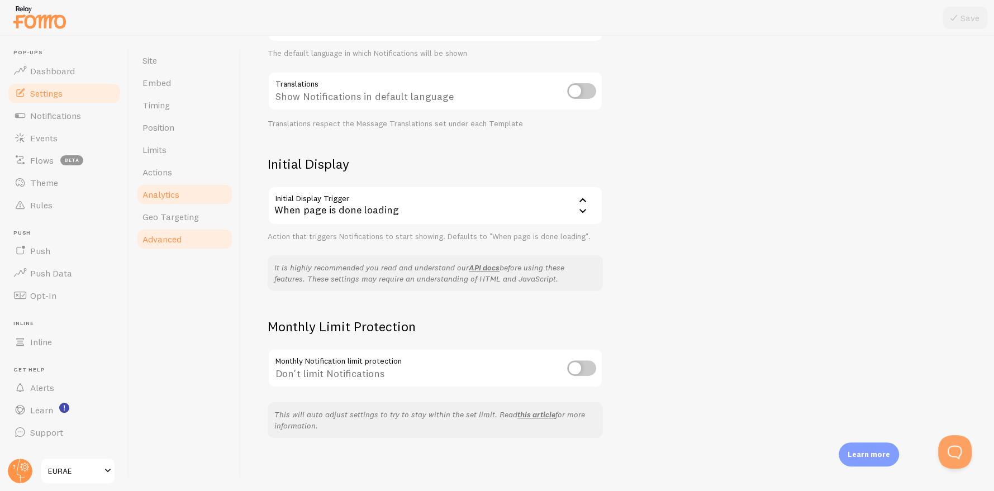
click at [182, 187] on link "Analytics" at bounding box center [185, 194] width 98 height 22
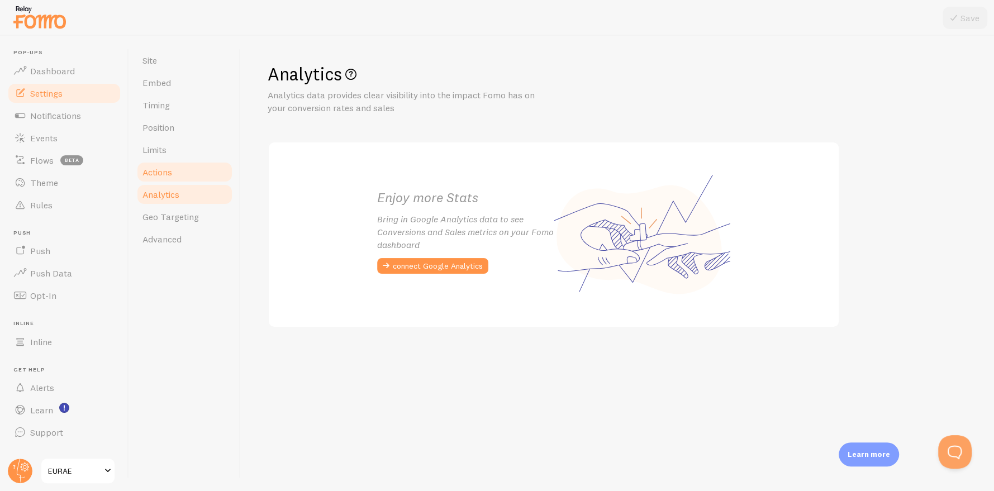
click at [185, 168] on link "Actions" at bounding box center [185, 172] width 98 height 22
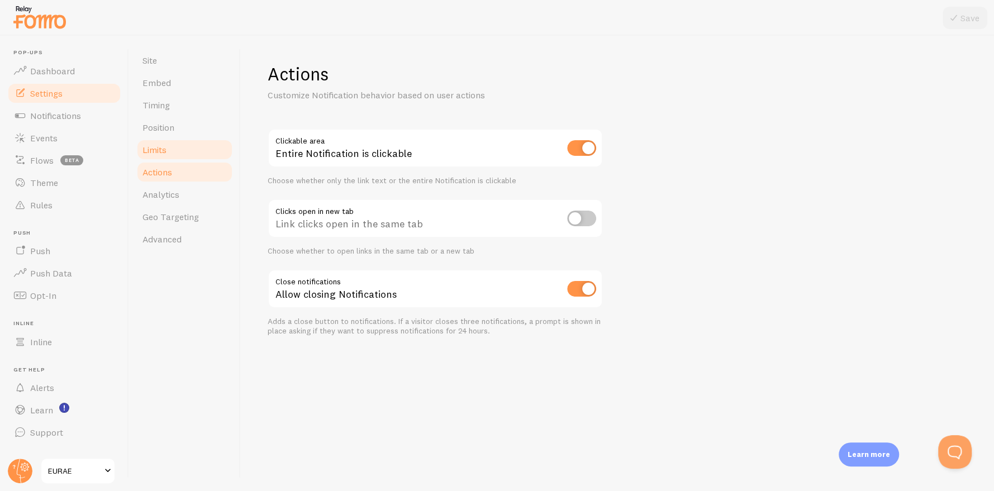
click at [185, 150] on link "Limits" at bounding box center [185, 150] width 98 height 22
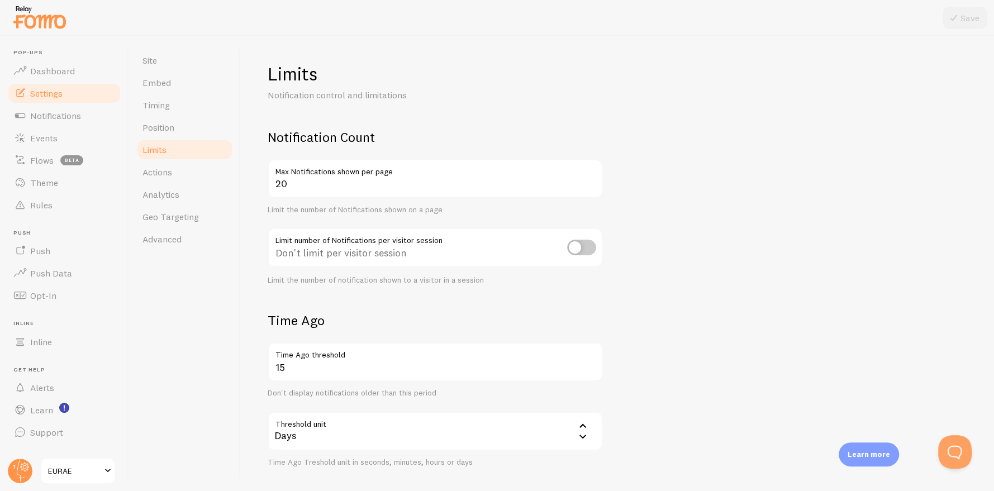
click at [590, 246] on input "checkbox" at bounding box center [581, 248] width 29 height 16
checkbox input "true"
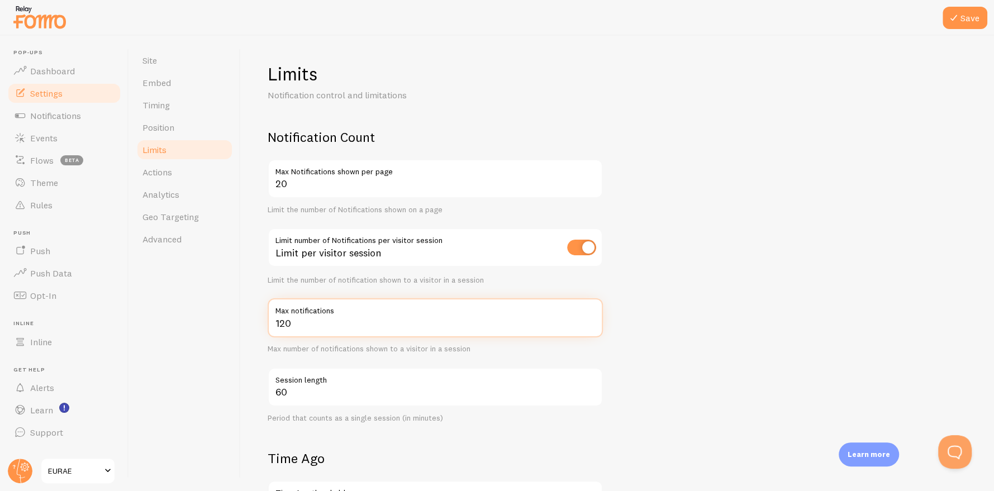
click at [340, 327] on input "120" at bounding box center [435, 317] width 335 height 39
drag, startPoint x: 319, startPoint y: 318, endPoint x: 243, endPoint y: 319, distance: 76.0
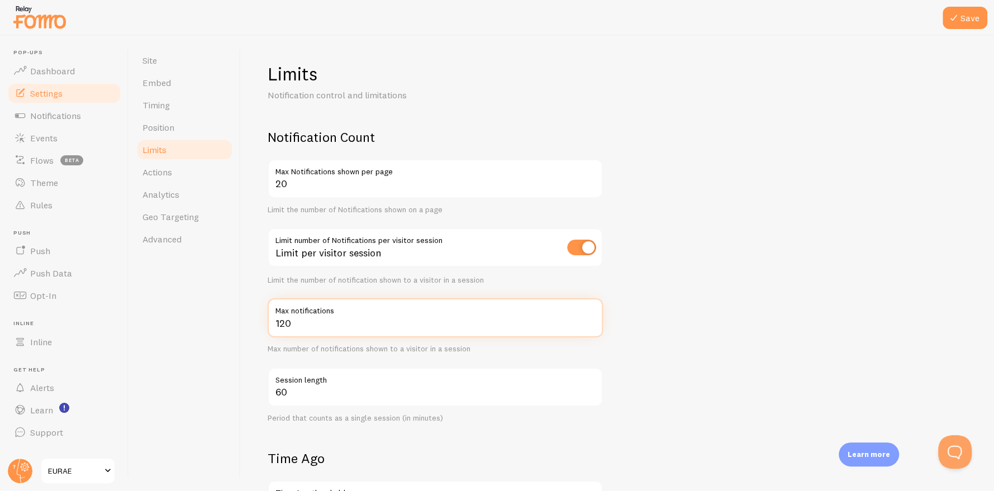
click at [243, 319] on div "Limits Notification control and limitations Notification Count 20 Max Notificat…" at bounding box center [617, 263] width 753 height 455
type input "10"
click at [255, 316] on div "Limits Notification control and limitations Notification Count 20 Max Notificat…" at bounding box center [617, 263] width 753 height 455
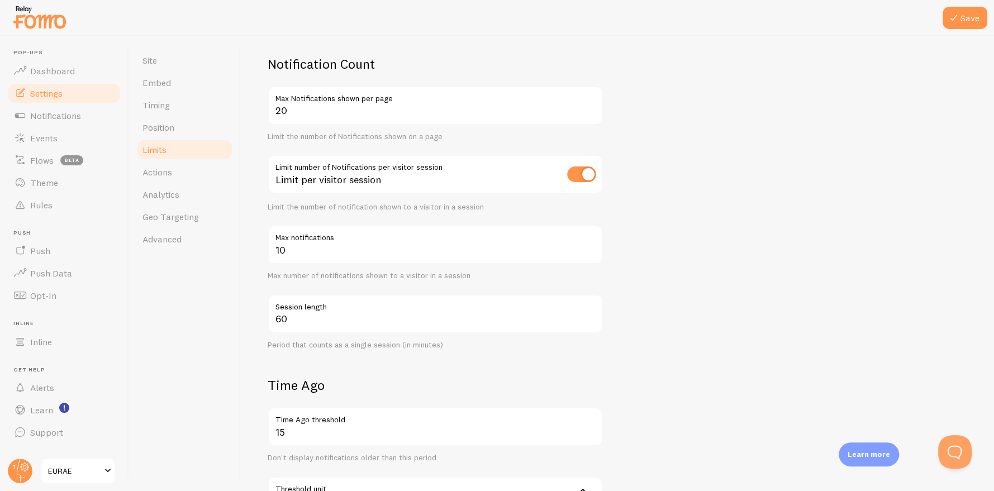
scroll to position [223, 0]
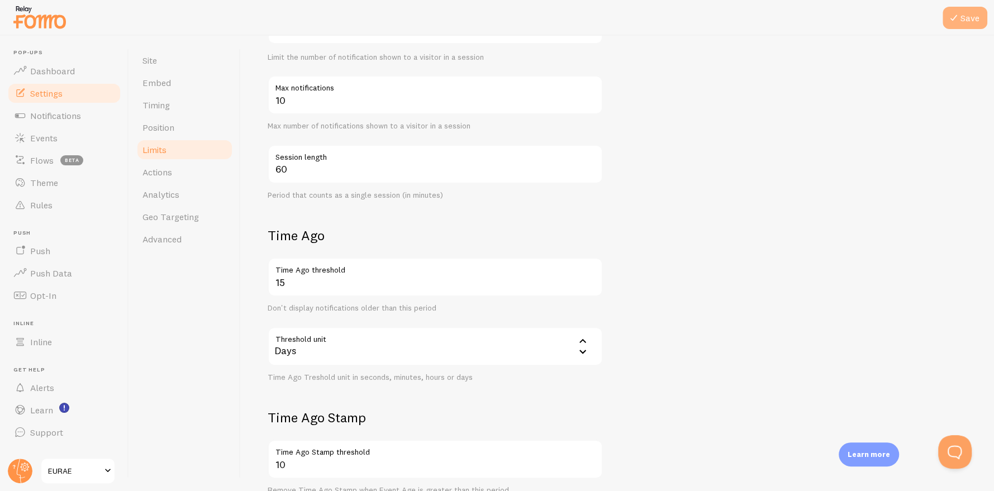
click at [963, 13] on button "Save" at bounding box center [964, 18] width 45 height 22
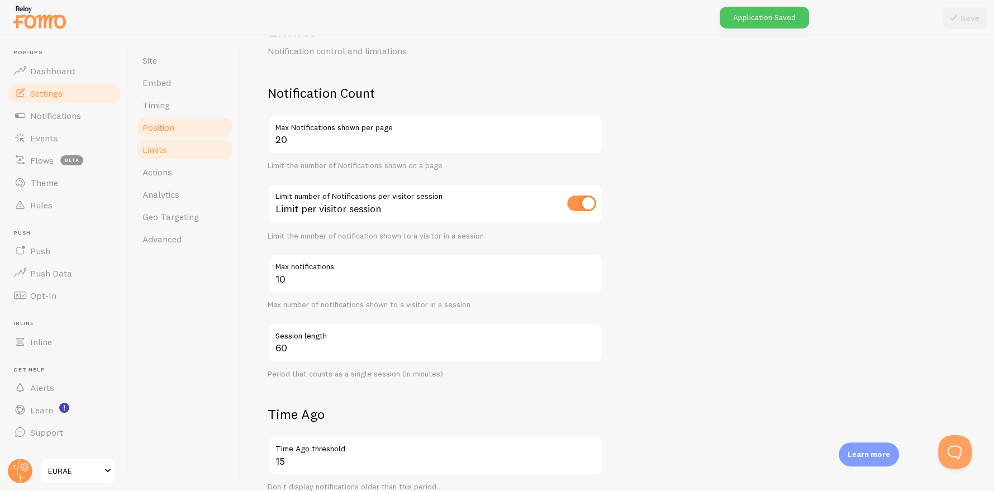
scroll to position [0, 0]
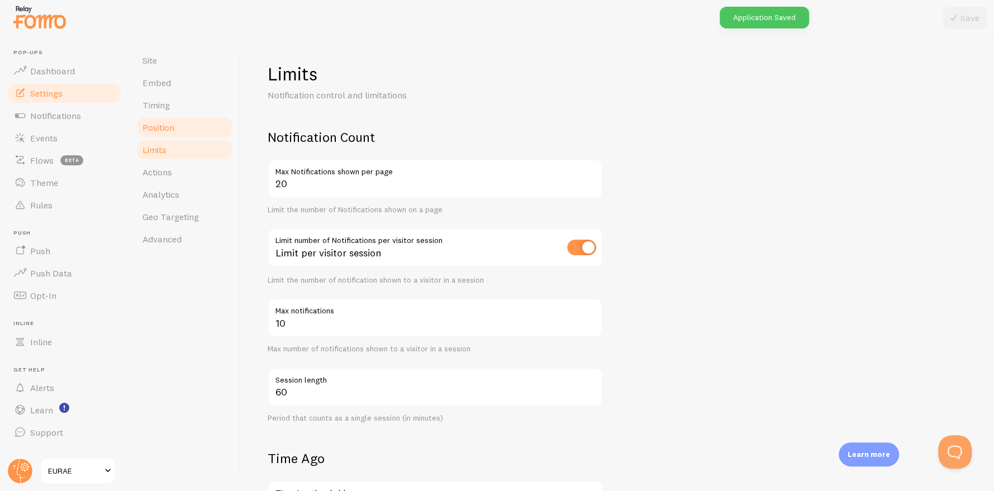
click at [179, 126] on link "Position" at bounding box center [185, 127] width 98 height 22
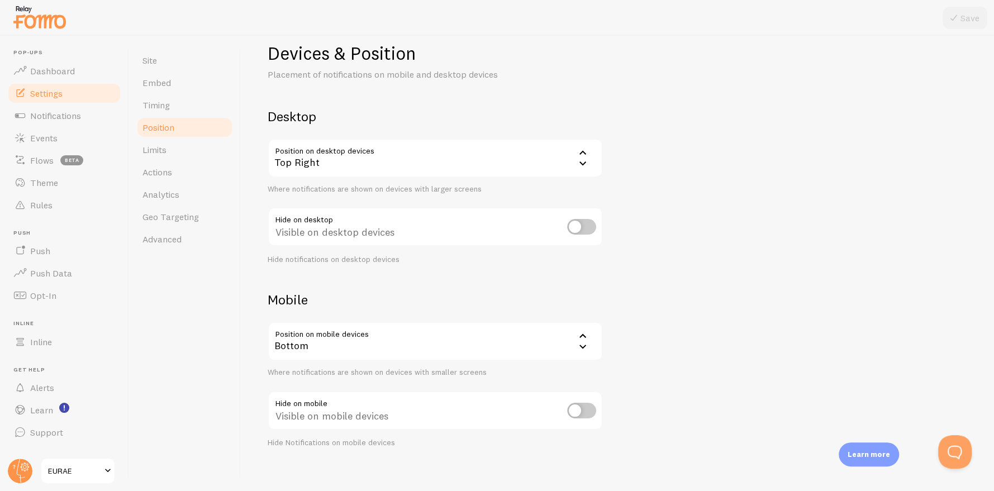
scroll to position [31, 0]
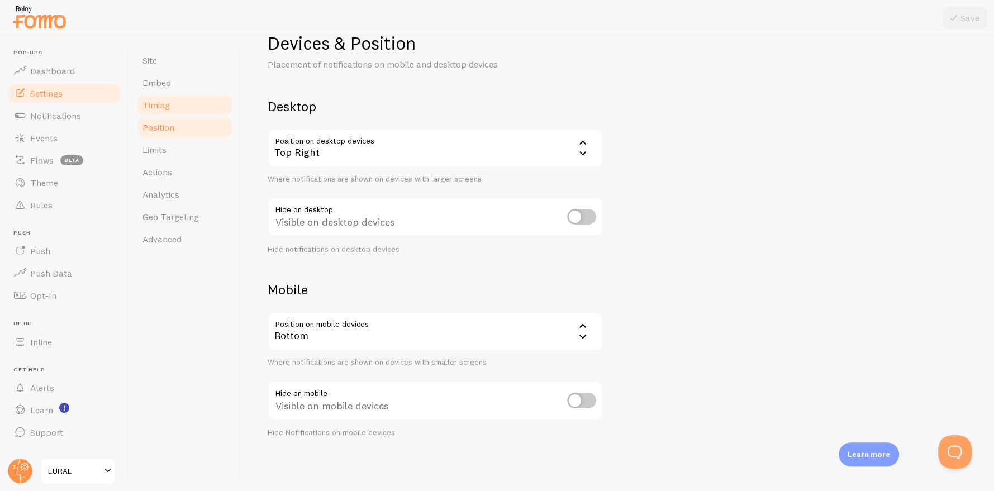
click at [193, 106] on link "Timing" at bounding box center [185, 105] width 98 height 22
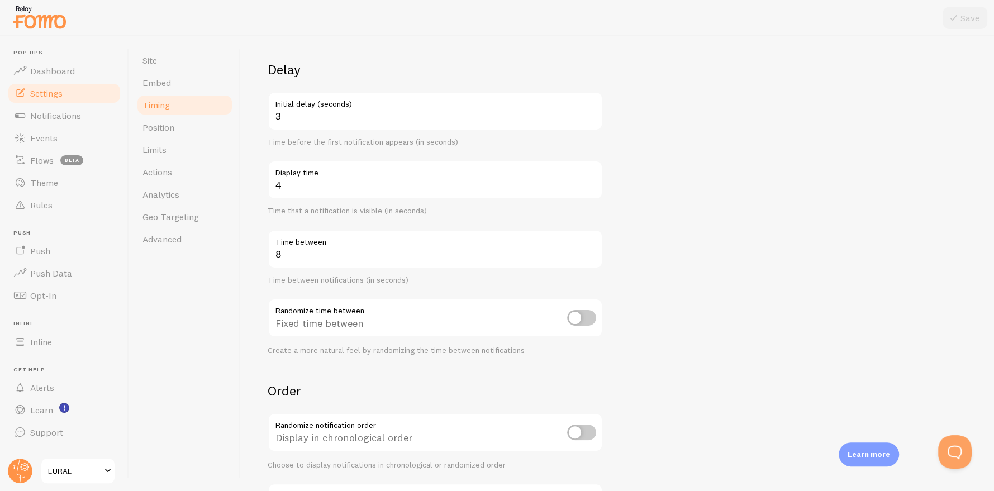
scroll to position [58, 0]
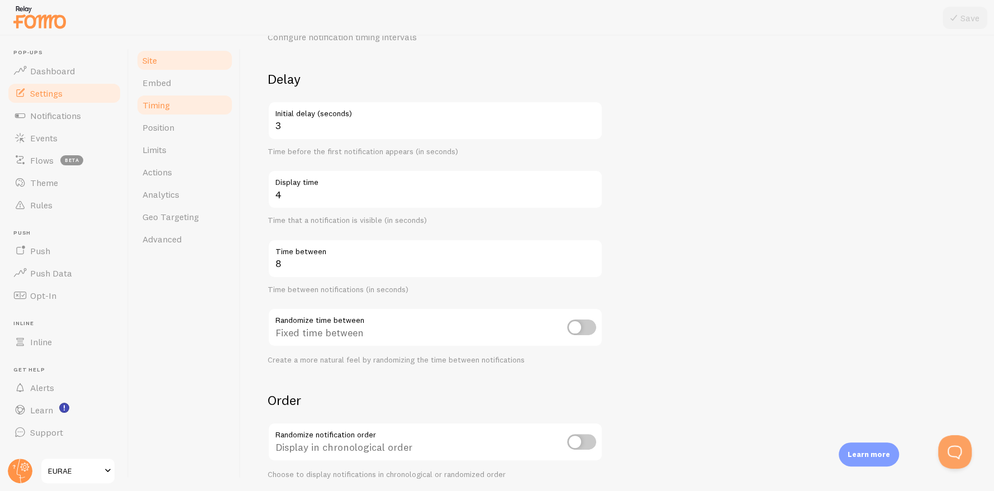
click at [178, 63] on link "Site" at bounding box center [185, 60] width 98 height 22
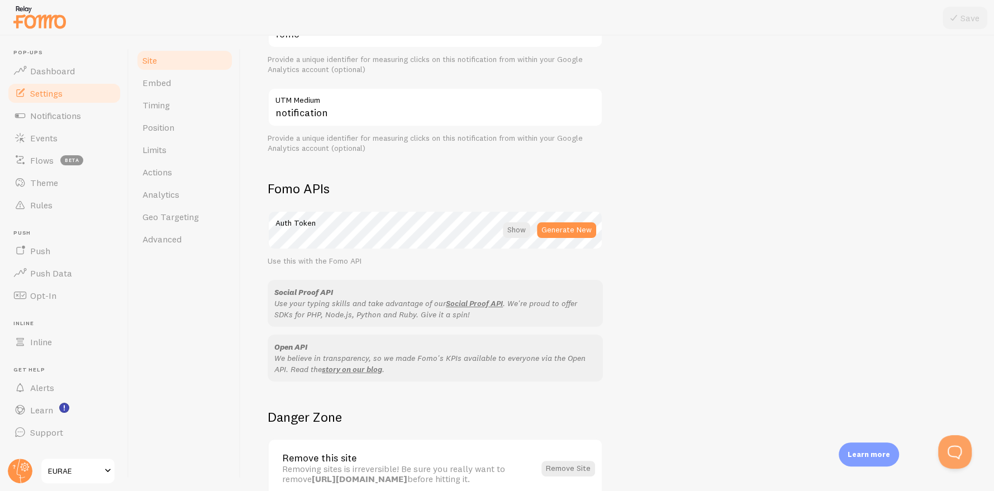
scroll to position [563, 0]
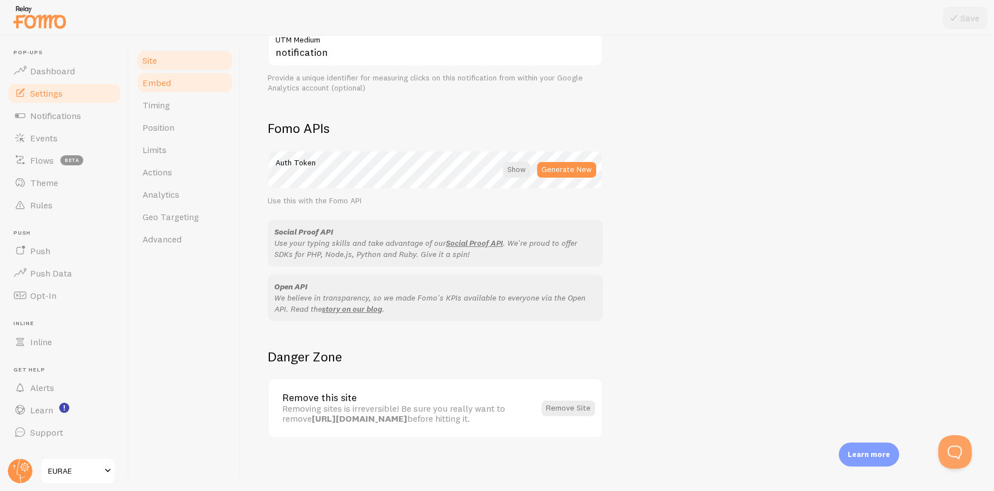
click at [165, 90] on link "Embed" at bounding box center [185, 82] width 98 height 22
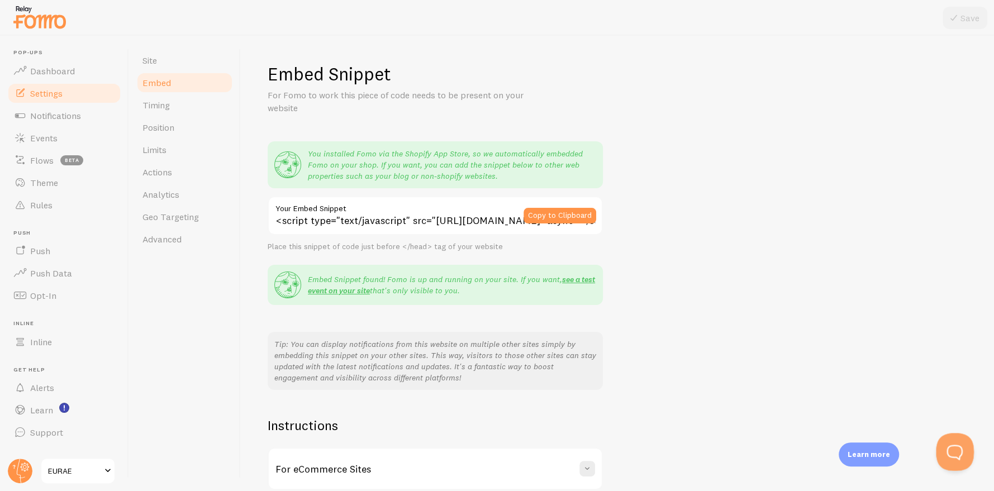
click at [948, 461] on button "Open Beacon popover" at bounding box center [953, 450] width 34 height 34
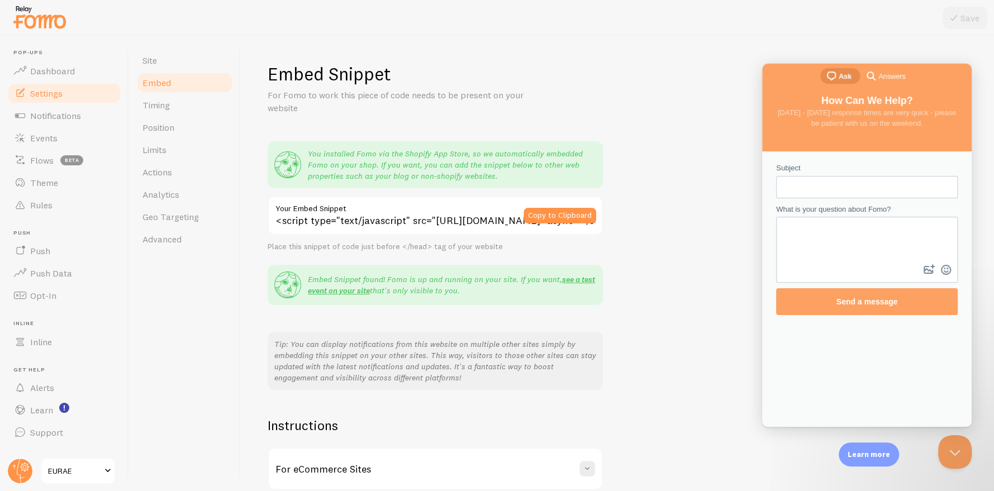
click at [816, 182] on input "Subject" at bounding box center [867, 187] width 164 height 20
click at [51, 58] on li "Pop-ups Dashboard" at bounding box center [64, 65] width 115 height 33
click at [55, 71] on span "Dashboard" at bounding box center [52, 70] width 45 height 11
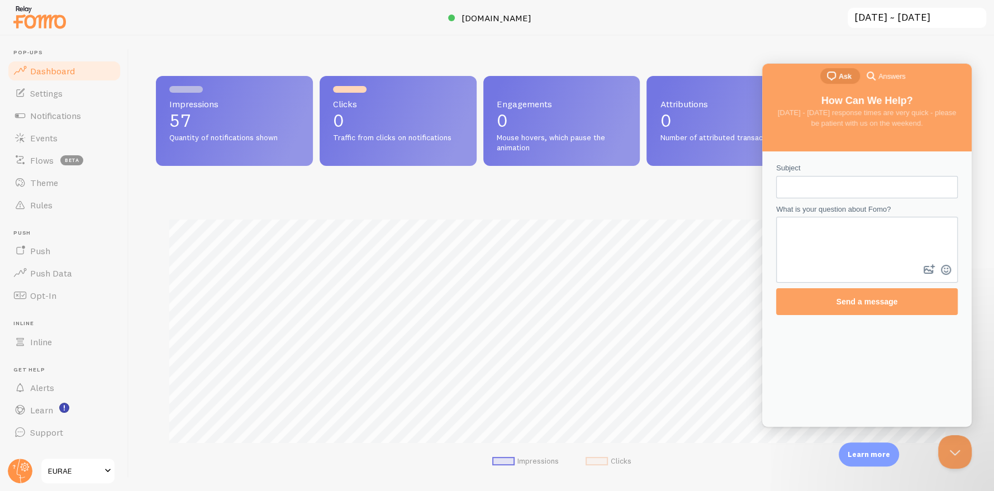
scroll to position [293, 803]
click at [50, 96] on span "Settings" at bounding box center [46, 93] width 32 height 11
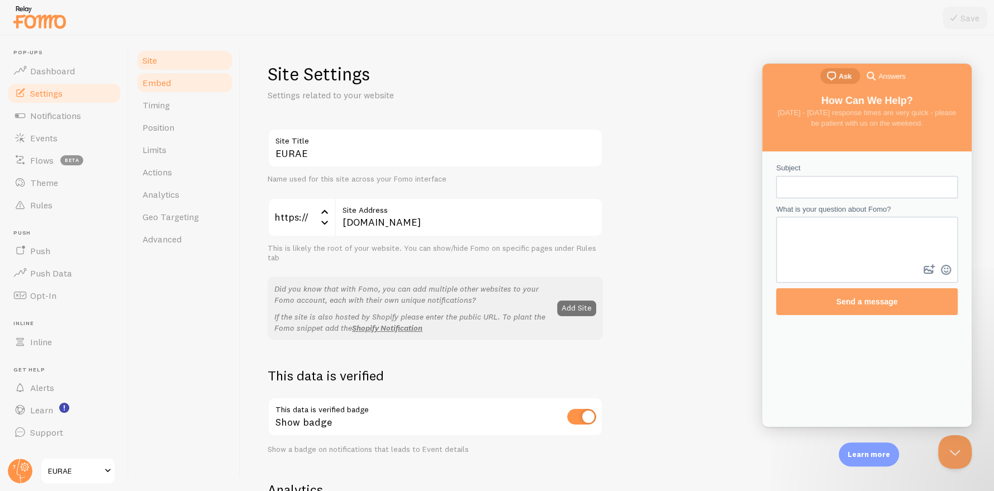
click at [184, 80] on link "Embed" at bounding box center [185, 82] width 98 height 22
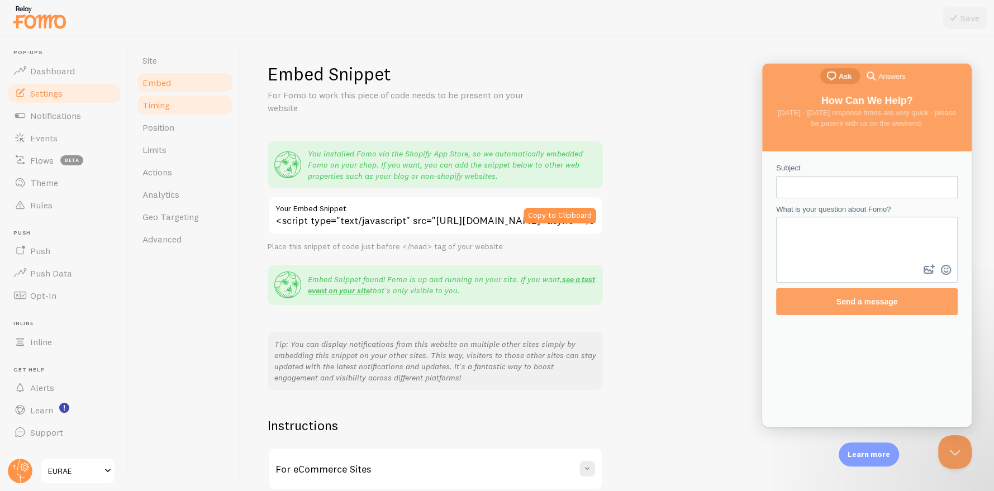
click at [187, 104] on link "Timing" at bounding box center [185, 105] width 98 height 22
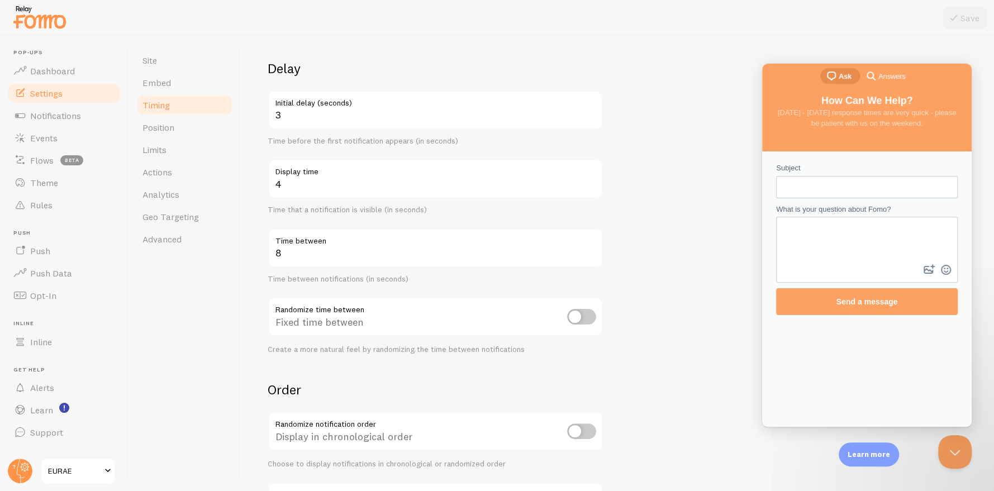
scroll to position [170, 0]
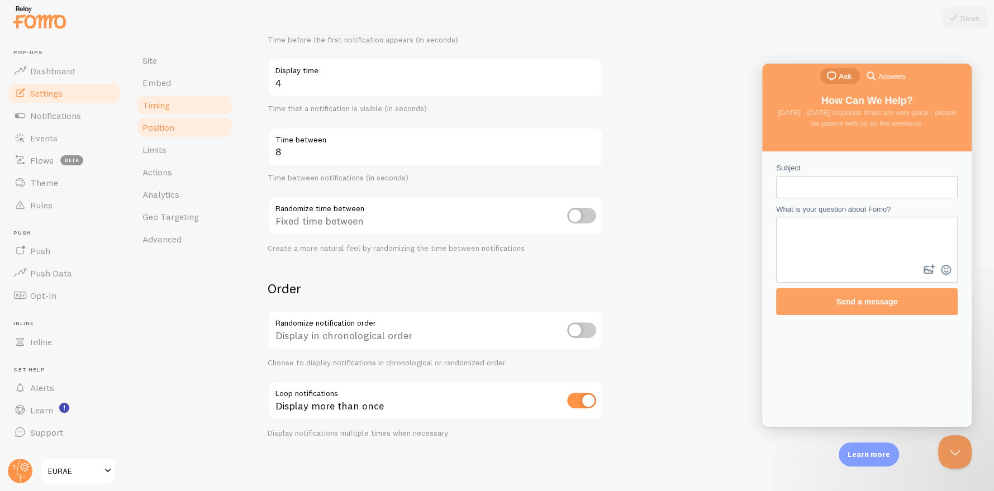
click at [183, 118] on link "Position" at bounding box center [185, 127] width 98 height 22
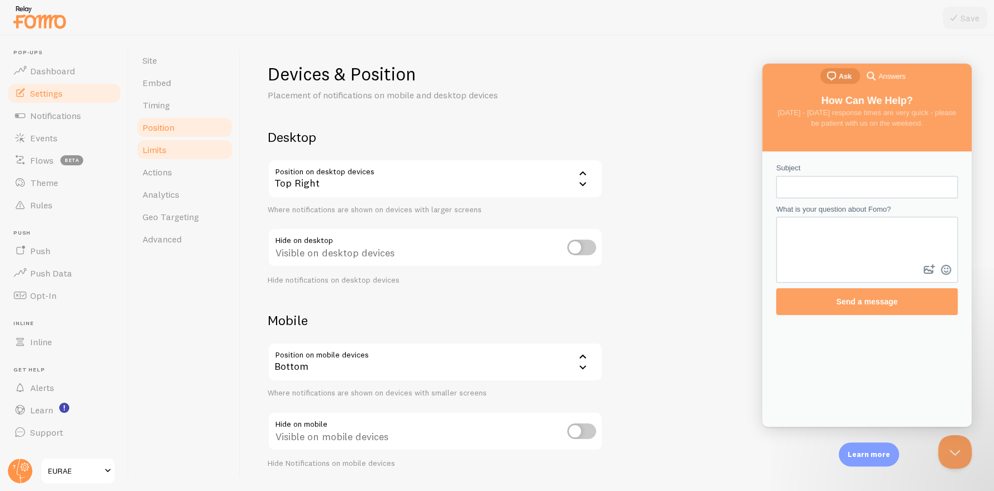
click at [180, 158] on link "Limits" at bounding box center [185, 150] width 98 height 22
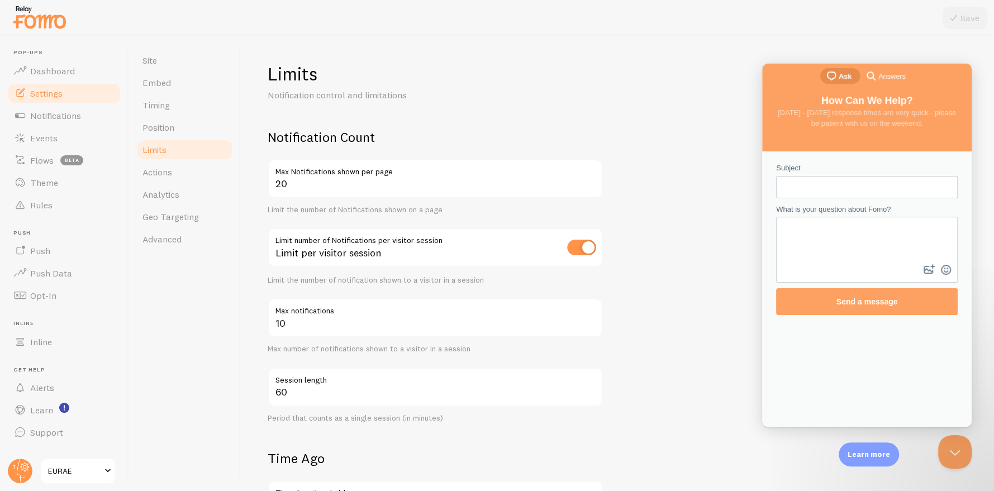
click at [915, 36] on div "Limits Notification control and limitations Notification Count 20 Max Notificat…" at bounding box center [617, 263] width 753 height 455
click at [956, 444] on button "Close Beacon popover" at bounding box center [953, 450] width 34 height 34
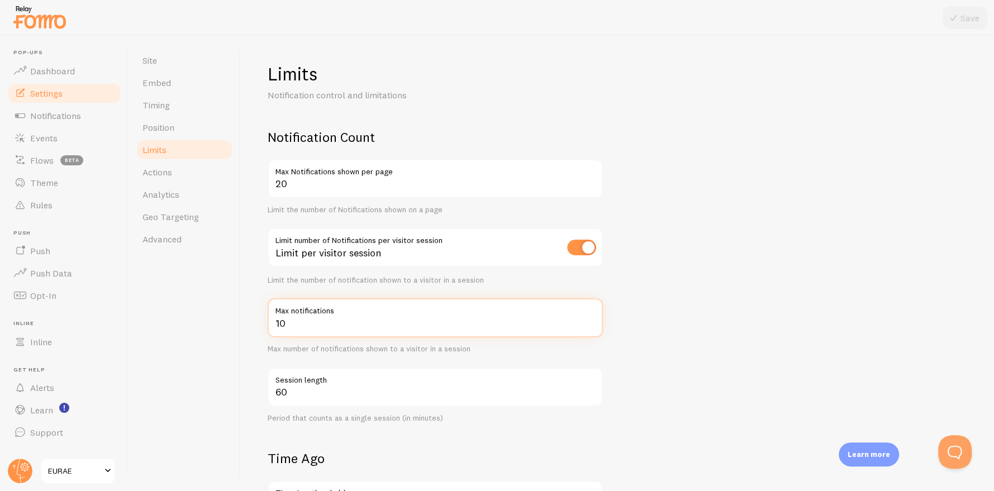
click at [332, 317] on input "10" at bounding box center [435, 317] width 335 height 39
type input "5"
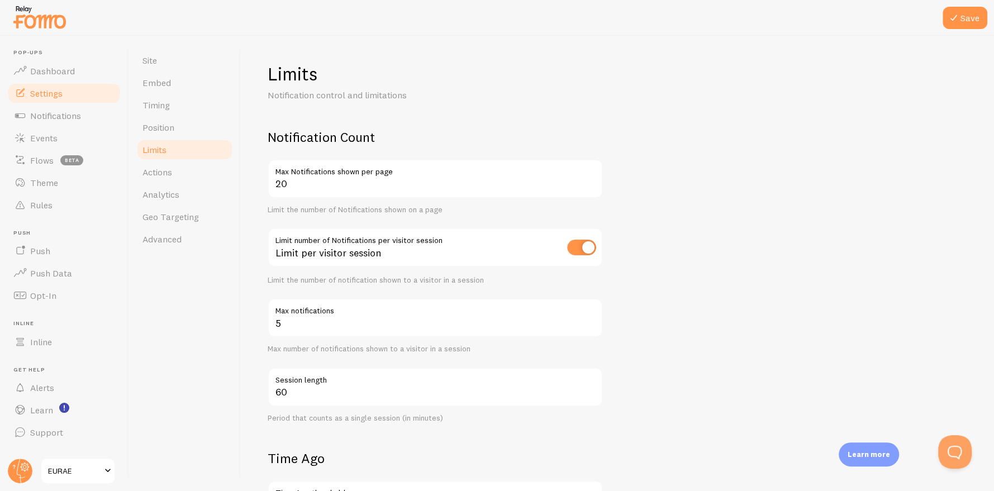
click at [230, 347] on div "Site Embed Timing Position Limits Actions Analytics Geo Targeting Advanced" at bounding box center [185, 263] width 112 height 455
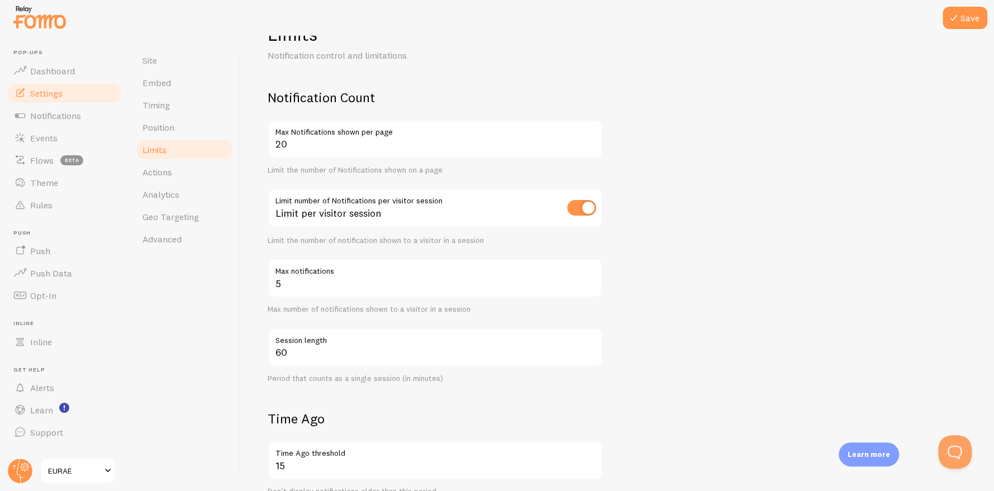
scroll to position [111, 0]
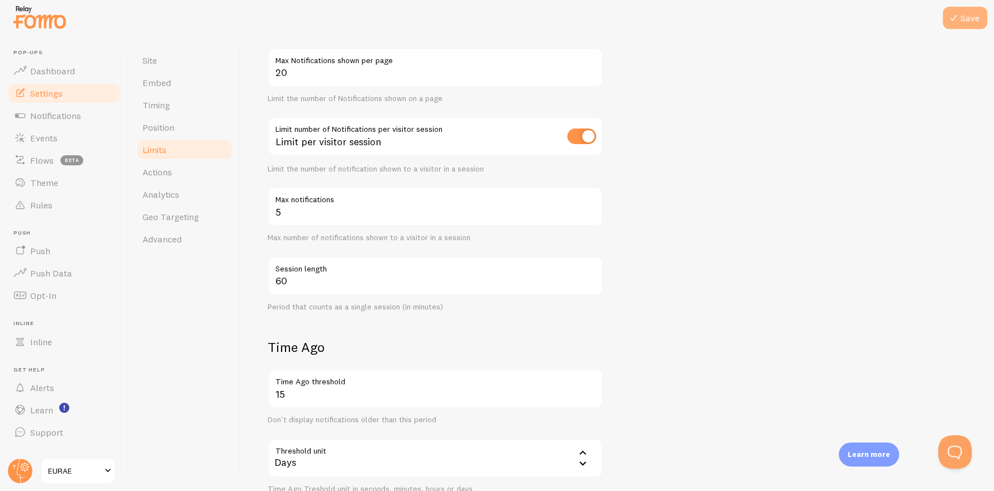
click at [953, 21] on icon at bounding box center [953, 17] width 13 height 13
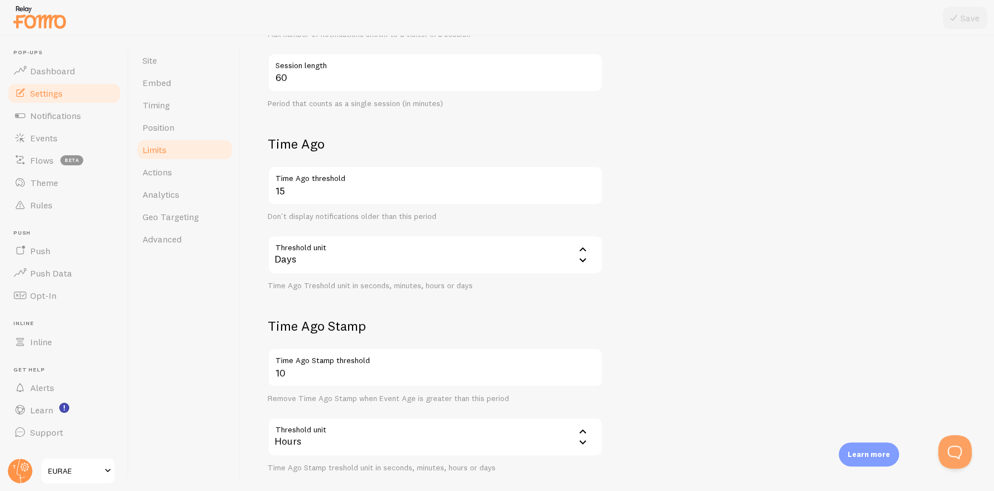
scroll to position [370, 0]
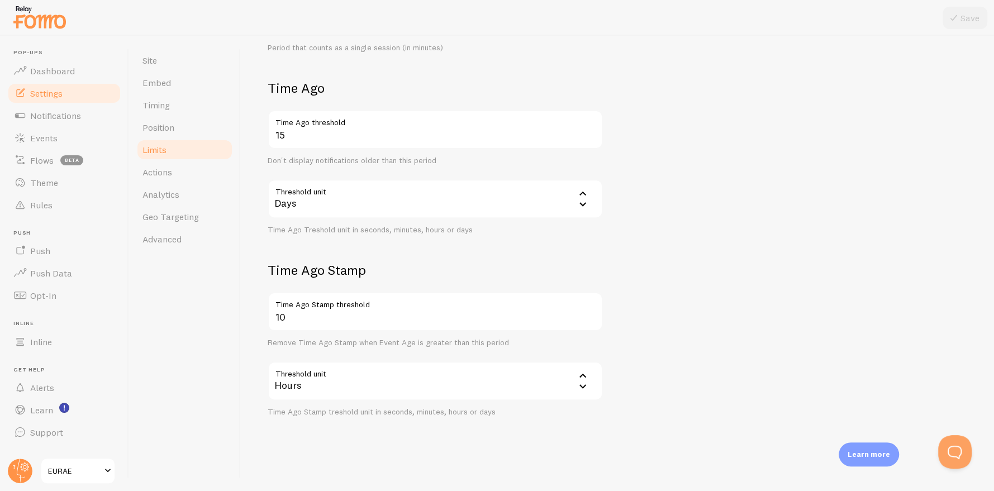
click at [357, 390] on div "Hours" at bounding box center [435, 380] width 335 height 39
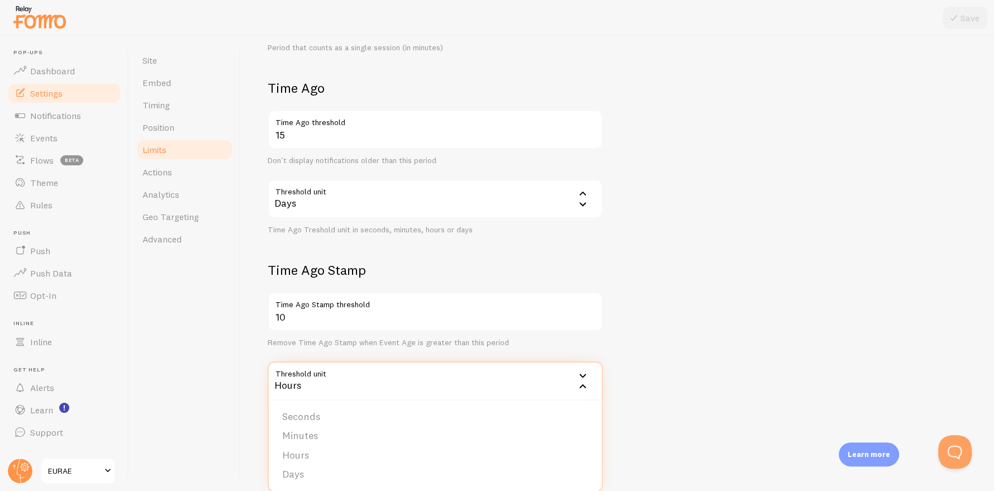
click at [359, 379] on div "Hours" at bounding box center [435, 380] width 335 height 39
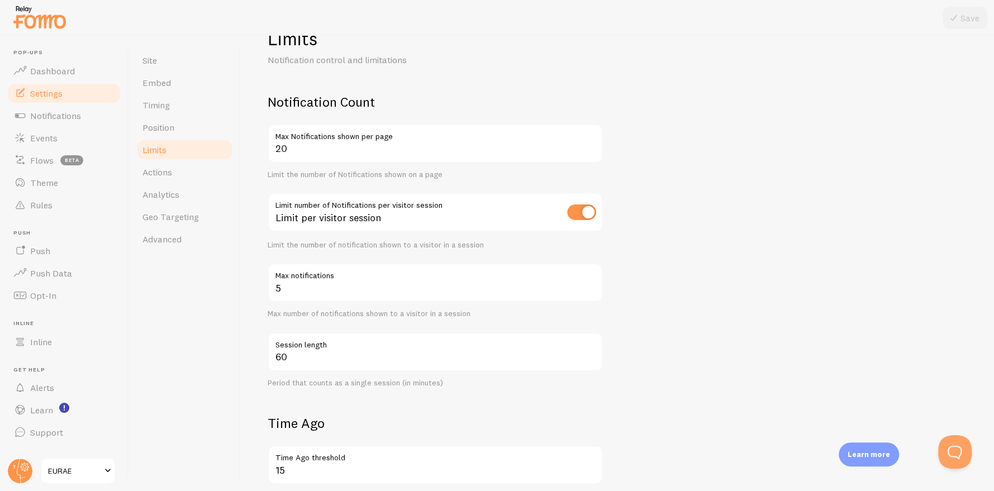
scroll to position [0, 0]
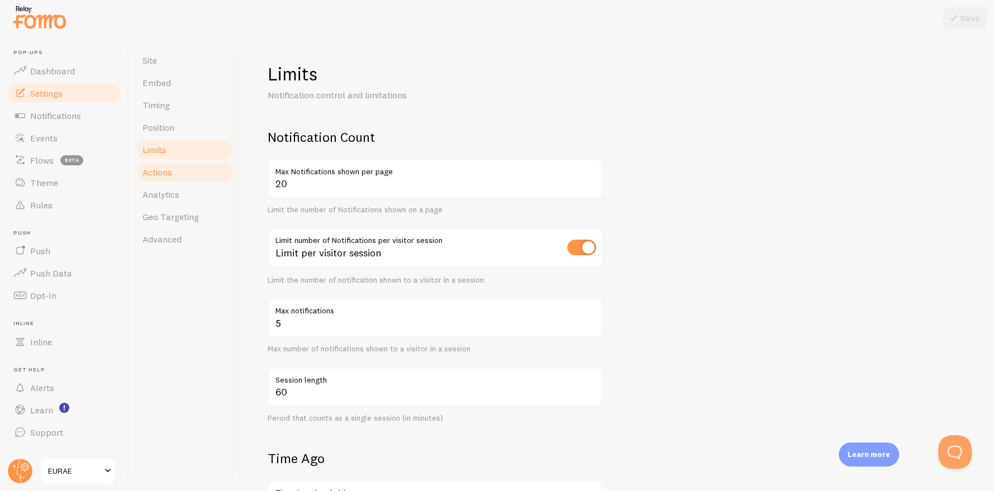
click at [212, 170] on link "Actions" at bounding box center [185, 172] width 98 height 22
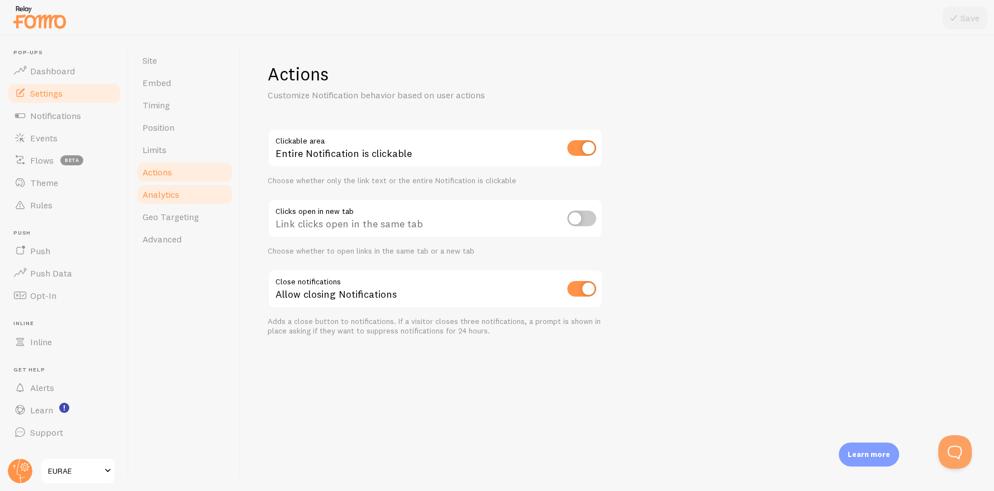
click at [195, 203] on link "Analytics" at bounding box center [185, 194] width 98 height 22
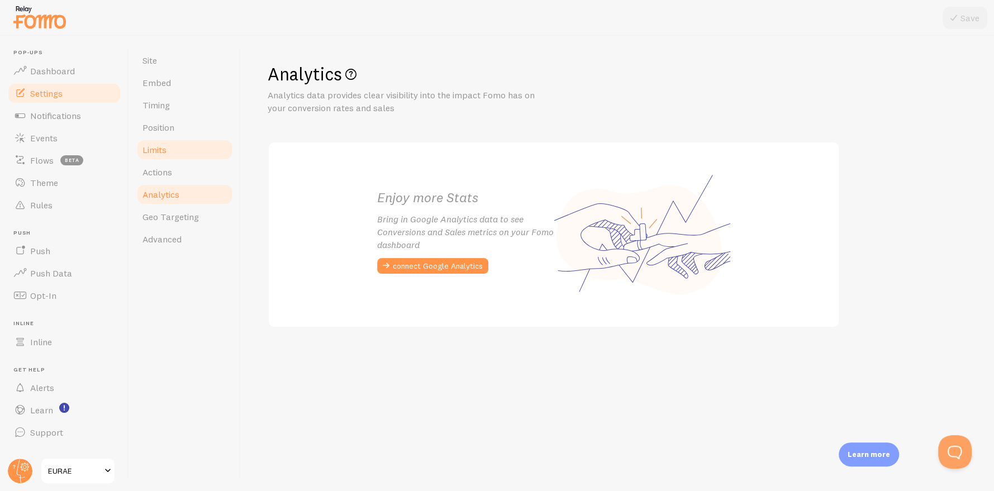
click at [195, 151] on link "Limits" at bounding box center [185, 150] width 98 height 22
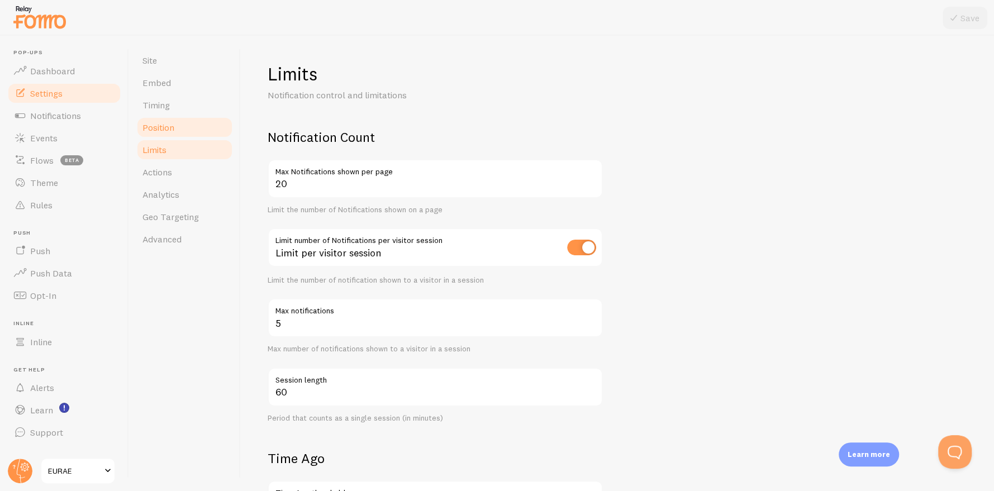
click at [189, 132] on link "Position" at bounding box center [185, 127] width 98 height 22
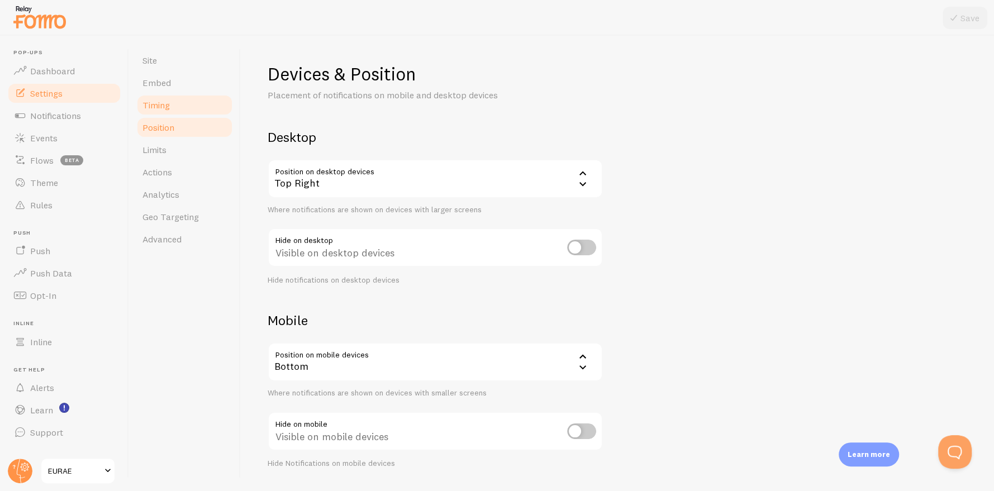
click at [209, 107] on link "Timing" at bounding box center [185, 105] width 98 height 22
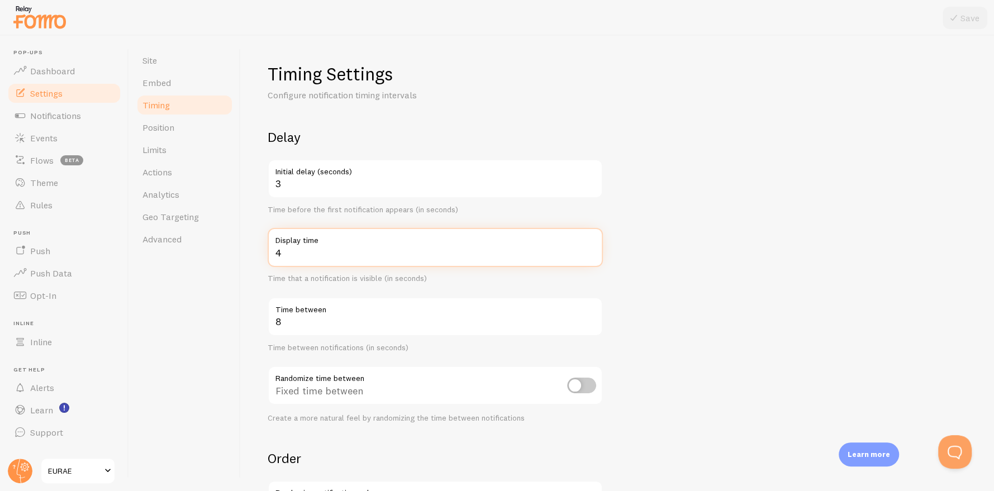
click at [321, 252] on input "4" at bounding box center [435, 247] width 335 height 39
type input "10"
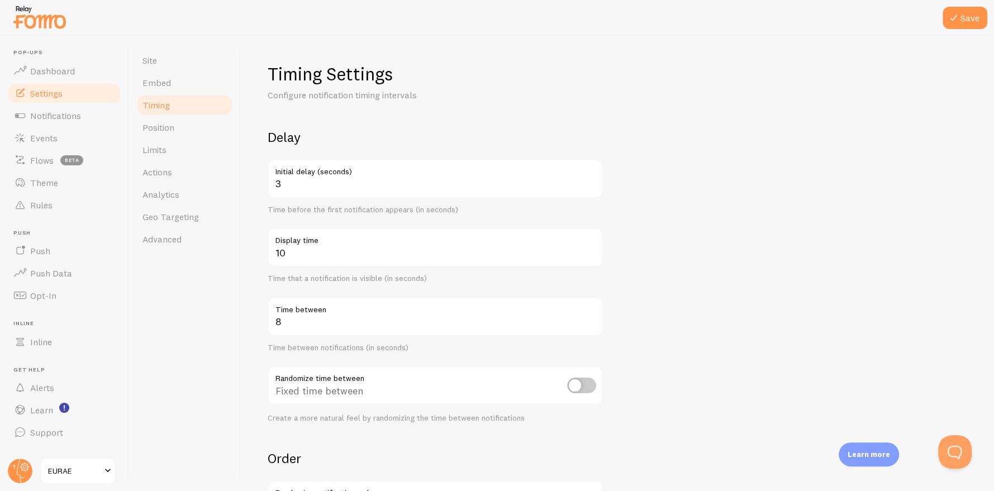
click at [342, 295] on div "Delay 3 Initial delay (seconds) Time before the first notification appears (in …" at bounding box center [435, 275] width 335 height 294
click at [332, 318] on input "8" at bounding box center [435, 316] width 335 height 39
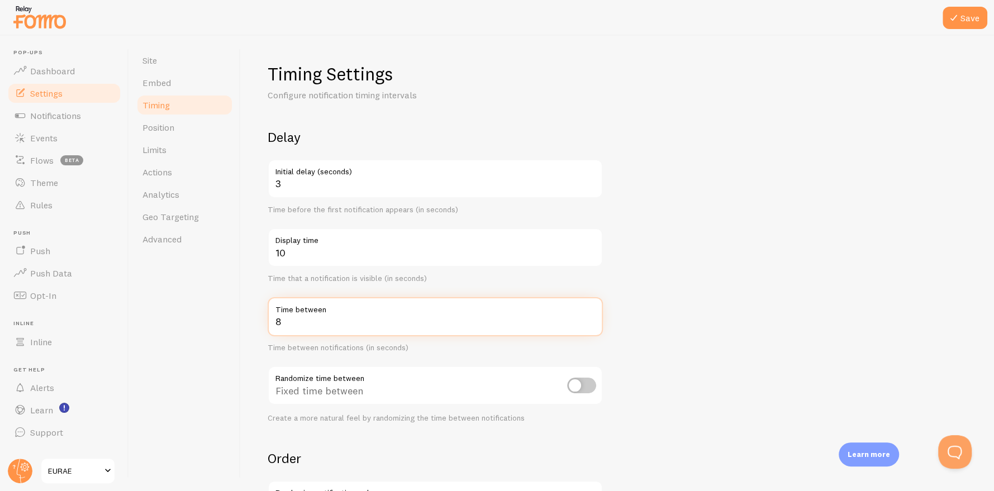
click at [332, 318] on input "8" at bounding box center [435, 316] width 335 height 39
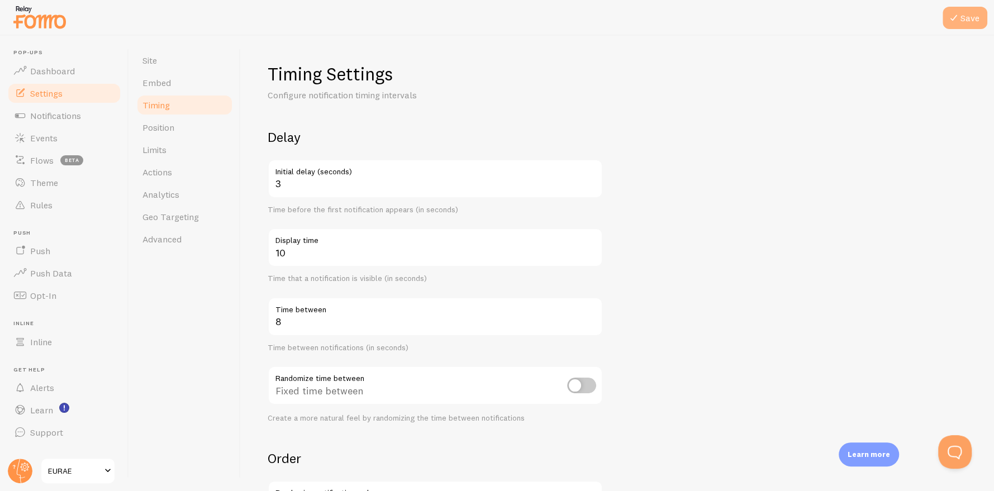
click at [958, 23] on icon at bounding box center [953, 17] width 13 height 13
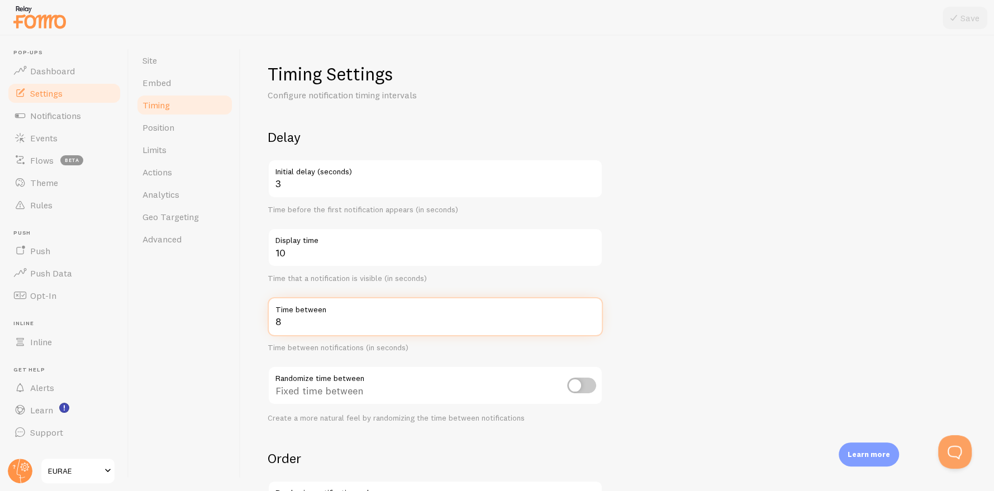
click at [359, 316] on input "8" at bounding box center [435, 316] width 335 height 39
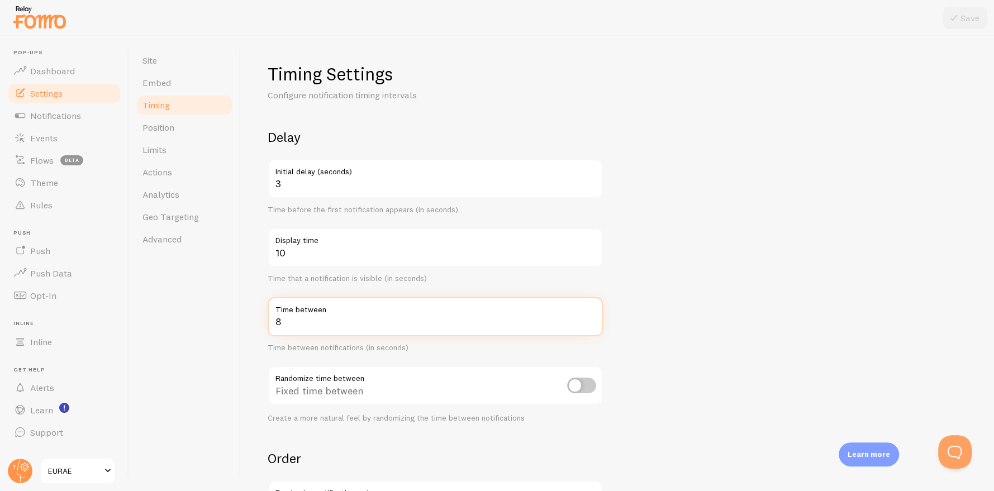
click at [359, 316] on input "8" at bounding box center [435, 316] width 335 height 39
type input "10"
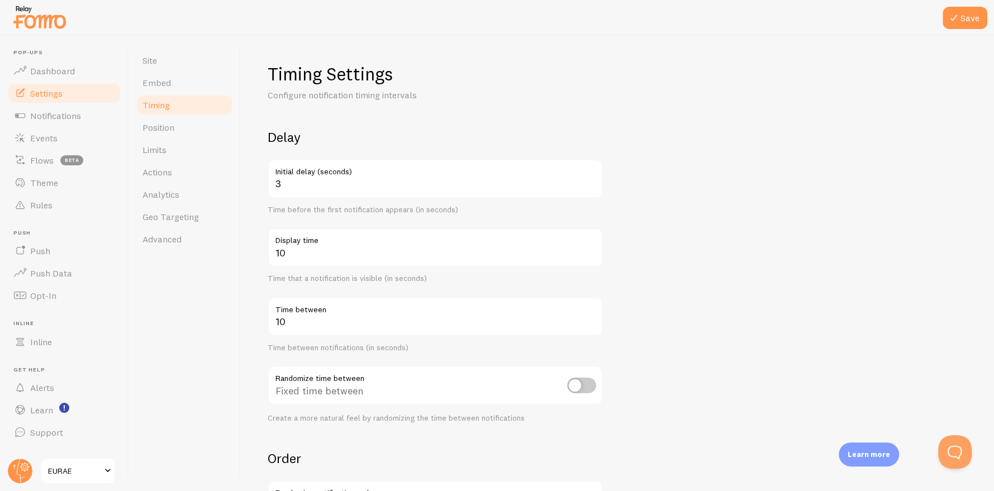
click at [414, 278] on div "Time that a notification is visible (in seconds)" at bounding box center [435, 279] width 335 height 10
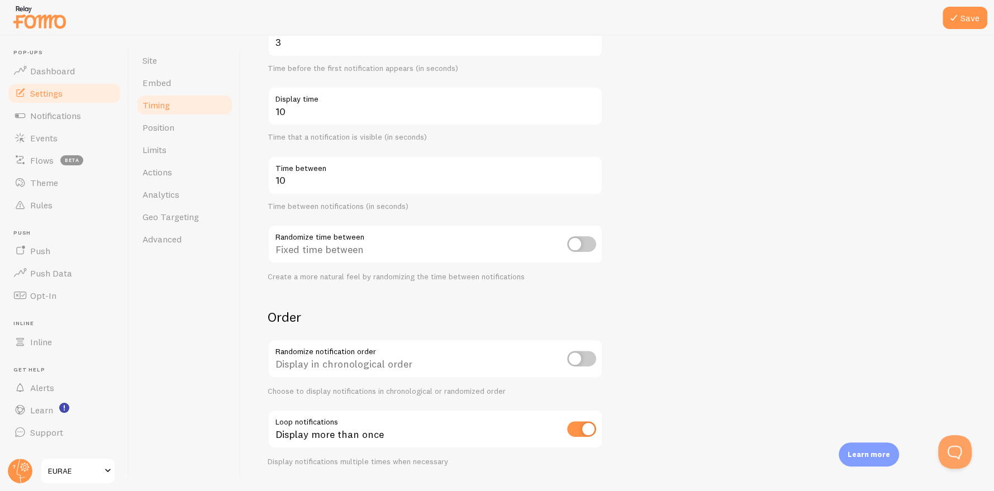
scroll to position [168, 0]
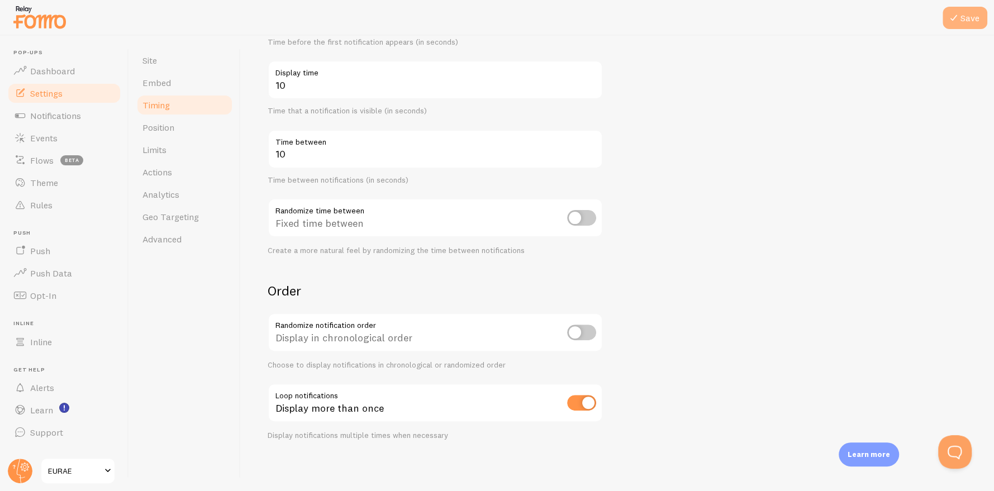
click at [968, 16] on button "Save" at bounding box center [964, 18] width 45 height 22
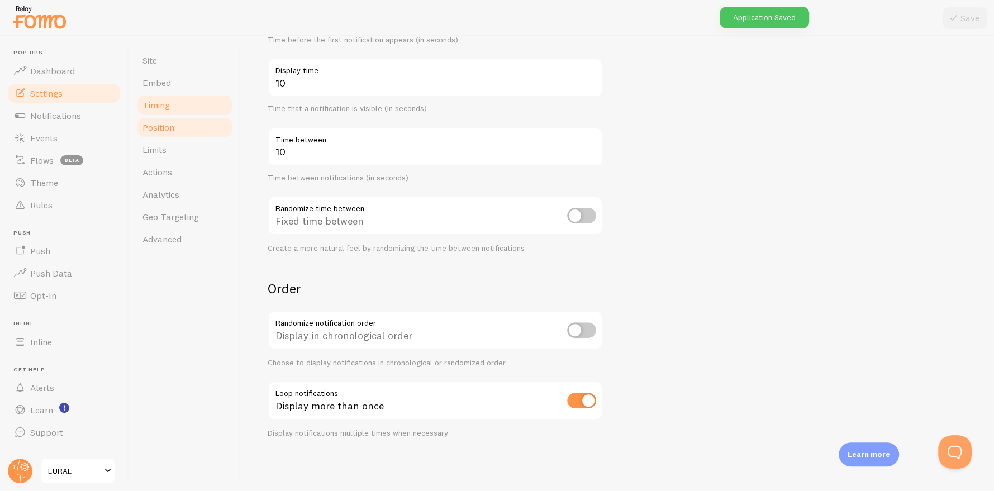
click at [204, 132] on link "Position" at bounding box center [185, 127] width 98 height 22
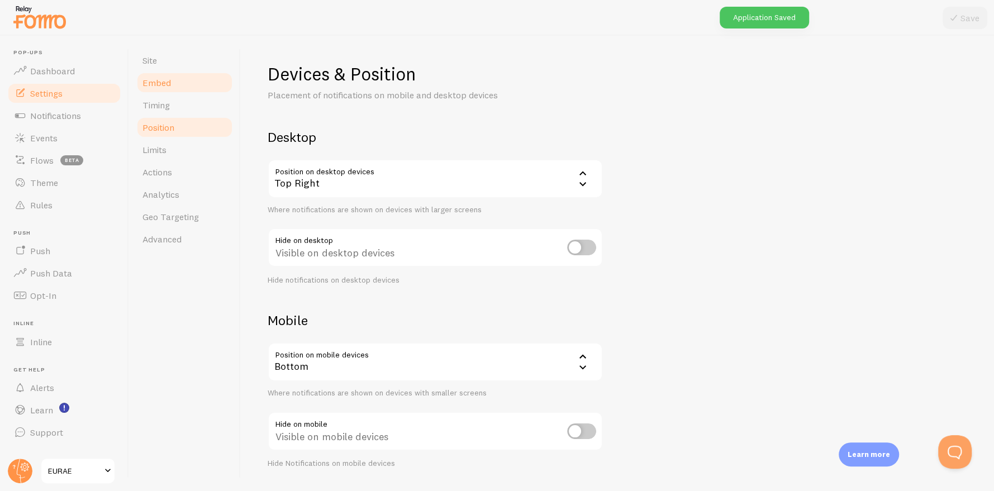
click at [190, 78] on link "Embed" at bounding box center [185, 82] width 98 height 22
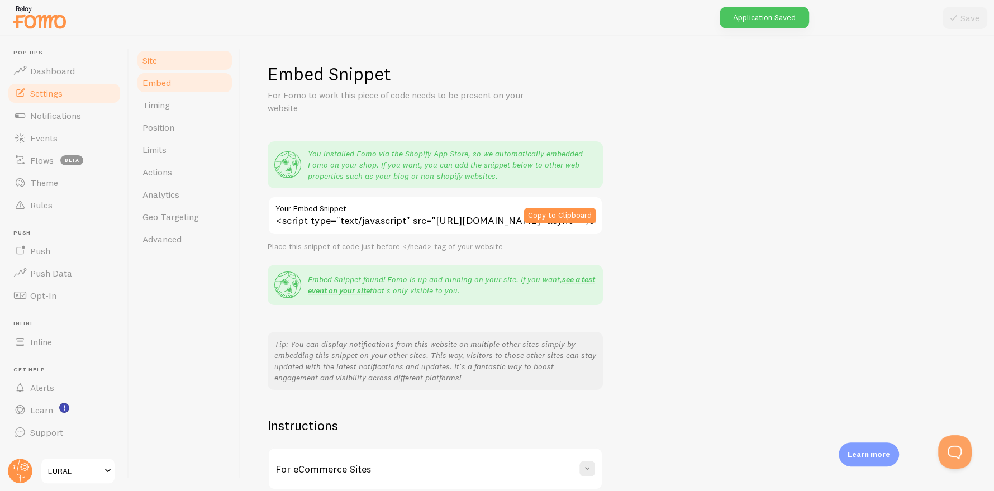
click at [189, 56] on link "Site" at bounding box center [185, 60] width 98 height 22
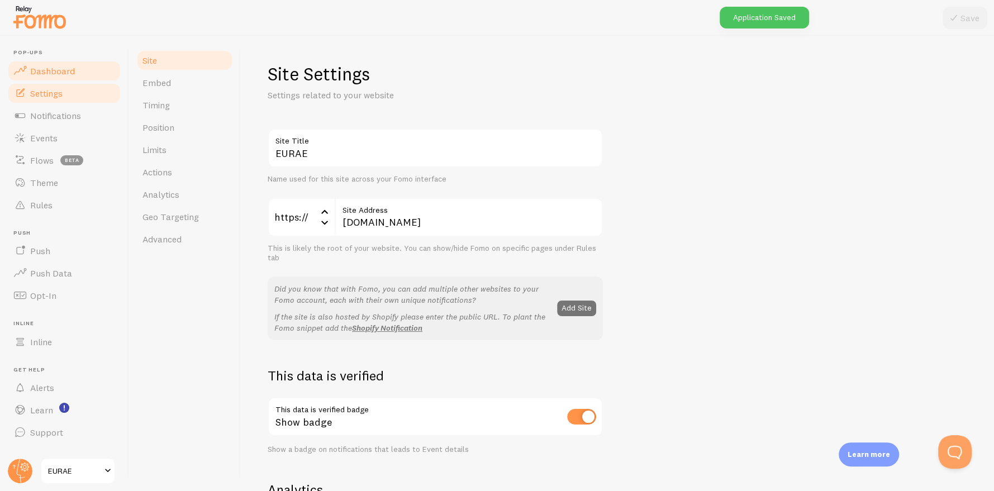
click at [54, 75] on span "Dashboard" at bounding box center [52, 70] width 45 height 11
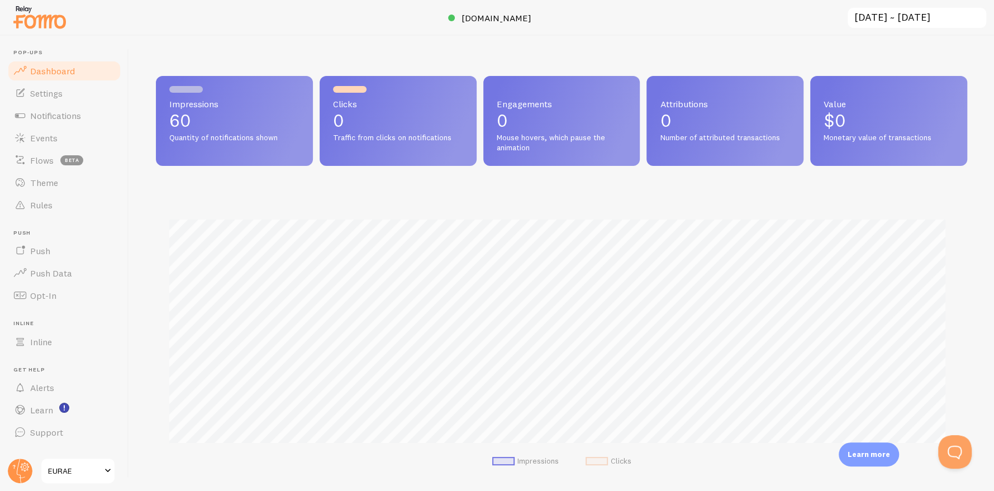
scroll to position [293, 803]
click at [51, 90] on span "Settings" at bounding box center [46, 93] width 32 height 11
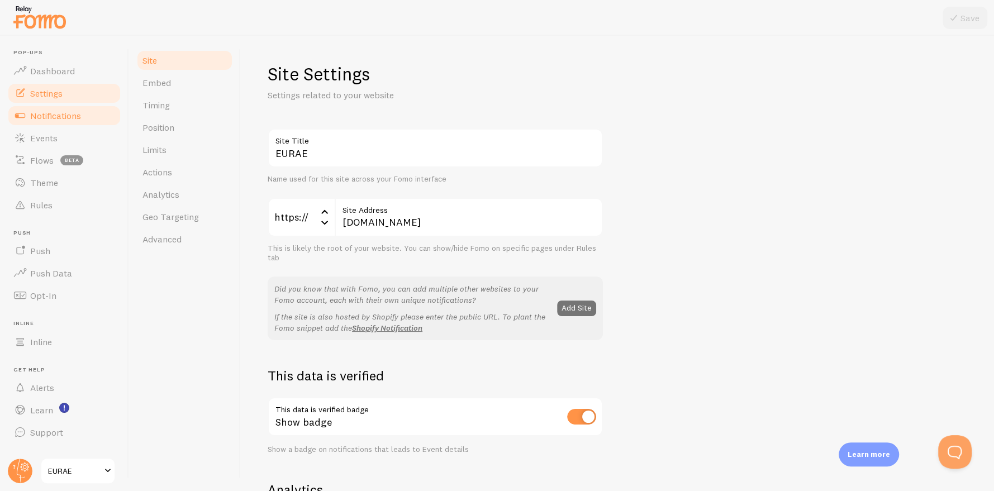
click at [62, 111] on span "Notifications" at bounding box center [55, 115] width 51 height 11
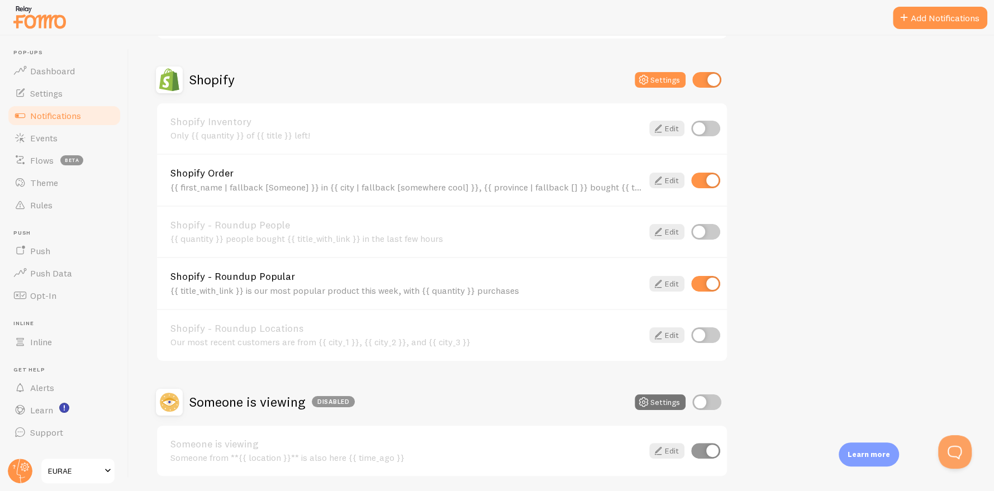
scroll to position [407, 0]
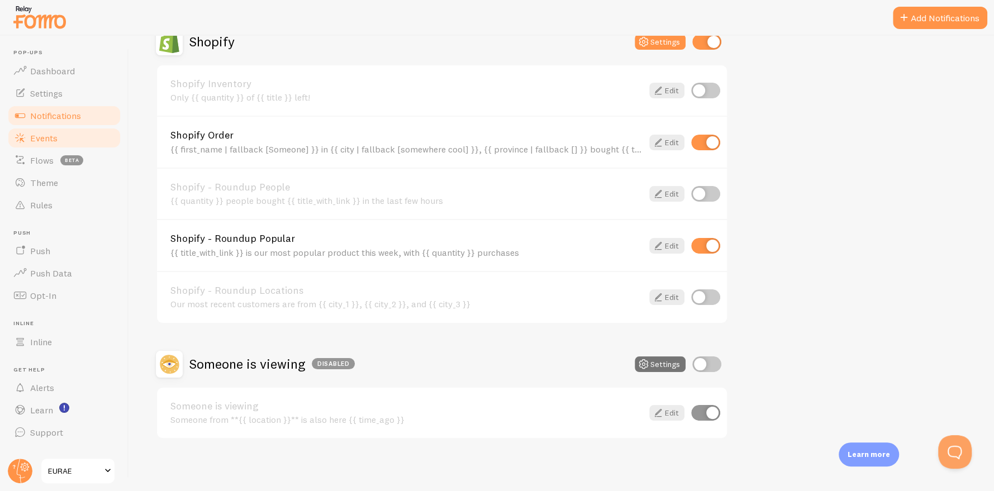
click at [69, 138] on link "Events" at bounding box center [64, 138] width 115 height 22
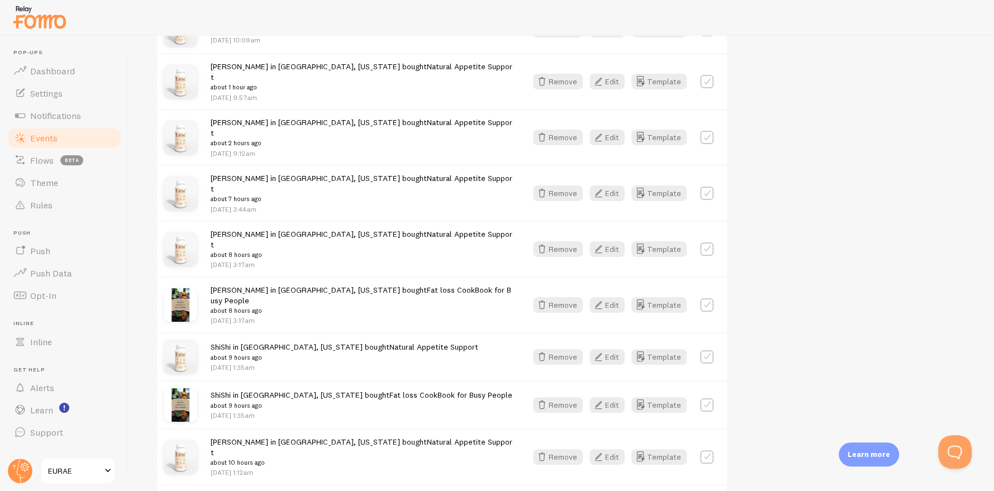
scroll to position [558, 0]
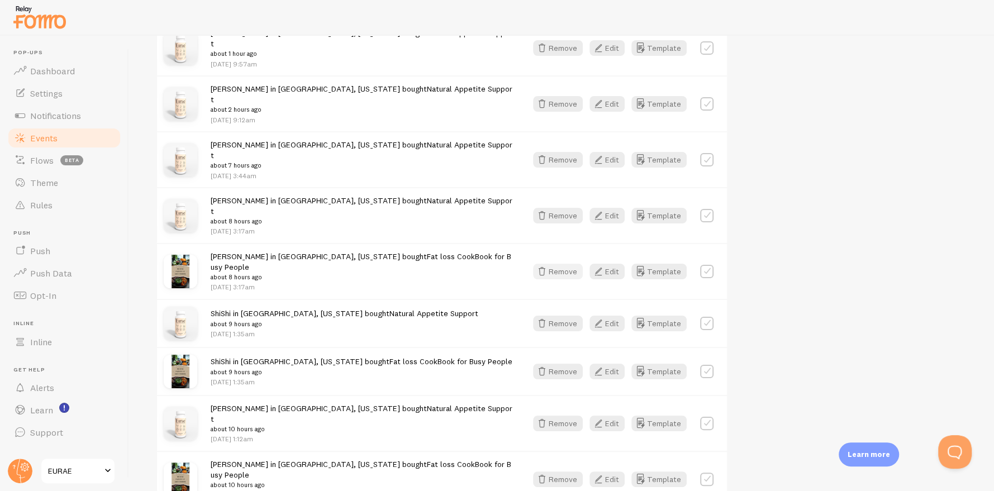
click at [566, 264] on button "Remove" at bounding box center [558, 272] width 50 height 16
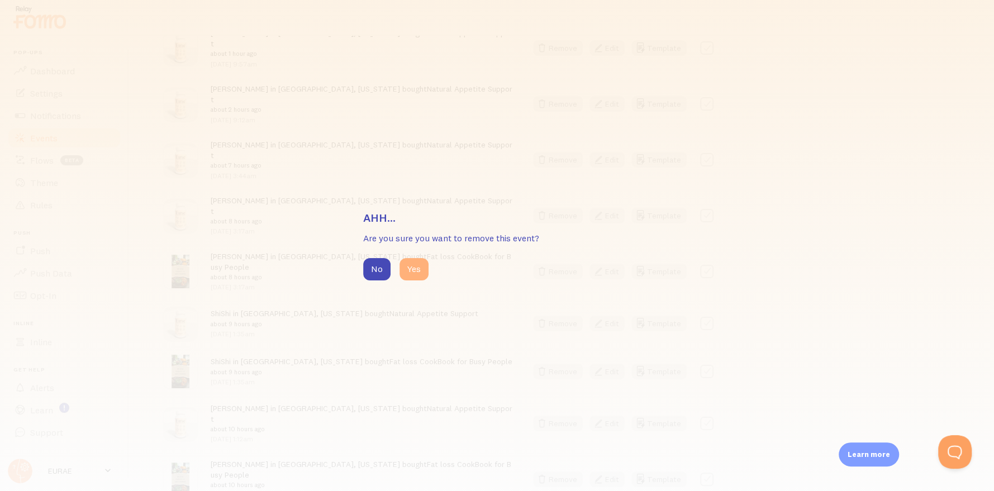
click at [419, 273] on button "Yes" at bounding box center [413, 269] width 29 height 22
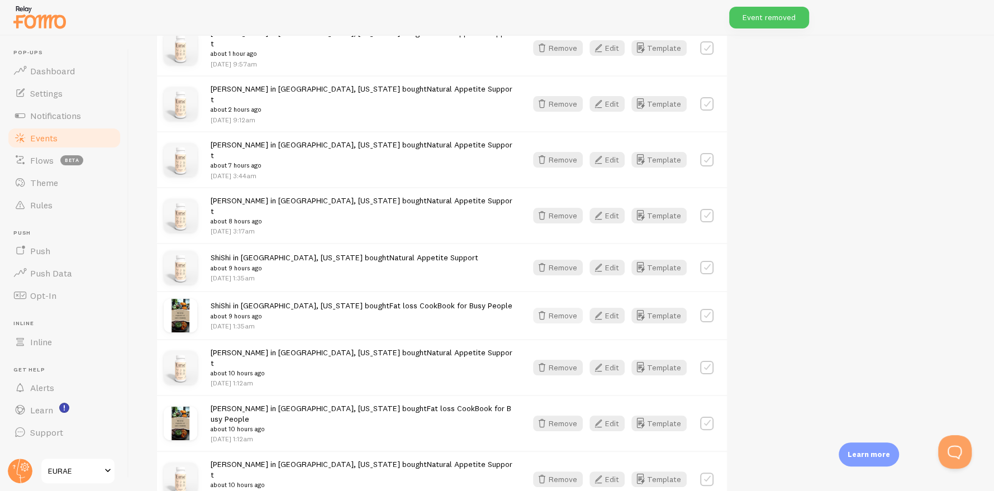
click at [564, 308] on button "Remove" at bounding box center [558, 316] width 50 height 16
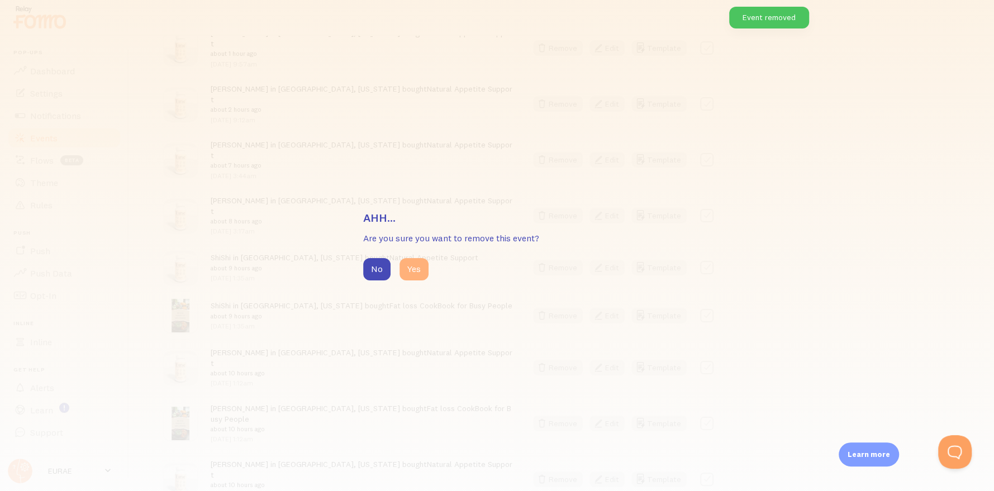
click at [412, 269] on button "Yes" at bounding box center [413, 269] width 29 height 22
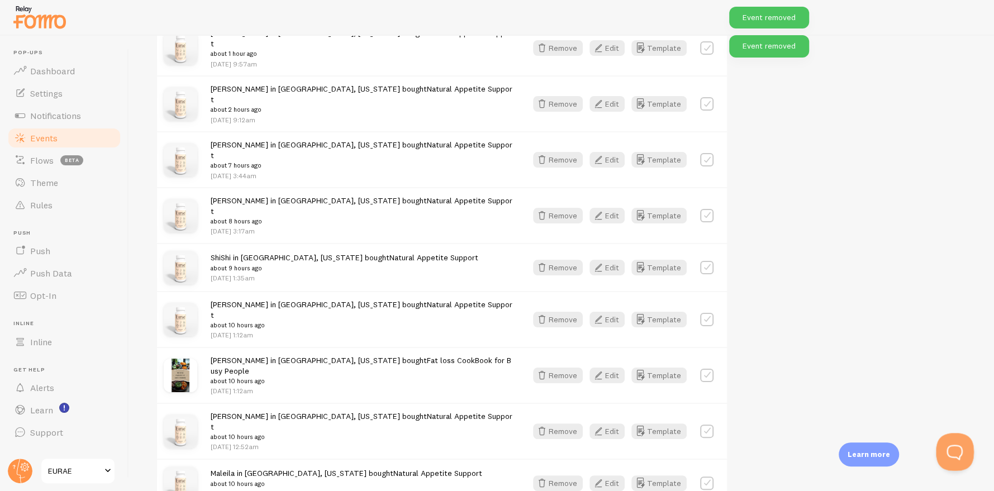
click at [955, 449] on button "Open Beacon popover" at bounding box center [953, 450] width 34 height 34
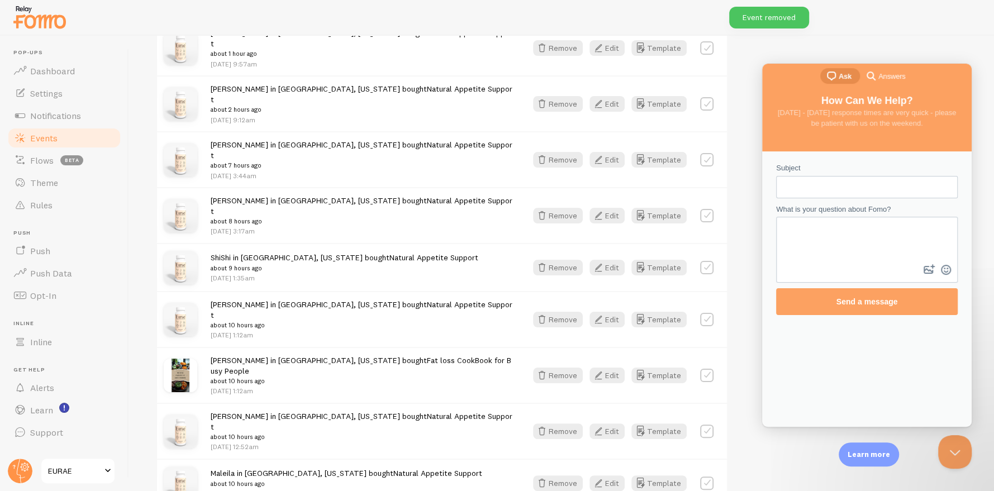
click at [855, 185] on input "Subject" at bounding box center [867, 187] width 164 height 20
type input "how can i remove a specific product from a notification?"
click at [920, 261] on button "image-plus" at bounding box center [928, 270] width 17 height 18
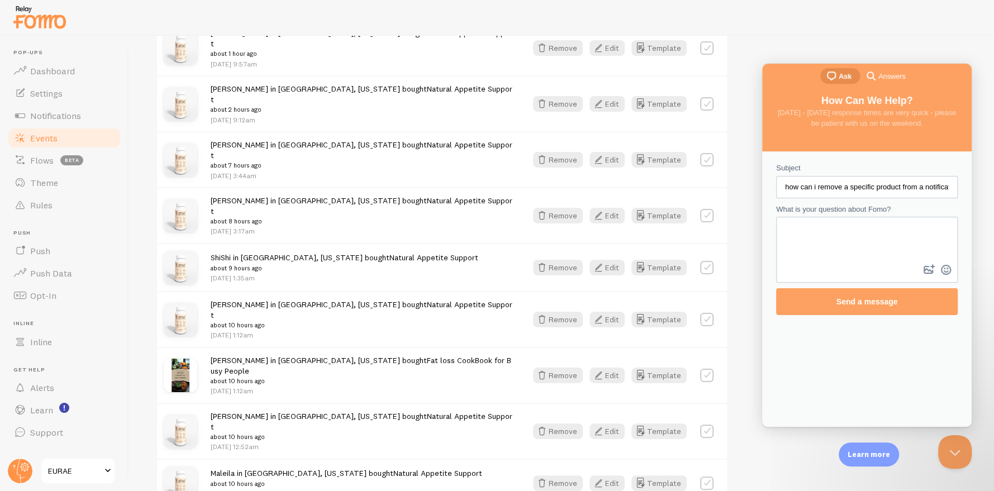
click at [858, 193] on input "how can i remove a specific product from a notification?" at bounding box center [867, 187] width 164 height 20
click at [853, 238] on textarea "What is your question about Fomo?" at bounding box center [866, 240] width 179 height 44
paste textarea "how can i remove a specific product from a notification?"
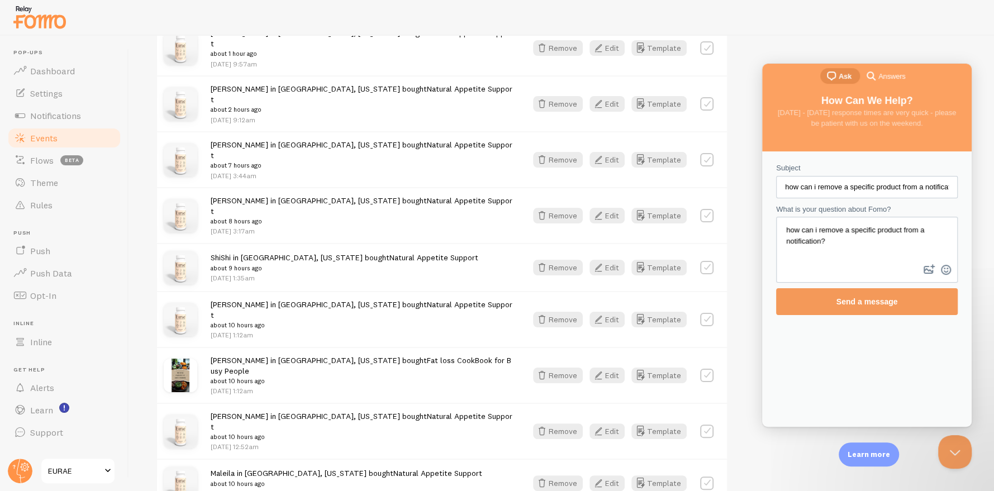
type textarea "how can i remove a specific product from a notification?"
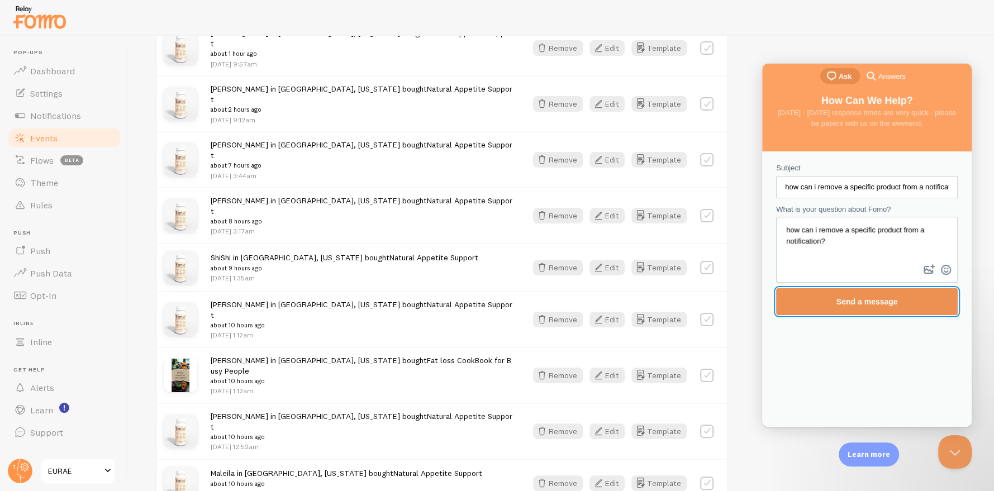
click at [856, 298] on span "Send a message" at bounding box center [866, 301] width 61 height 9
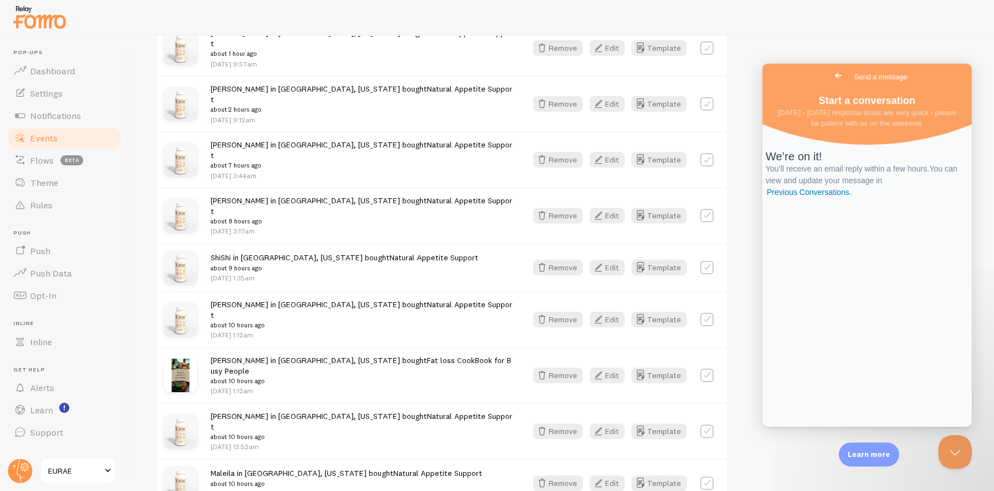
click at [859, 50] on div "Captured Latest Removed Filter by Template all Show all Show all Shopify Invent…" at bounding box center [561, 406] width 811 height 1596
click at [862, 36] on div "Captured Latest Removed Filter by Template all Show all Show all Shopify Invent…" at bounding box center [561, 406] width 811 height 1596
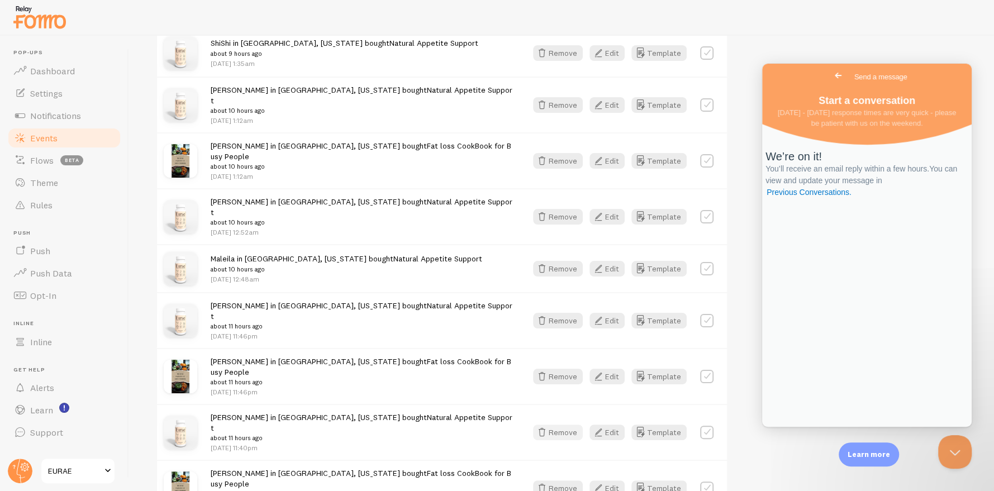
scroll to position [893, 0]
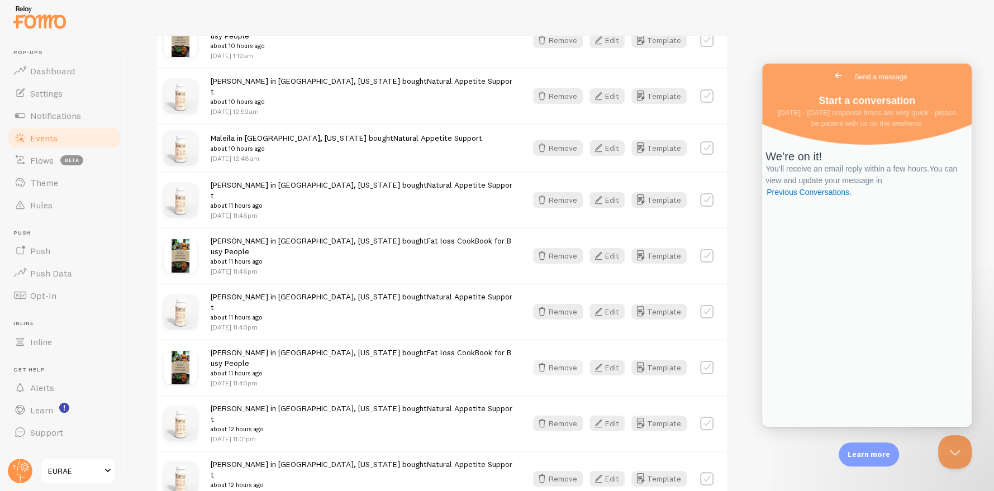
click at [569, 360] on button "Remove" at bounding box center [558, 368] width 50 height 16
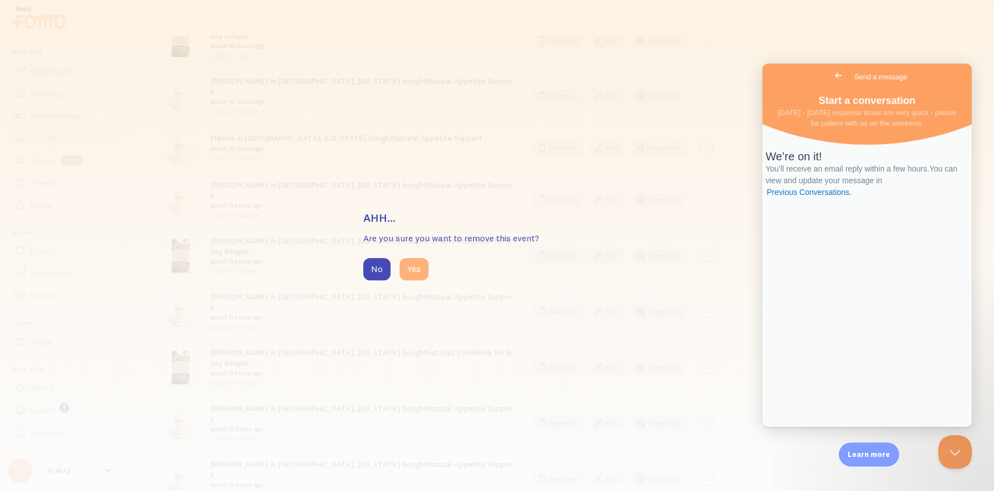
click at [419, 266] on button "Yes" at bounding box center [413, 269] width 29 height 22
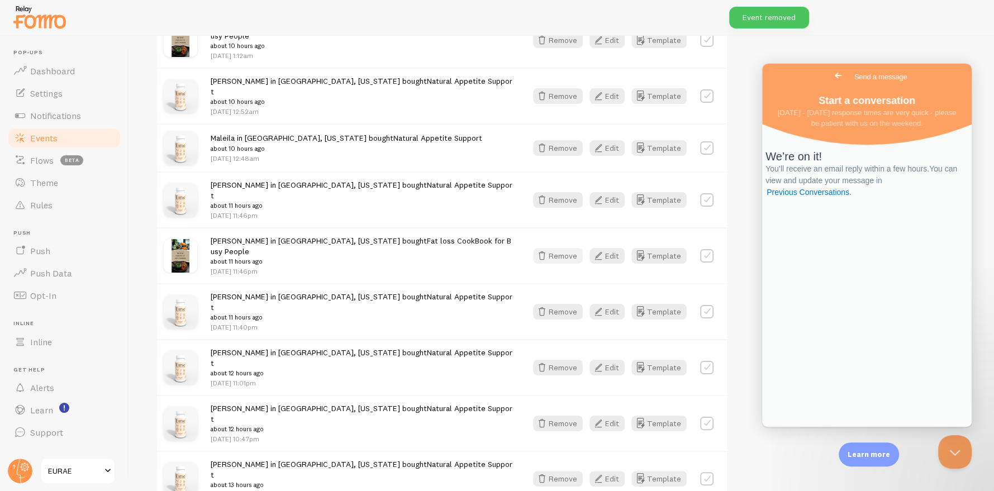
click at [557, 248] on button "Remove" at bounding box center [558, 256] width 50 height 16
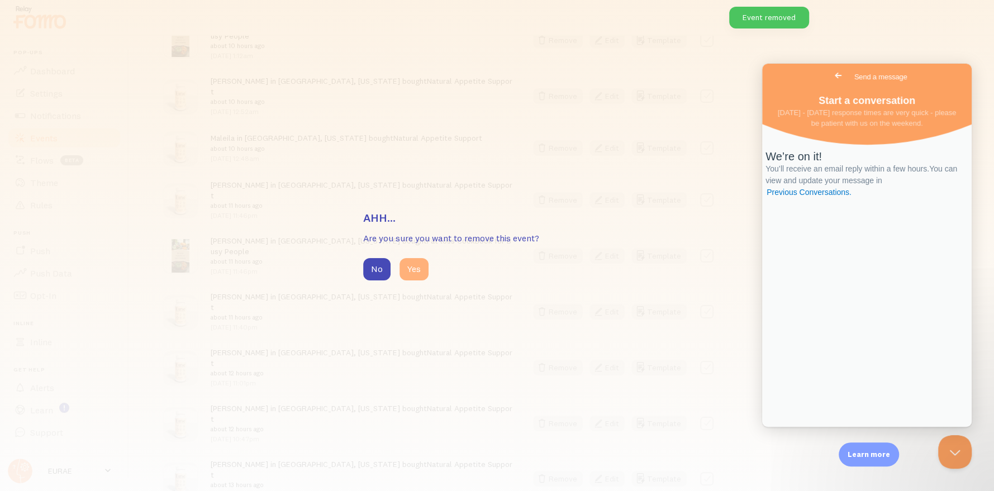
click at [406, 273] on button "Yes" at bounding box center [413, 269] width 29 height 22
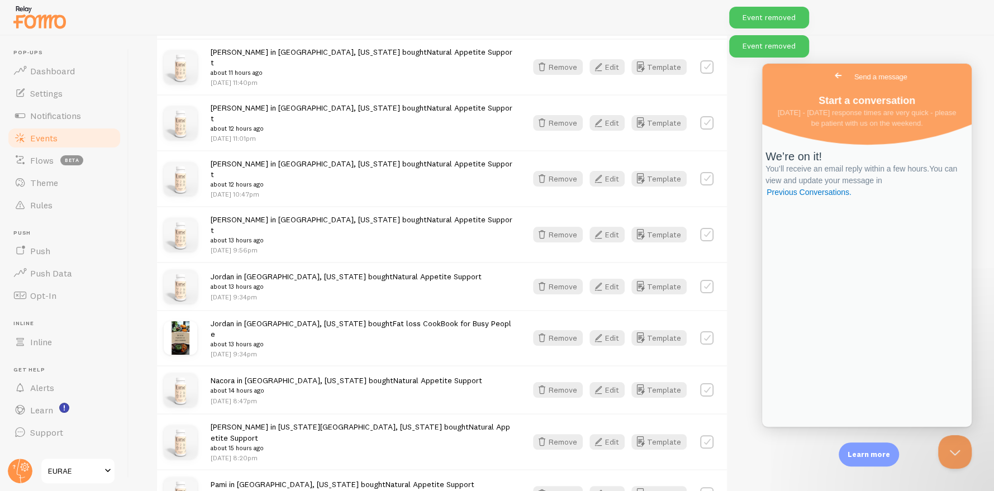
scroll to position [1085, 0]
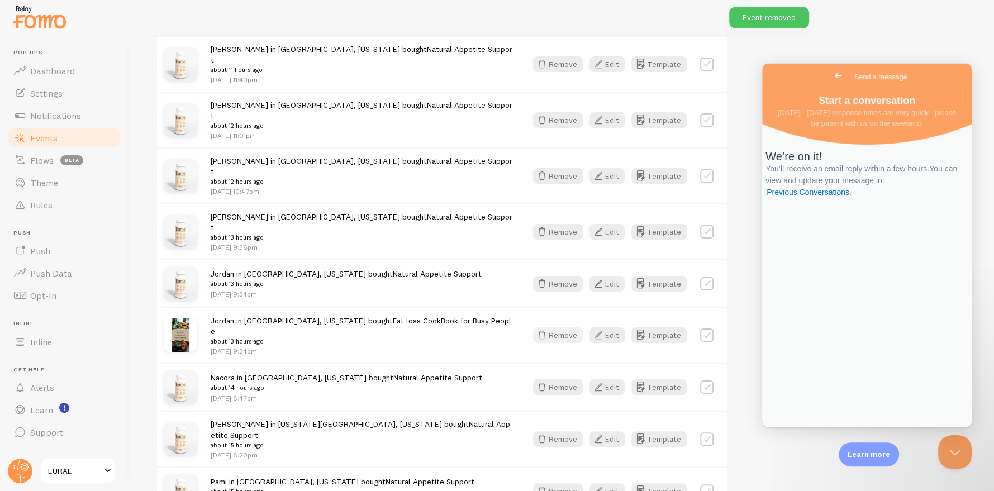
click at [559, 327] on button "Remove" at bounding box center [558, 335] width 50 height 16
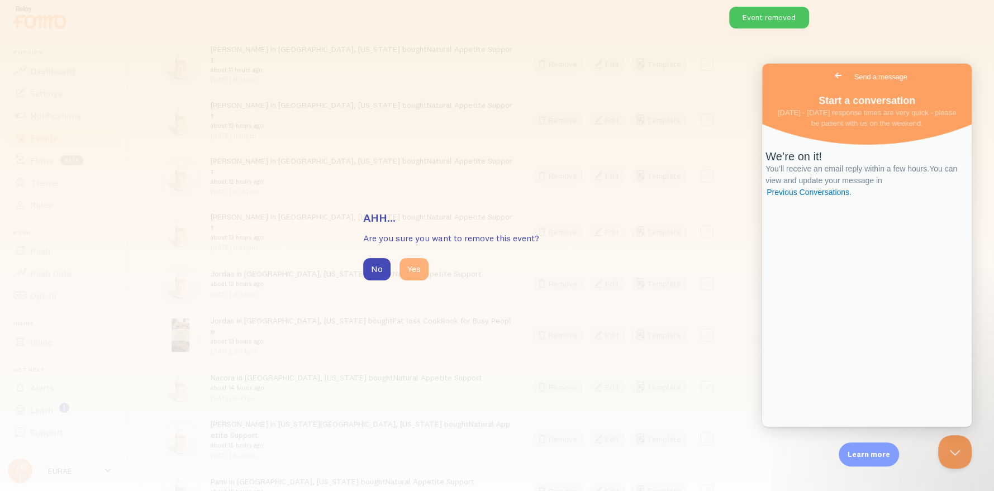
click at [420, 272] on button "Yes" at bounding box center [413, 269] width 29 height 22
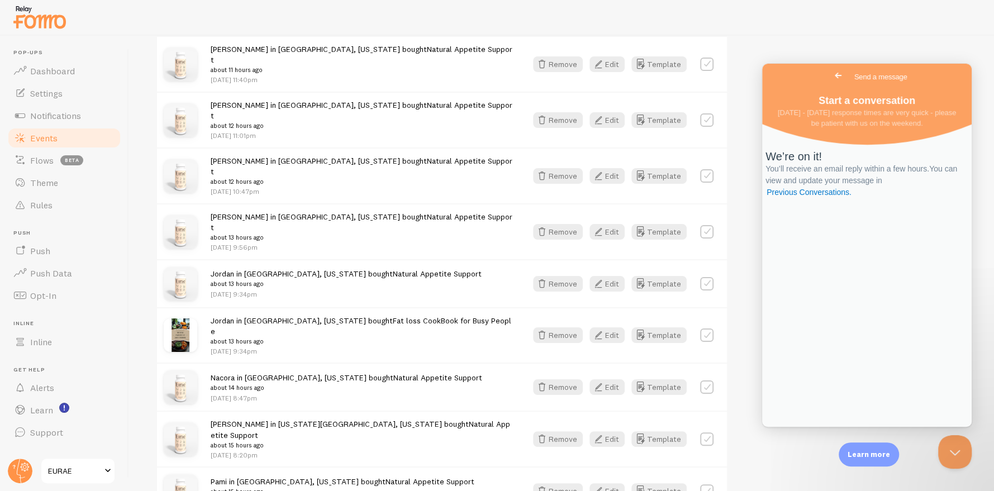
scroll to position [1037, 0]
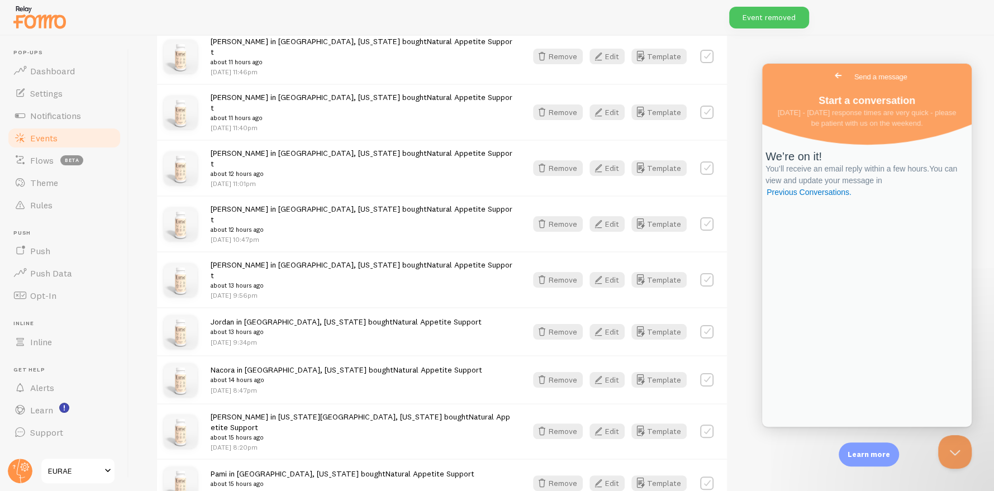
click at [824, 69] on link "Go back" at bounding box center [837, 76] width 27 height 16
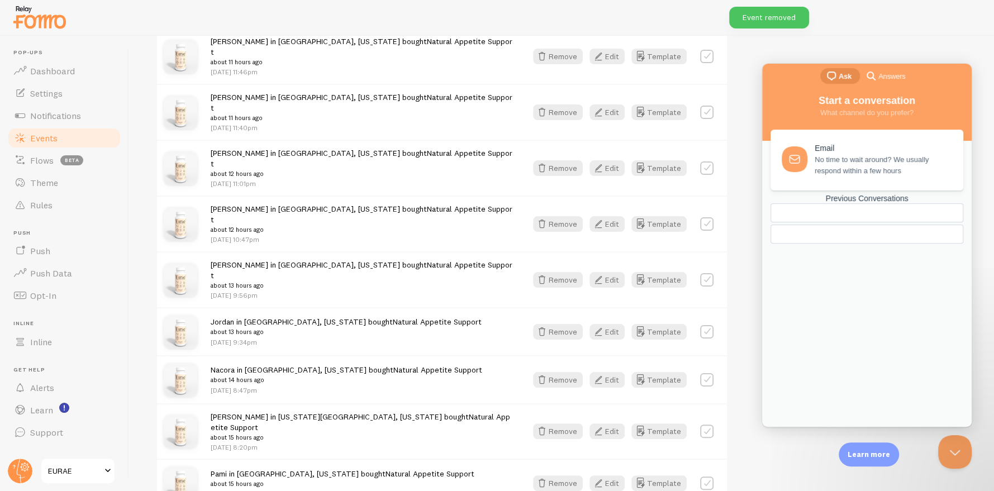
click at [936, 21] on div at bounding box center [497, 18] width 994 height 36
click at [939, 458] on button "Close Beacon popover" at bounding box center [953, 450] width 34 height 34
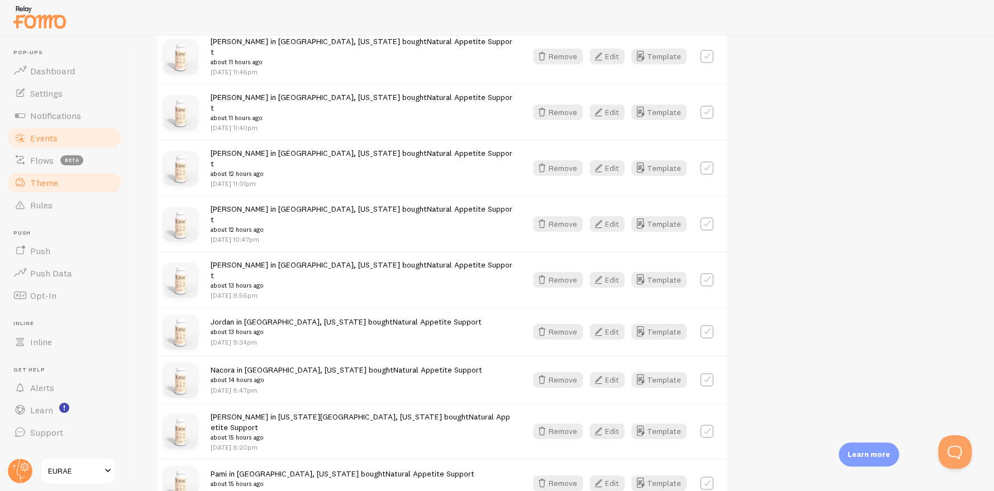
click at [42, 185] on span "Theme" at bounding box center [44, 182] width 28 height 11
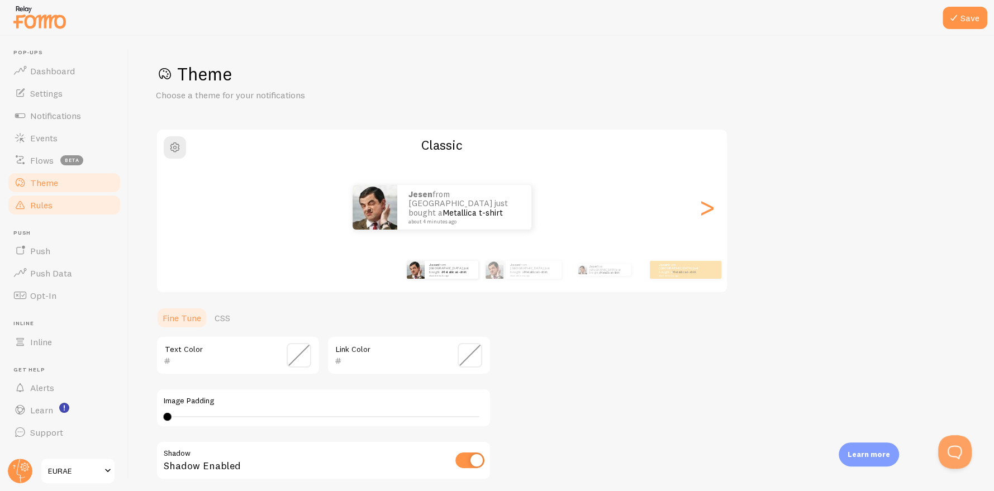
click at [65, 199] on link "Rules" at bounding box center [64, 205] width 115 height 22
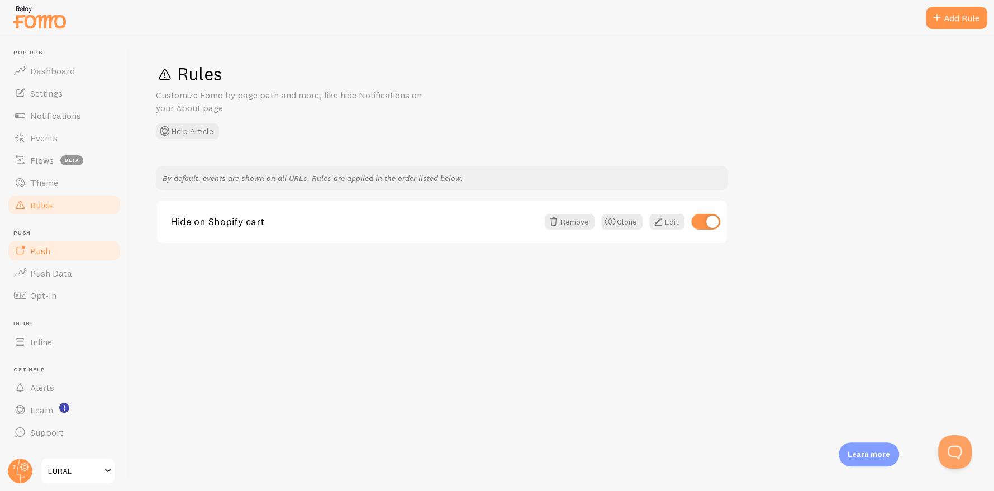
click at [55, 251] on link "Push" at bounding box center [64, 251] width 115 height 22
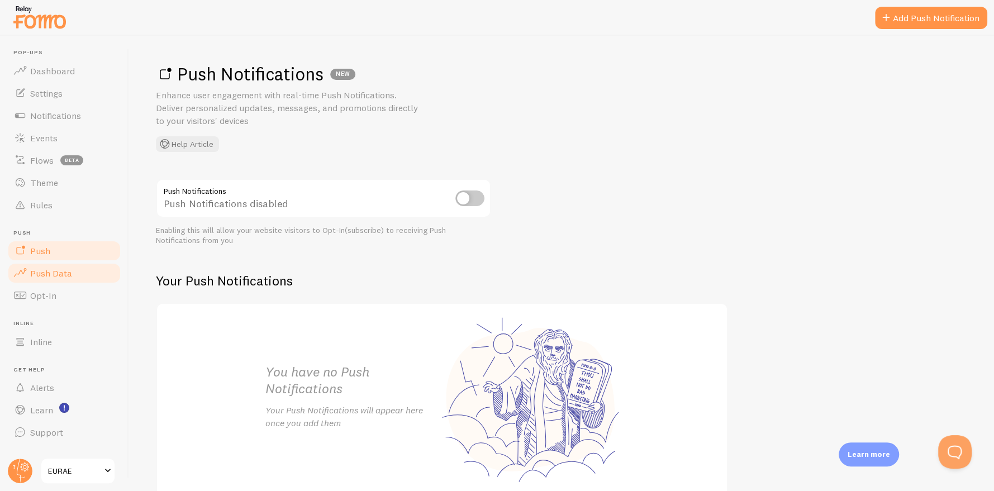
click at [67, 269] on span "Push Data" at bounding box center [51, 273] width 42 height 11
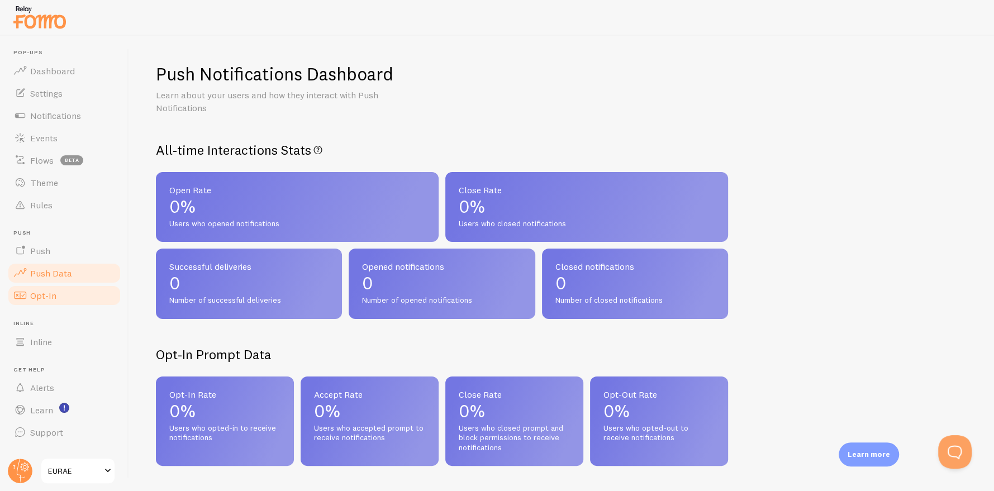
click at [75, 297] on link "Opt-In" at bounding box center [64, 295] width 115 height 22
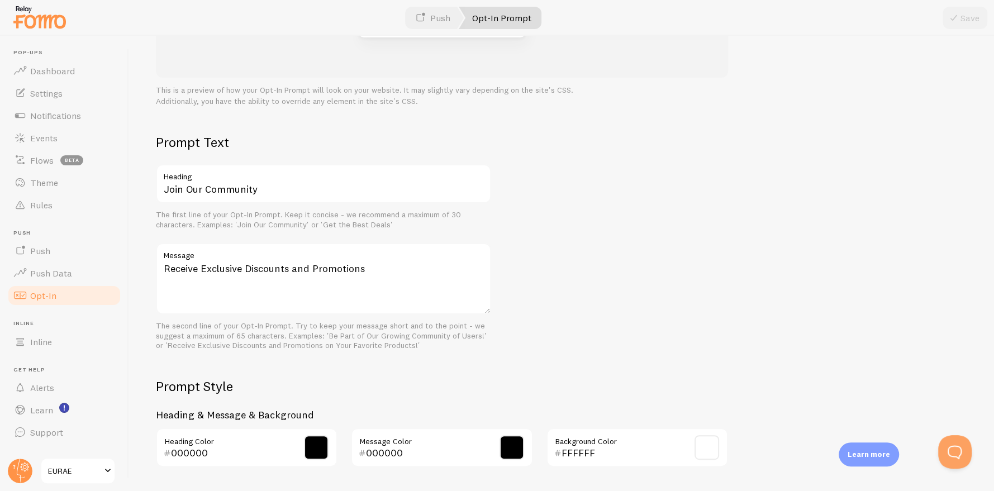
scroll to position [423, 0]
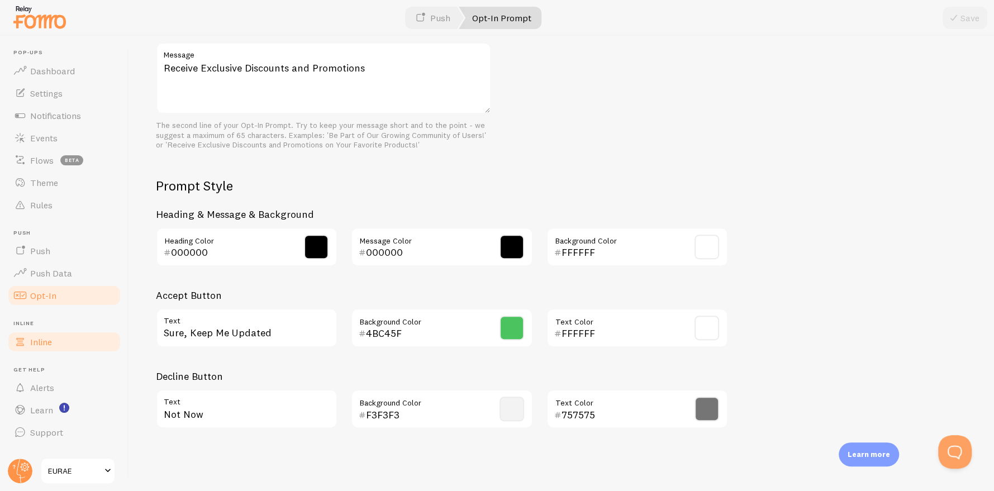
click at [53, 340] on link "Inline" at bounding box center [64, 342] width 115 height 22
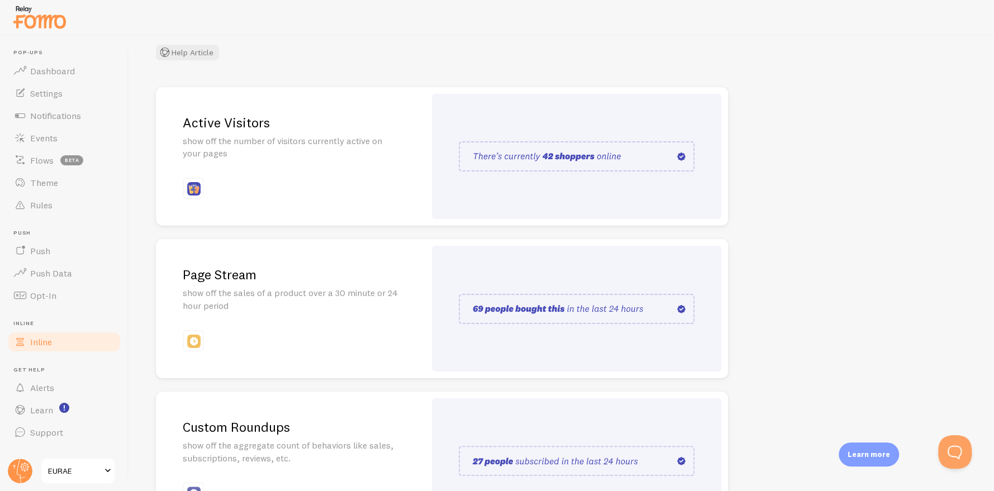
scroll to position [184, 0]
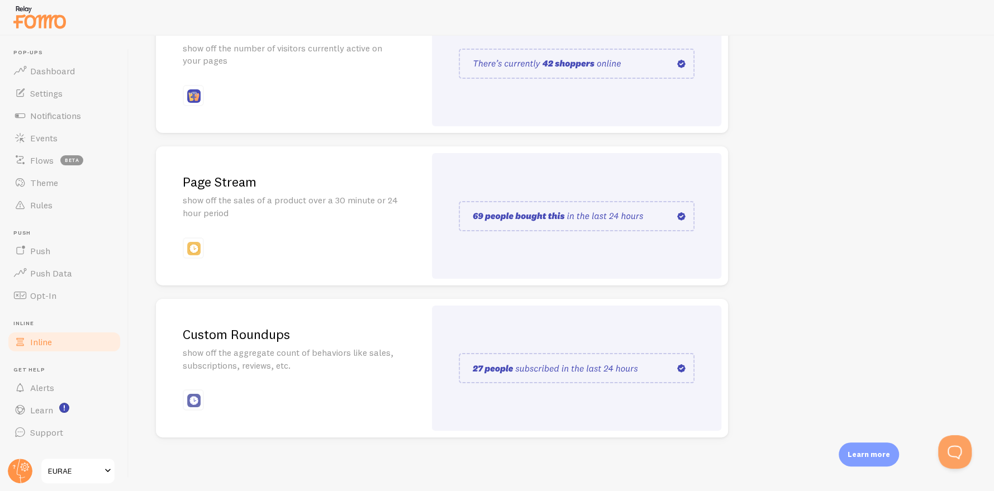
click at [292, 376] on div "Custom Roundups show off the aggregate count of behaviors like sales, subscript…" at bounding box center [290, 368] width 269 height 139
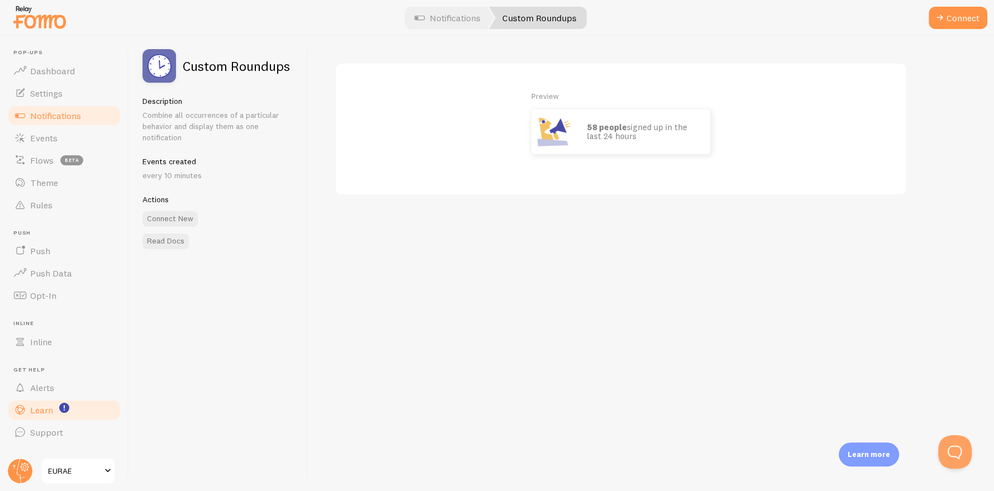
click at [65, 414] on link "Learn" at bounding box center [64, 410] width 115 height 22
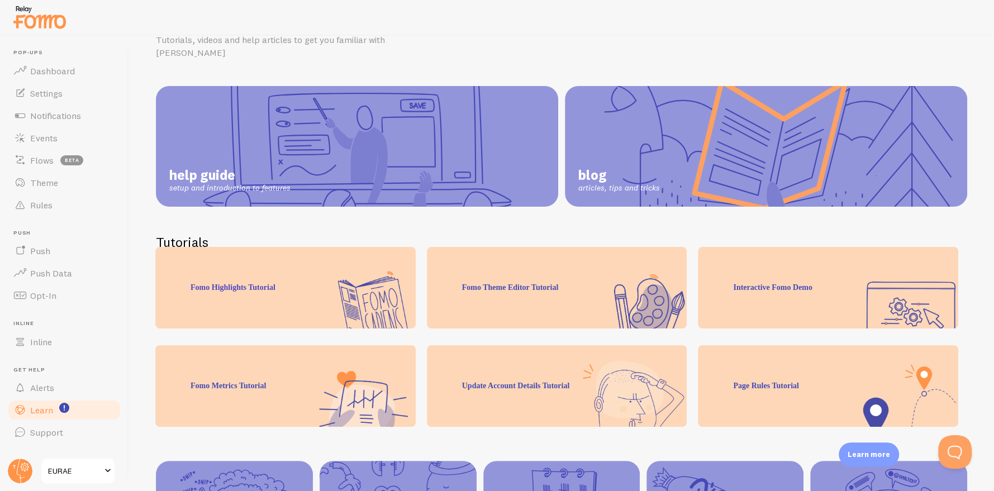
scroll to position [128, 0]
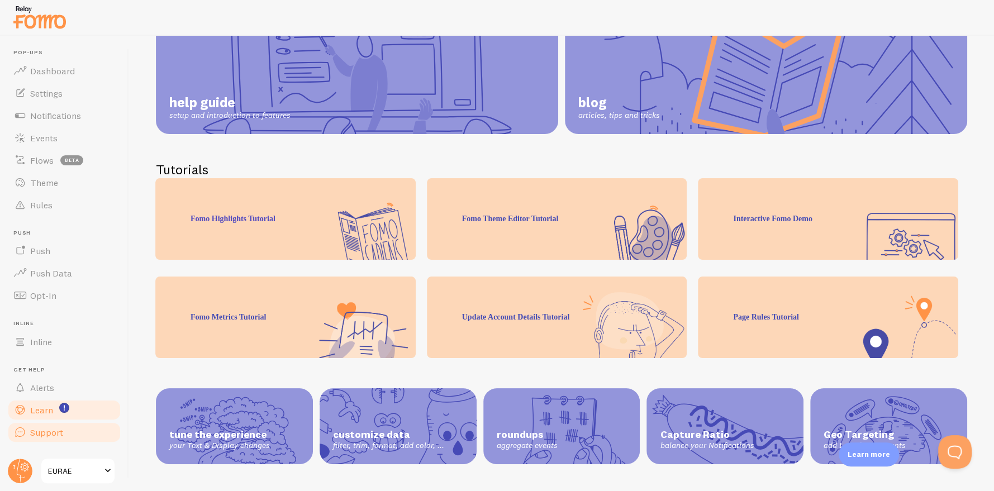
click at [52, 433] on span "Support" at bounding box center [46, 432] width 33 height 11
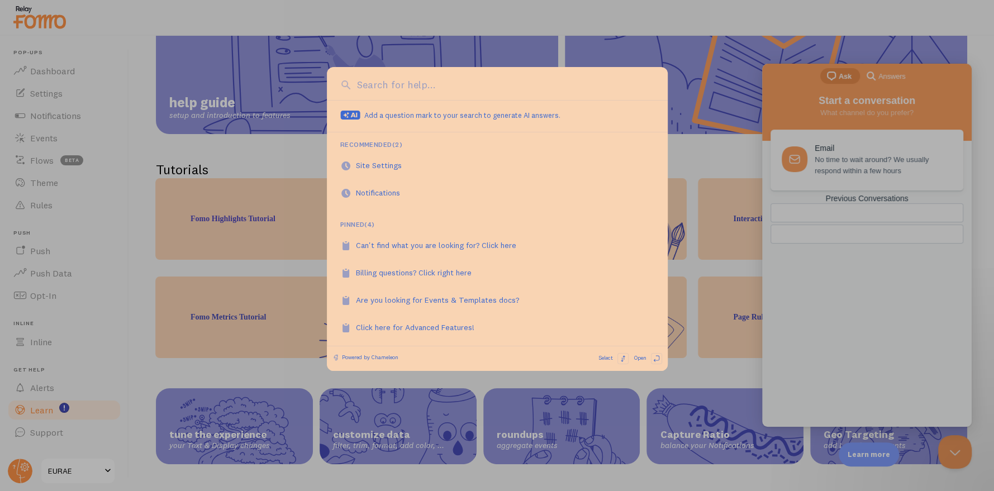
click at [398, 378] on div at bounding box center [497, 245] width 994 height 491
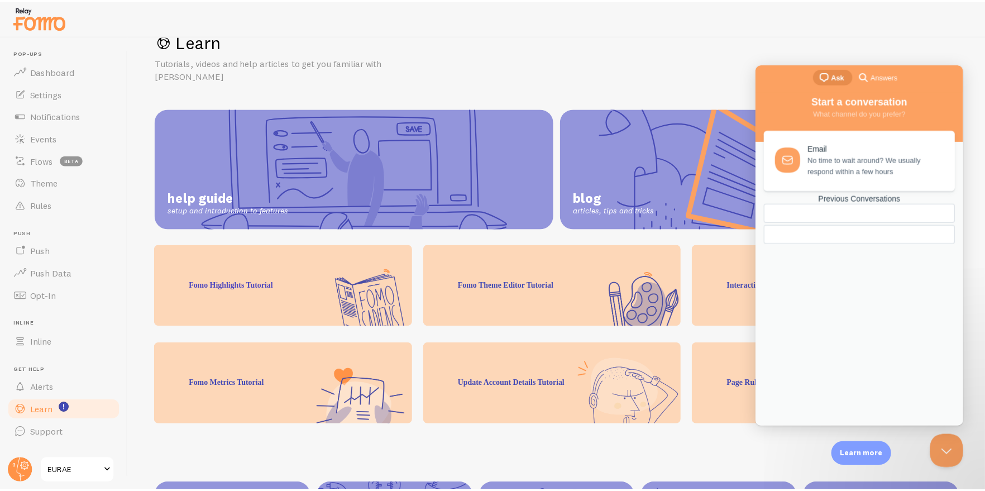
scroll to position [0, 0]
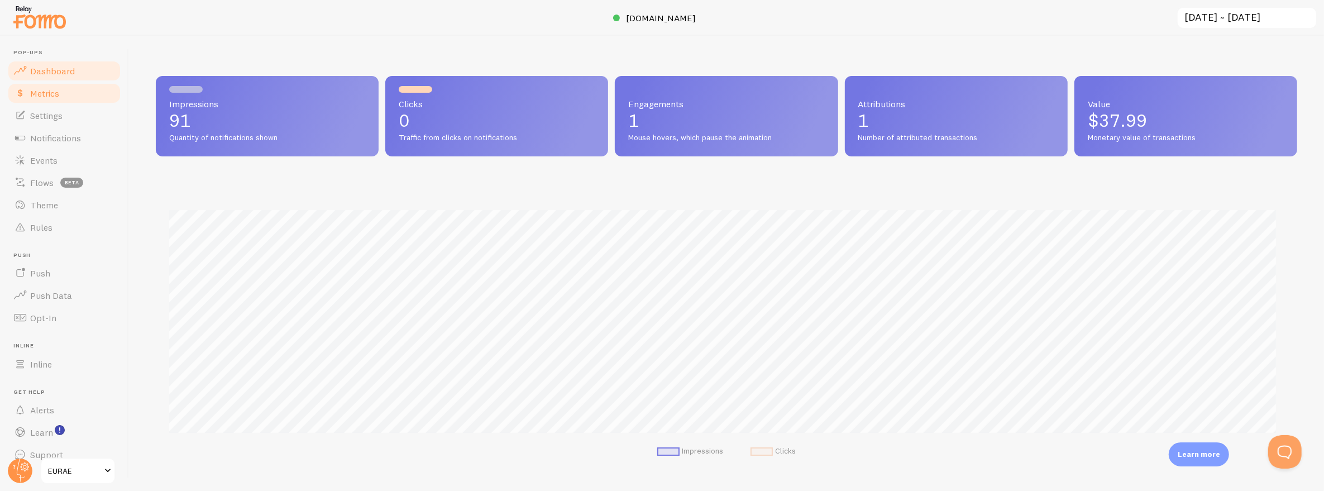
click at [60, 97] on link "Metrics" at bounding box center [64, 93] width 115 height 22
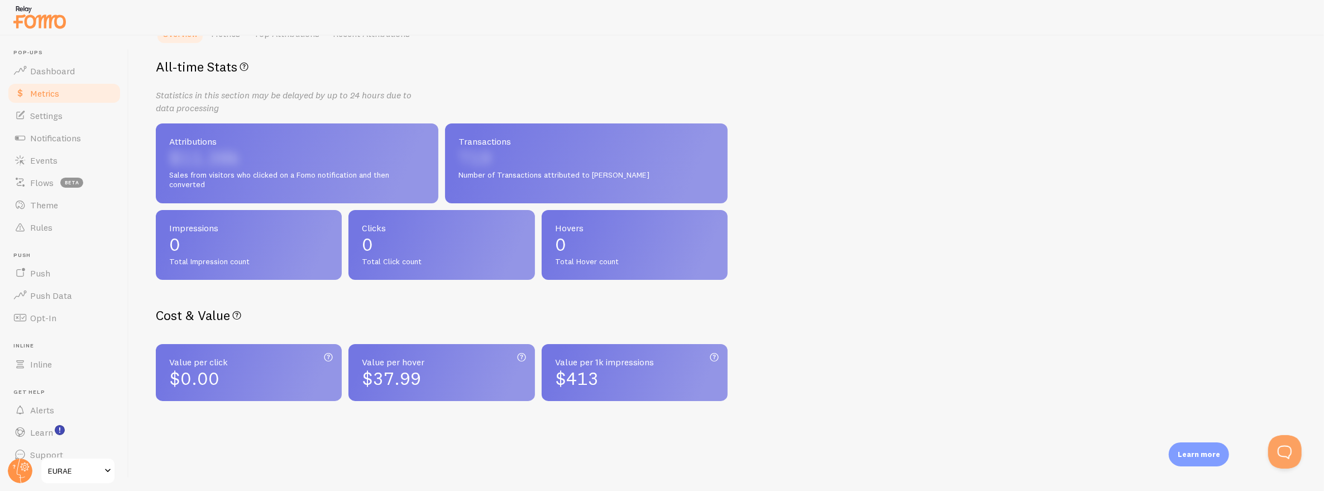
scroll to position [183, 0]
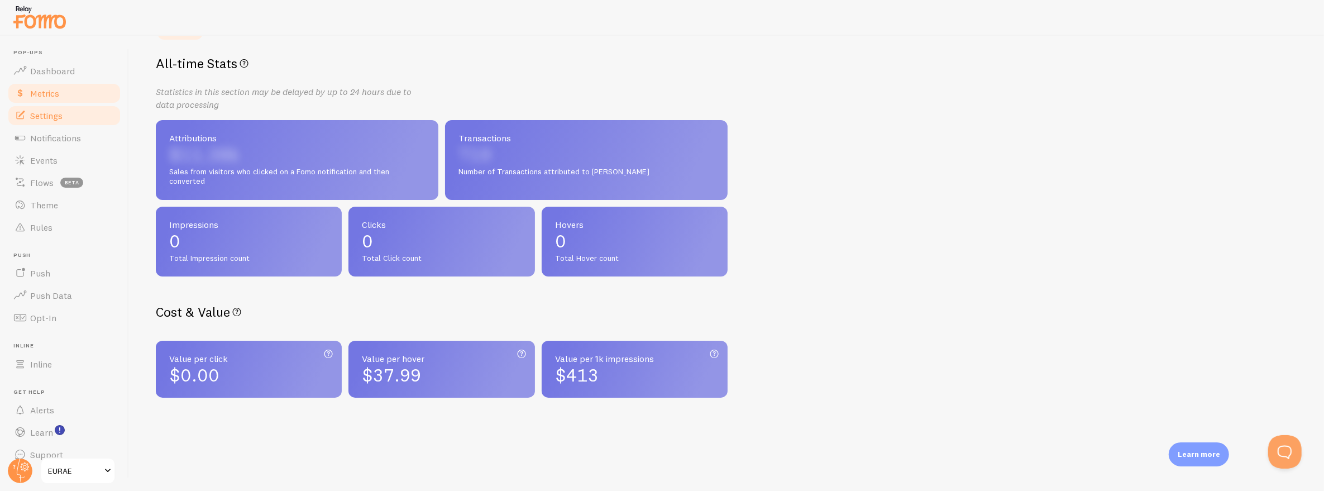
click at [51, 114] on span "Settings" at bounding box center [46, 115] width 32 height 11
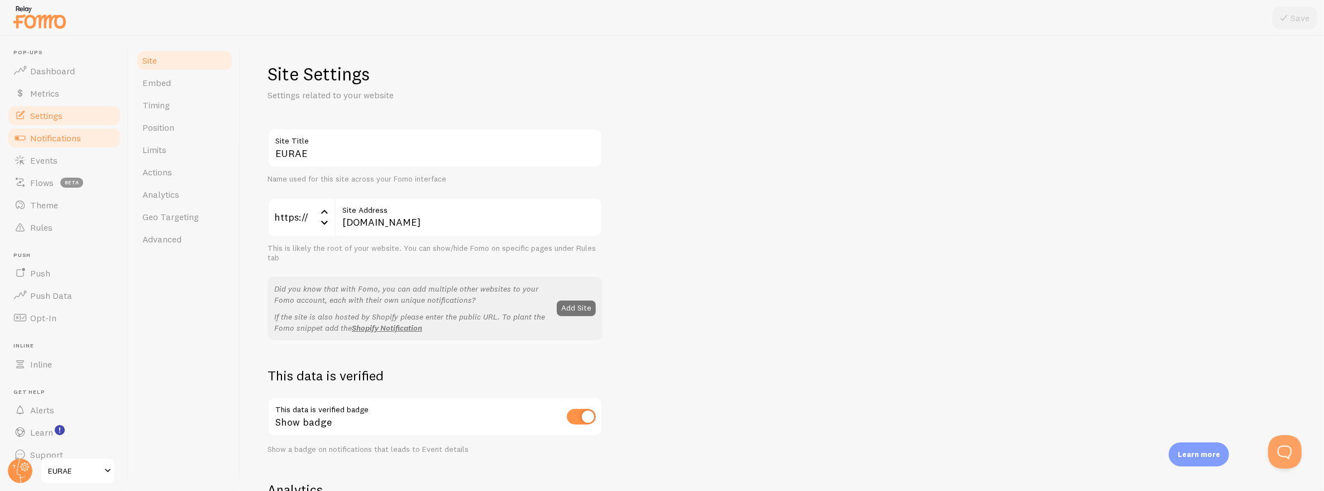
click at [55, 141] on span "Notifications" at bounding box center [55, 137] width 51 height 11
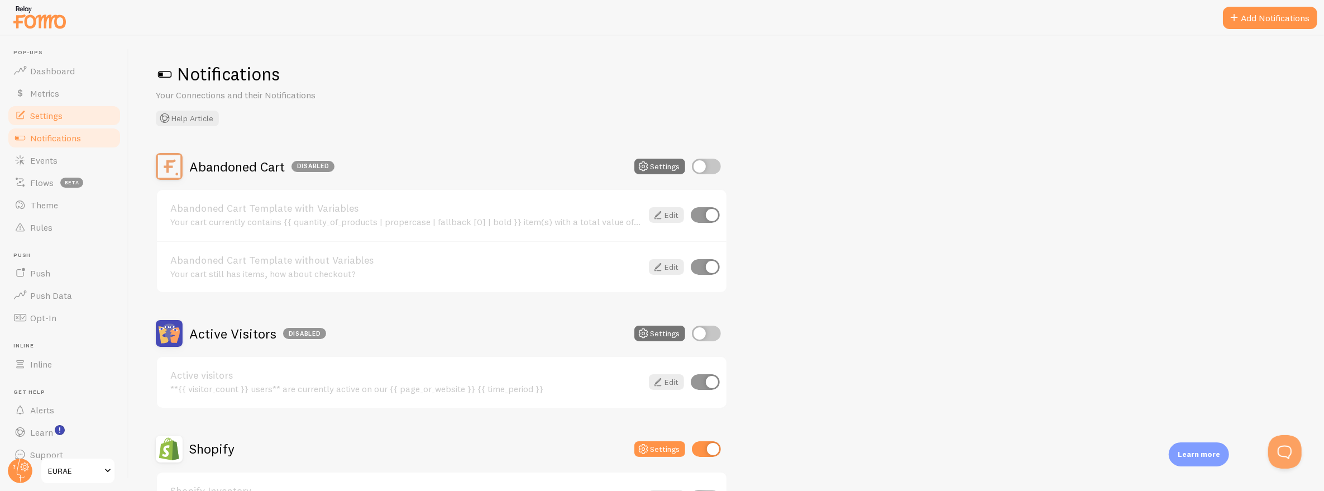
click at [71, 109] on link "Settings" at bounding box center [64, 115] width 115 height 22
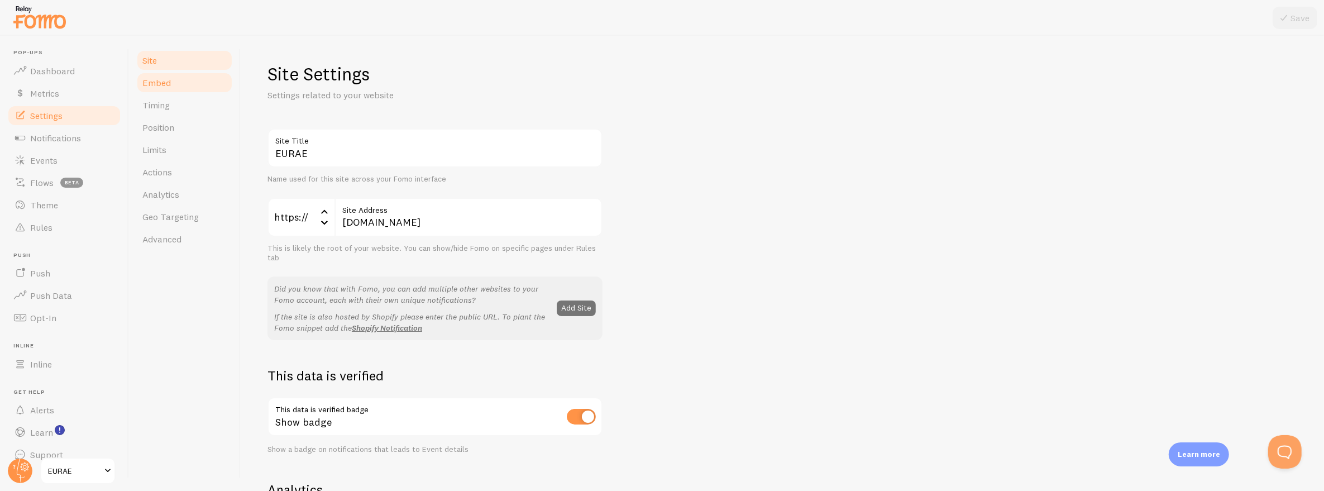
click at [184, 84] on link "Embed" at bounding box center [185, 82] width 98 height 22
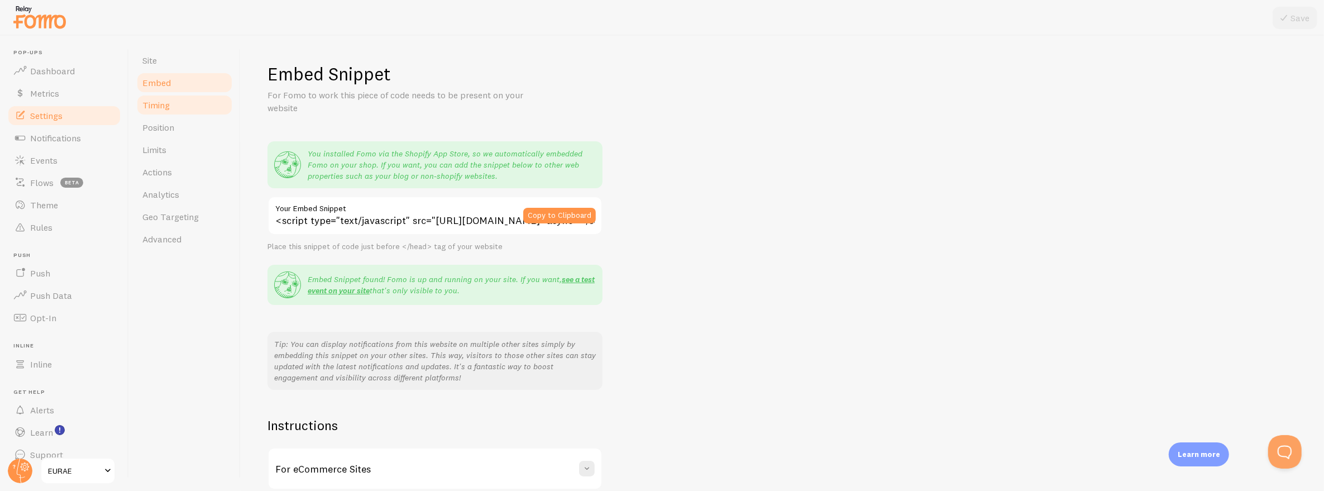
click at [187, 98] on link "Timing" at bounding box center [185, 105] width 98 height 22
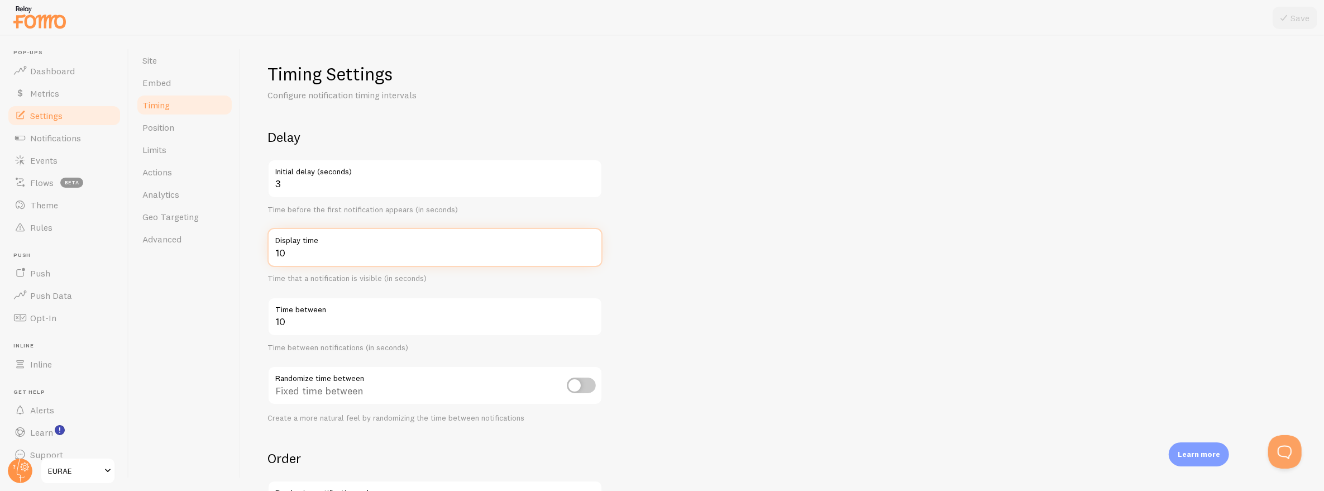
click at [305, 257] on input "10" at bounding box center [435, 247] width 335 height 39
click at [305, 258] on input "10" at bounding box center [435, 247] width 335 height 39
type input "25"
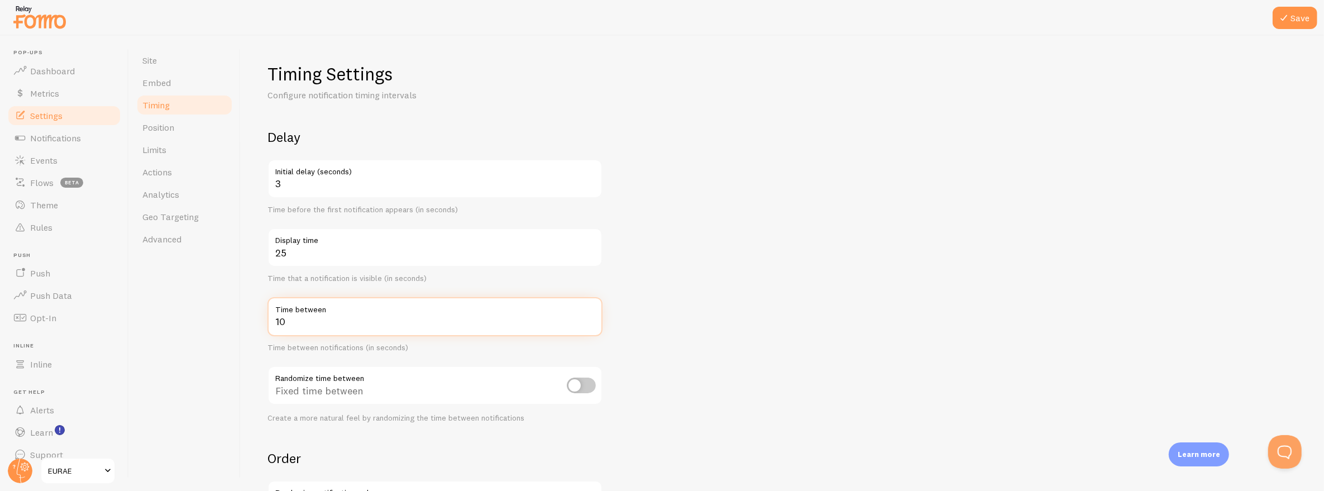
click at [315, 318] on input "10" at bounding box center [435, 316] width 335 height 39
click at [315, 319] on input "10" at bounding box center [435, 316] width 335 height 39
click at [171, 309] on div "Site Embed Timing Position Limits Actions Analytics Geo Targeting Advanced" at bounding box center [185, 263] width 112 height 455
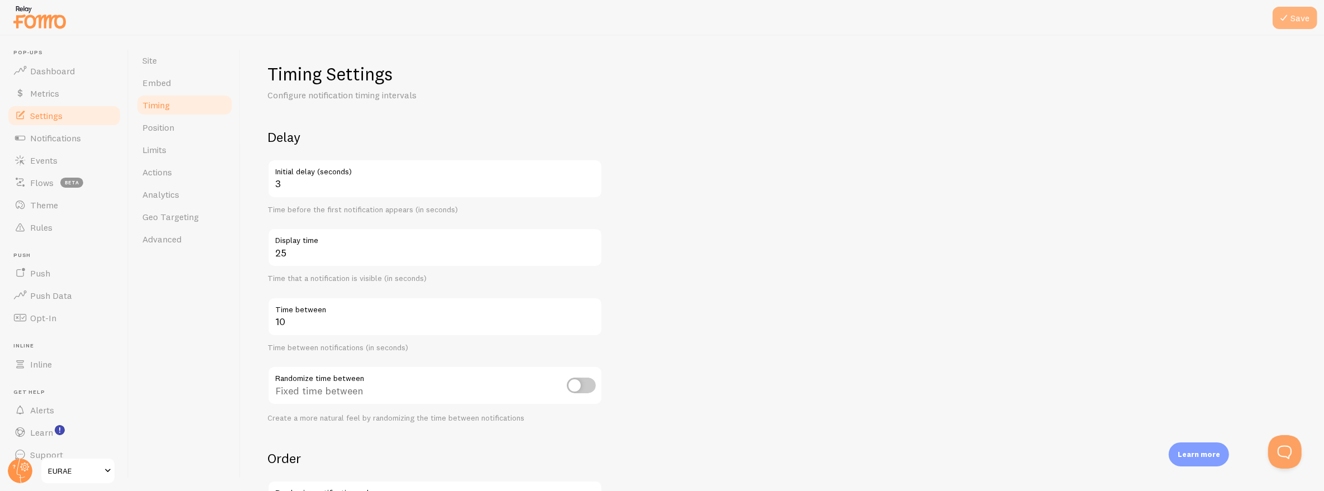
click at [1303, 16] on button "Save" at bounding box center [1295, 18] width 45 height 22
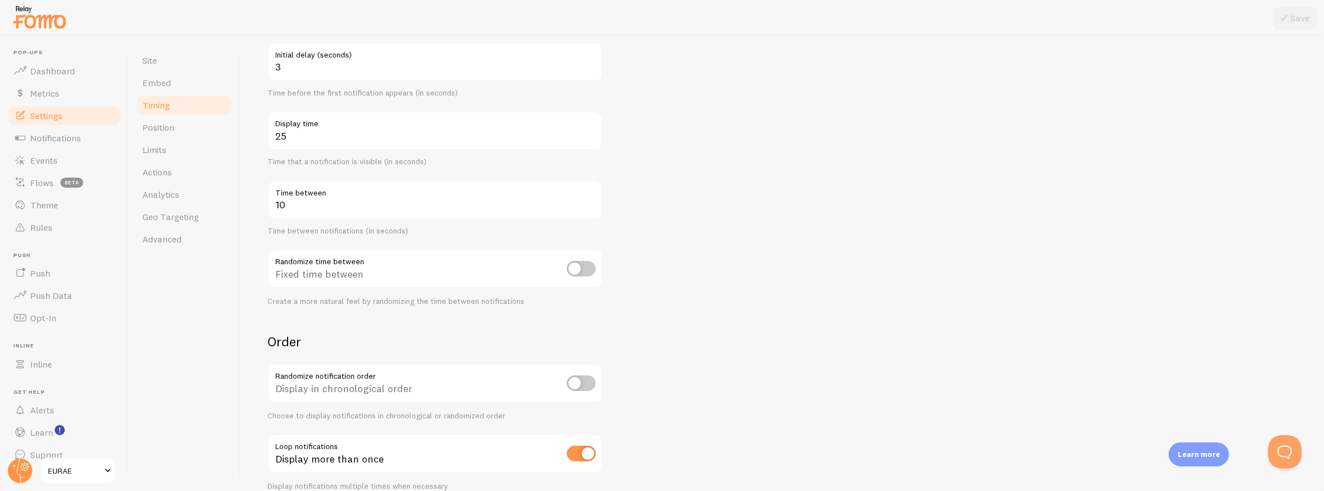
scroll to position [170, 0]
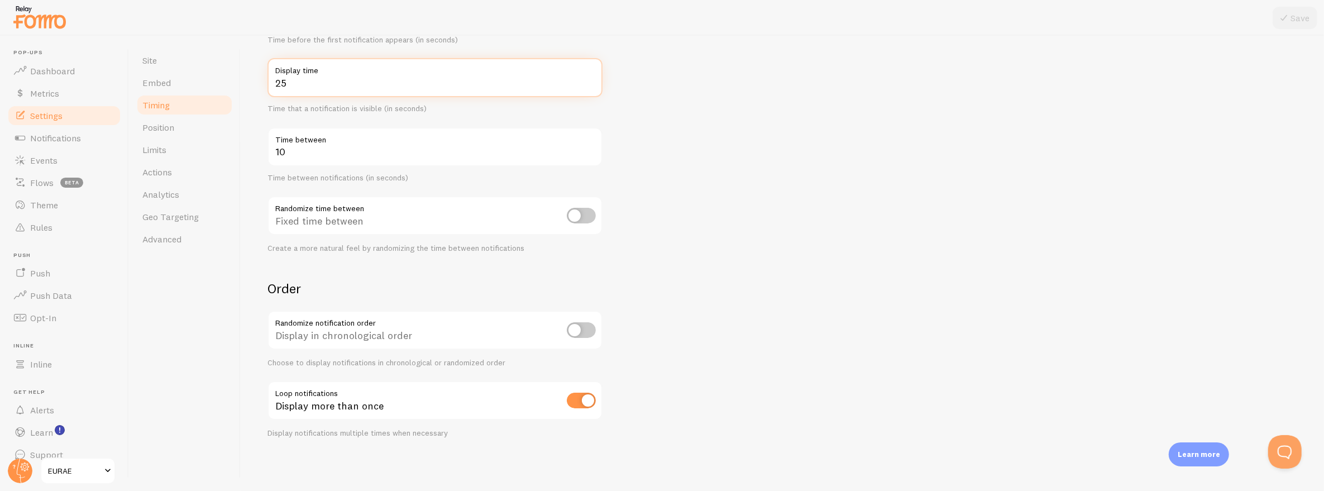
click at [311, 80] on input "25" at bounding box center [435, 77] width 335 height 39
click at [747, 118] on form "Delay 3 Initial delay (seconds) Time before the first notification appears (in …" at bounding box center [783, 198] width 1030 height 479
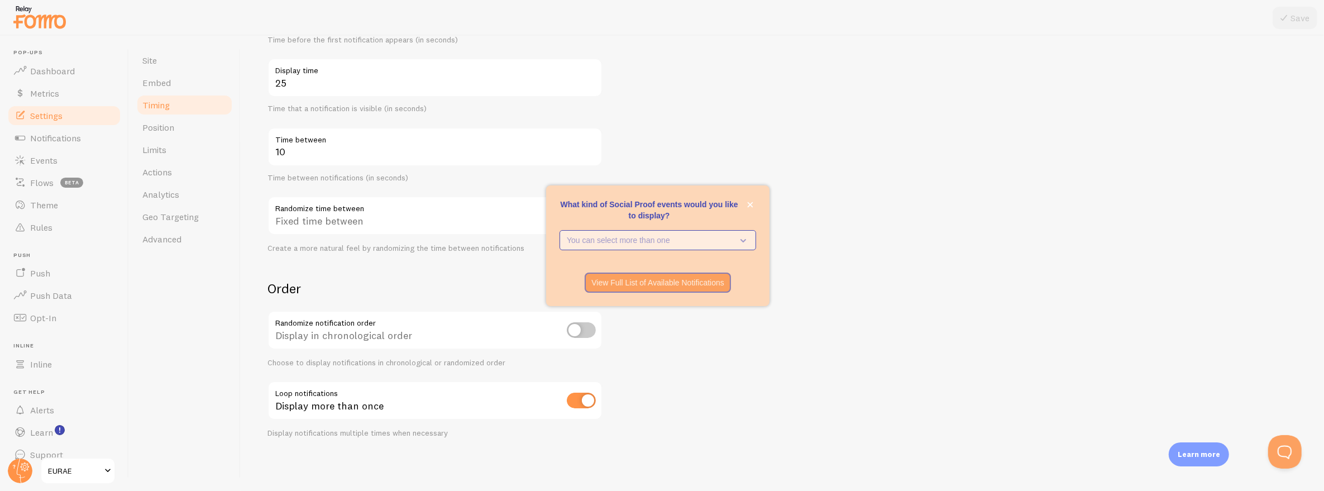
click at [678, 237] on p "You can select more than one" at bounding box center [650, 240] width 166 height 11
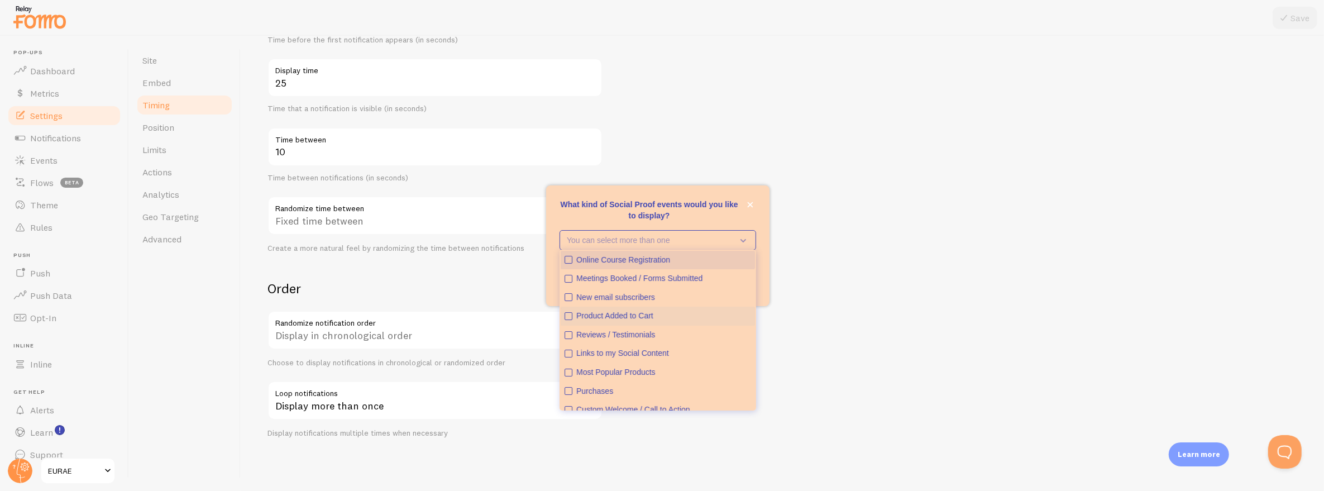
scroll to position [28, 0]
click at [709, 216] on p "What kind of Social Proof events would you like to display?" at bounding box center [658, 210] width 197 height 22
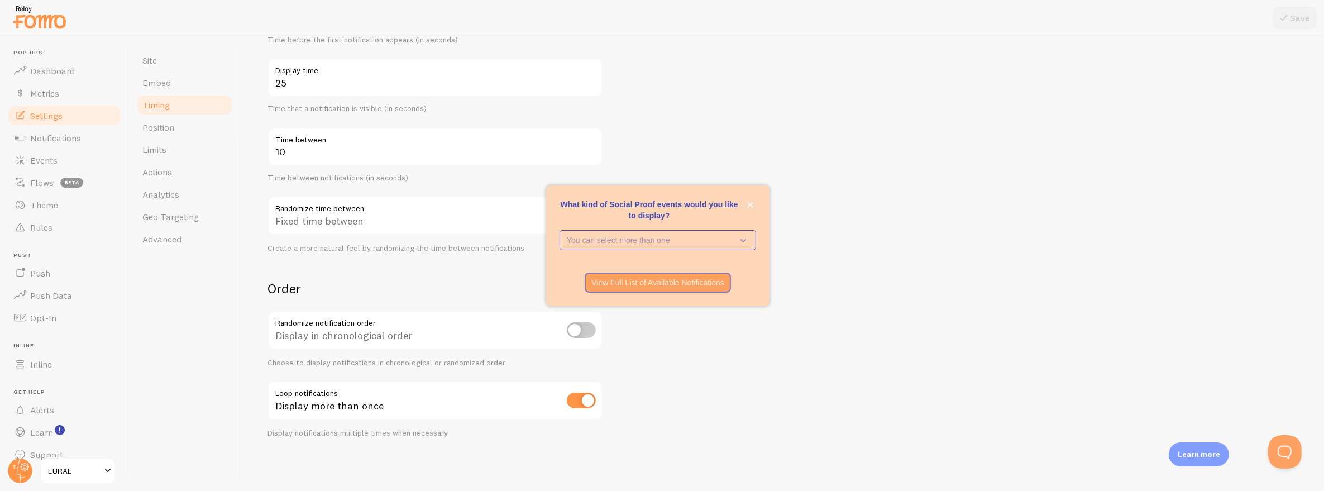
click at [695, 252] on div "What kind of Social Proof events would you like to display?" at bounding box center [658, 252] width 197 height 4
click at [694, 243] on p "You can select more than one" at bounding box center [650, 240] width 166 height 11
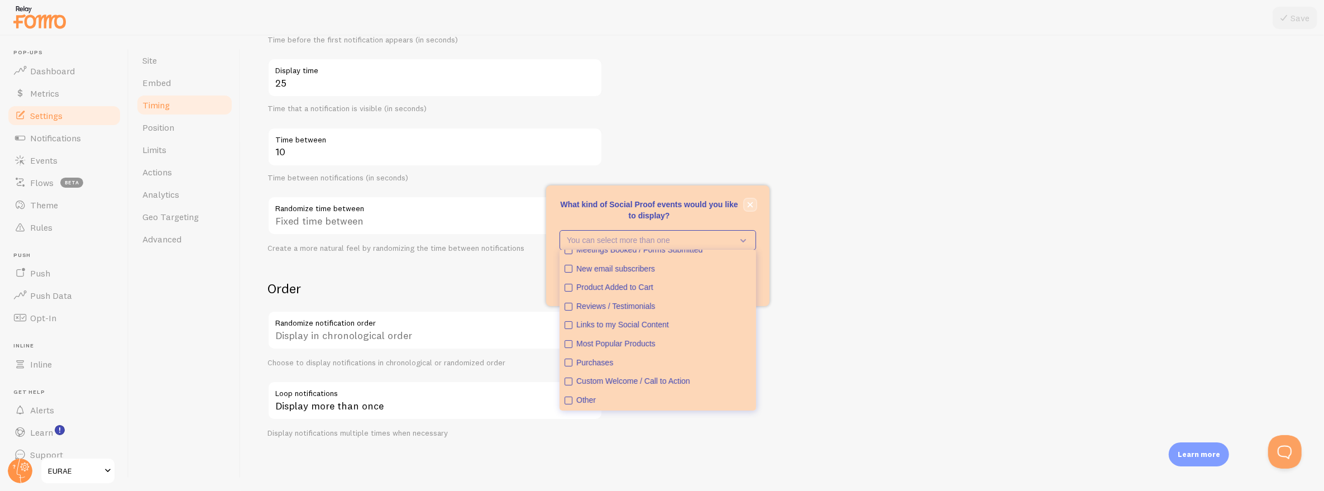
click at [749, 206] on icon "close," at bounding box center [750, 205] width 6 height 6
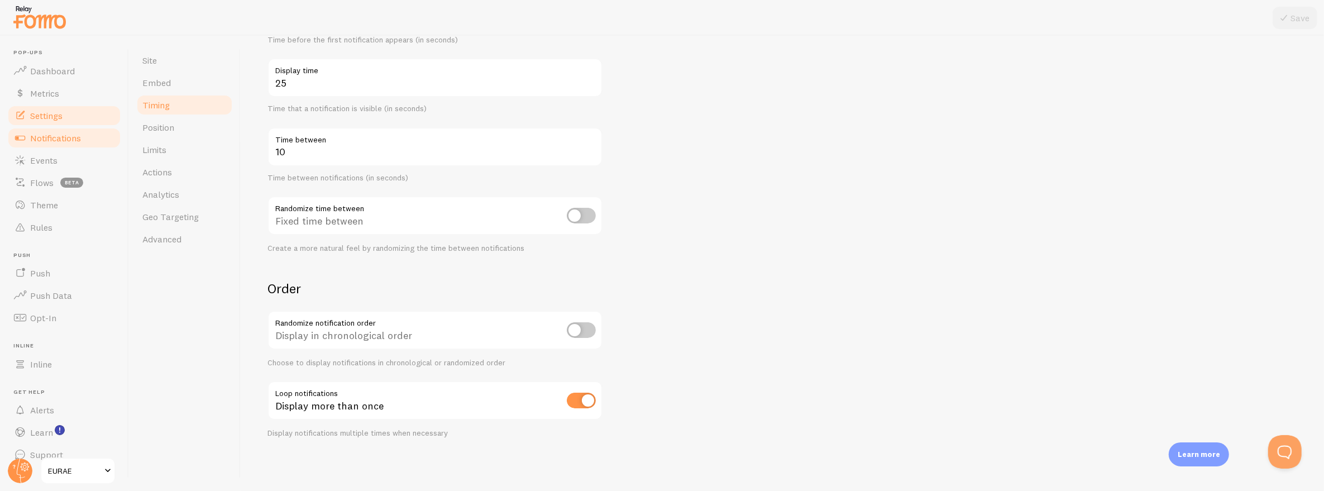
click at [83, 140] on link "Notifications" at bounding box center [64, 138] width 115 height 22
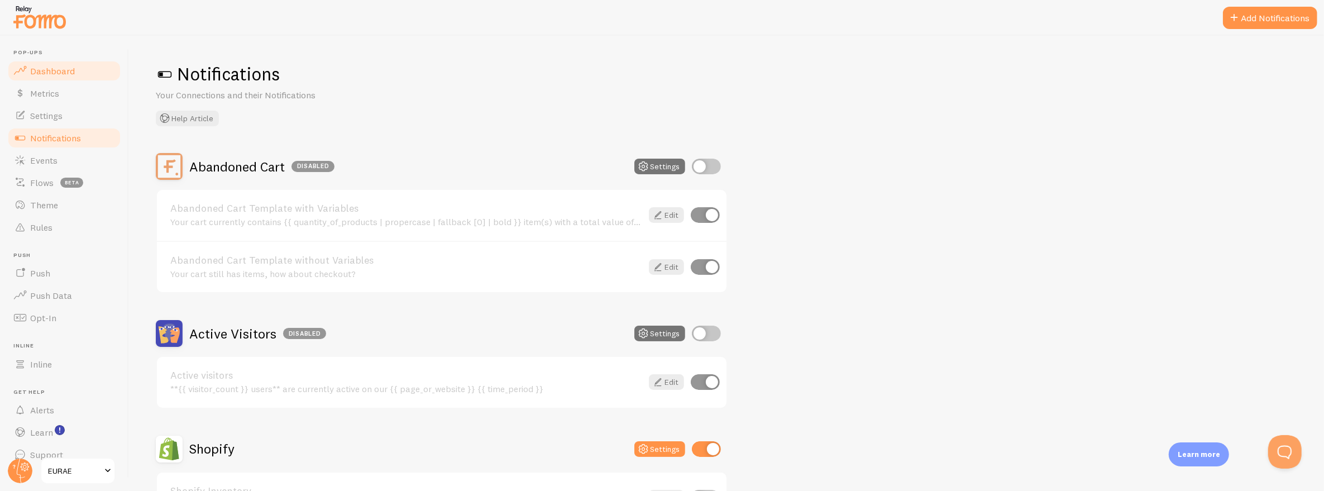
click at [80, 66] on link "Dashboard" at bounding box center [64, 71] width 115 height 22
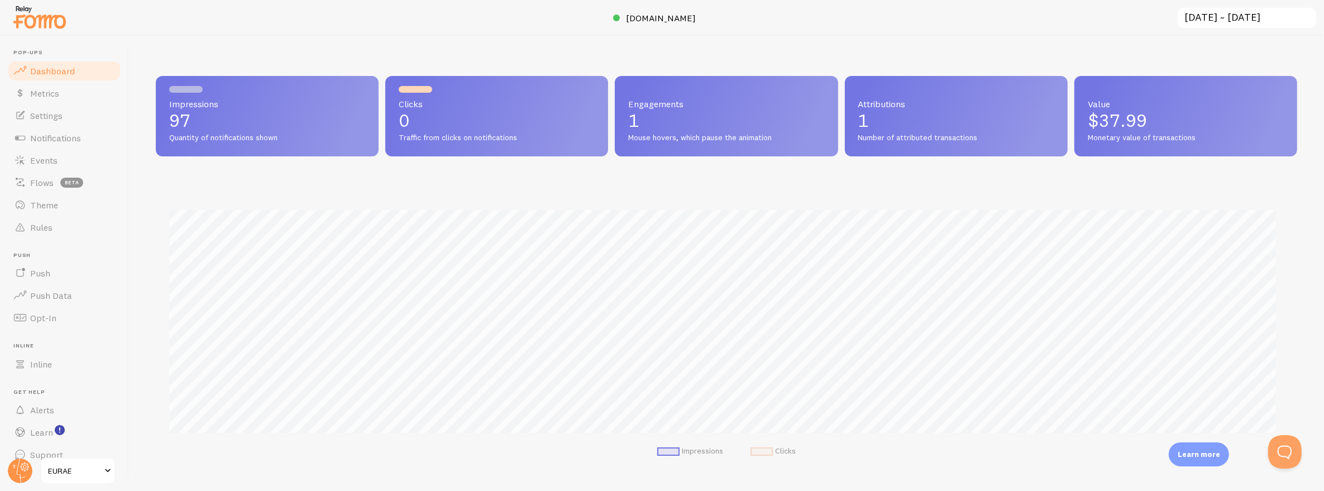
scroll to position [293, 1133]
